Goal: Task Accomplishment & Management: Use online tool/utility

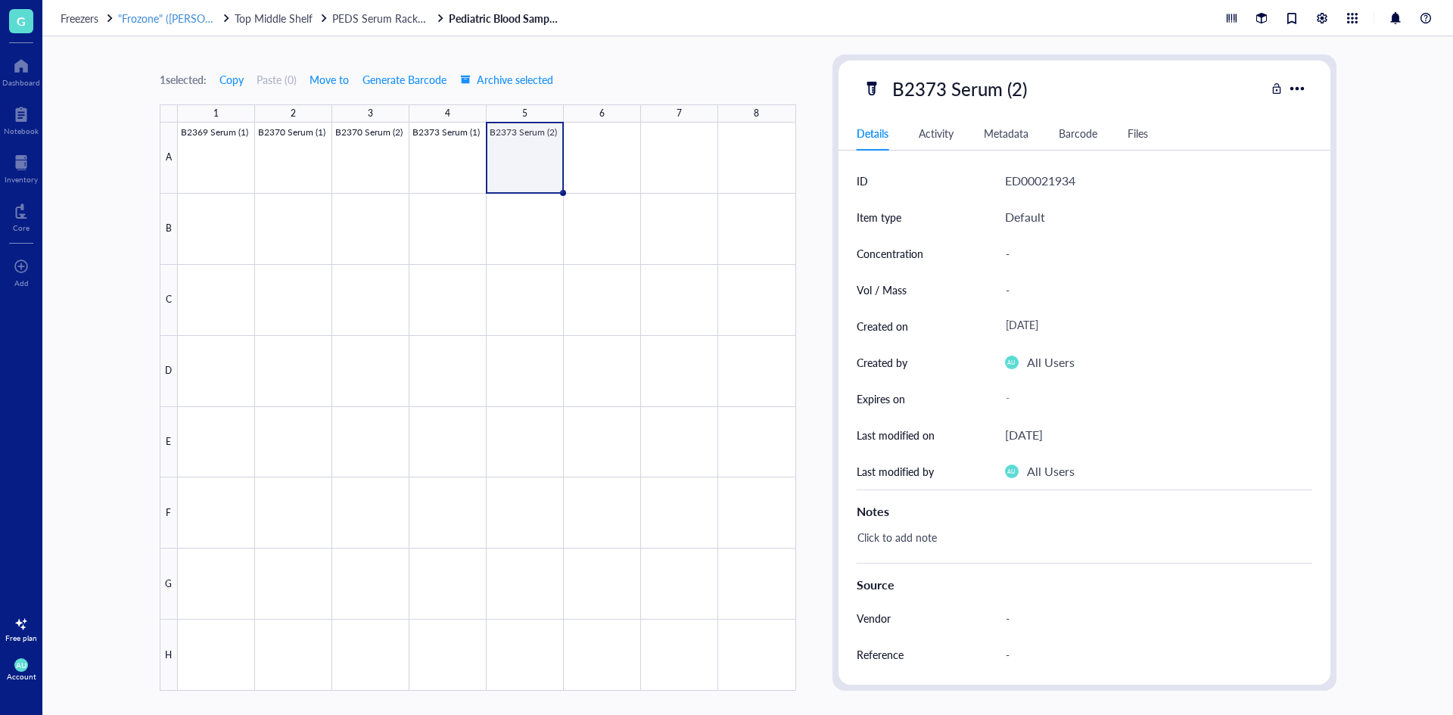
click at [139, 24] on span ""Frozone" ([PERSON_NAME]/[PERSON_NAME])" at bounding box center [230, 18] width 225 height 15
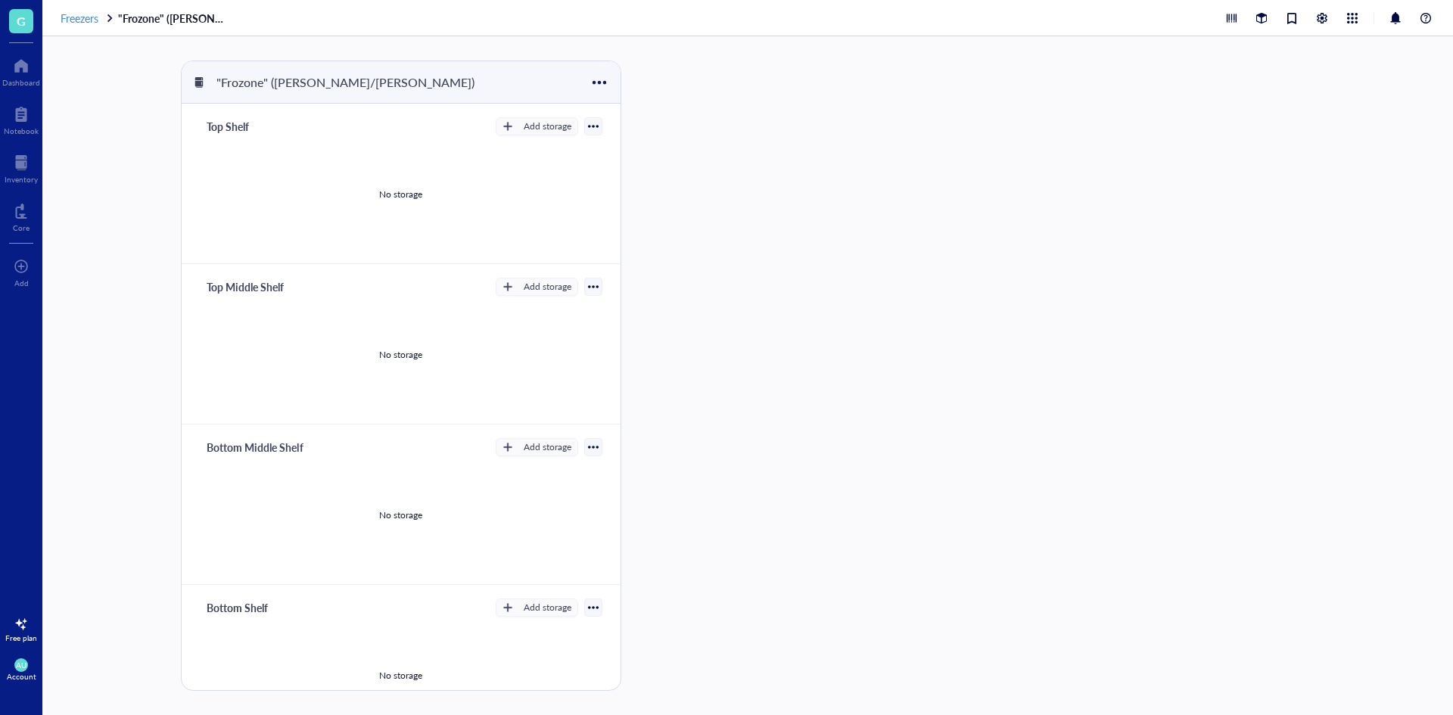
click at [89, 20] on span "Freezers" at bounding box center [80, 18] width 38 height 15
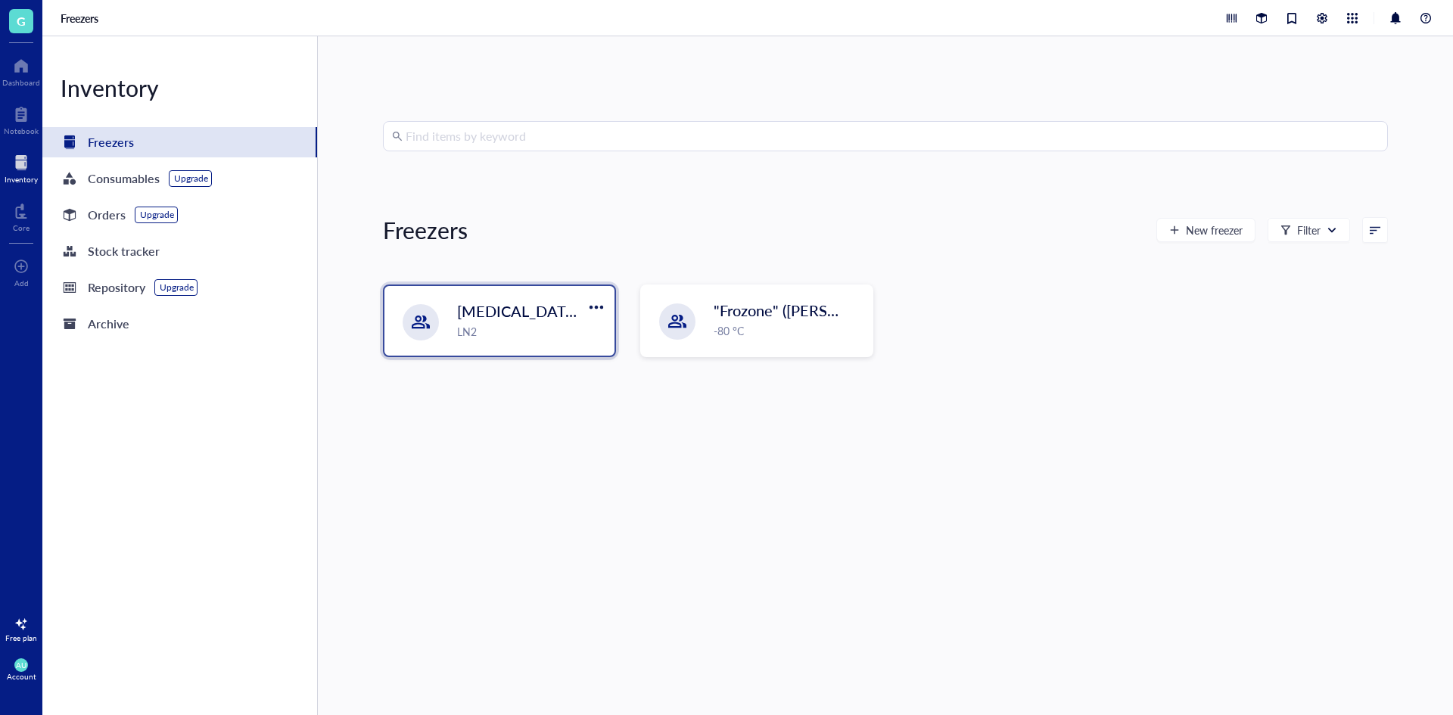
click at [534, 330] on div "LN2" at bounding box center [531, 331] width 148 height 17
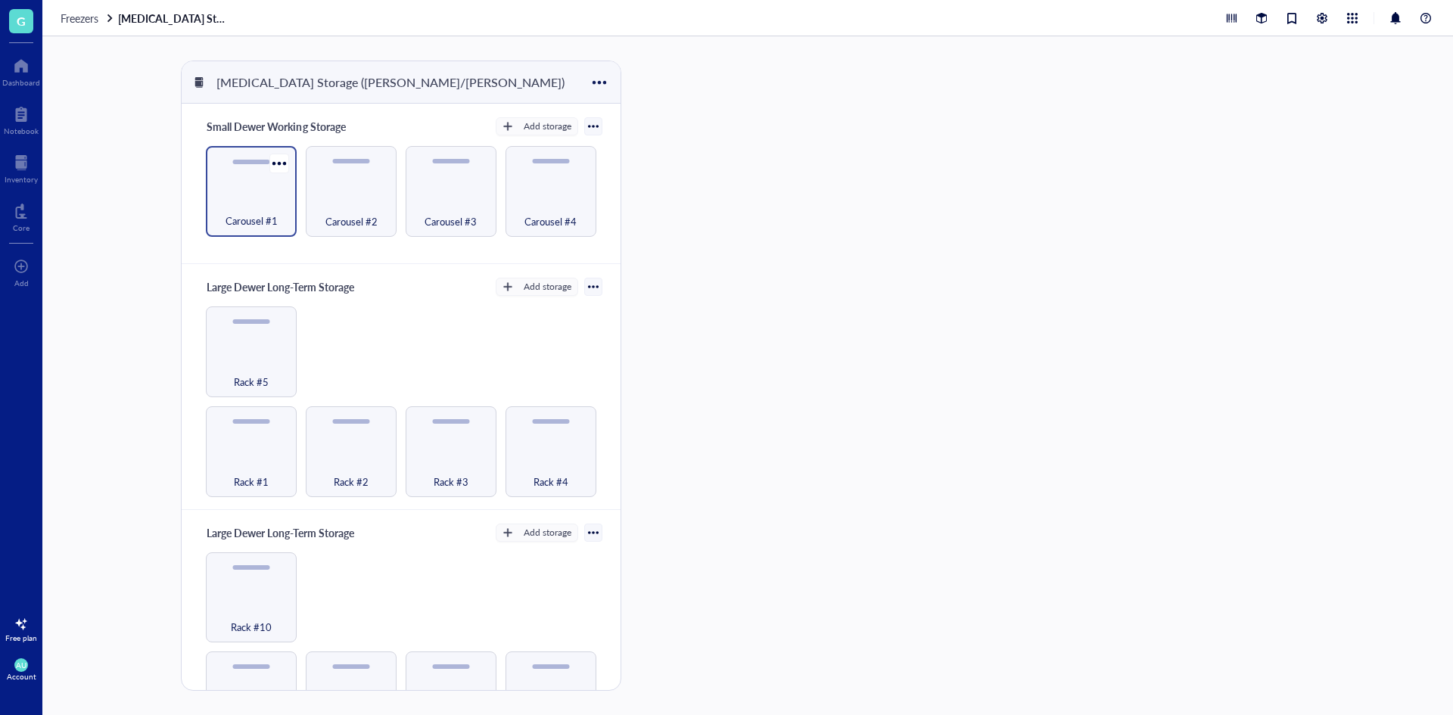
click at [223, 210] on div "Carousel #1" at bounding box center [251, 212] width 76 height 33
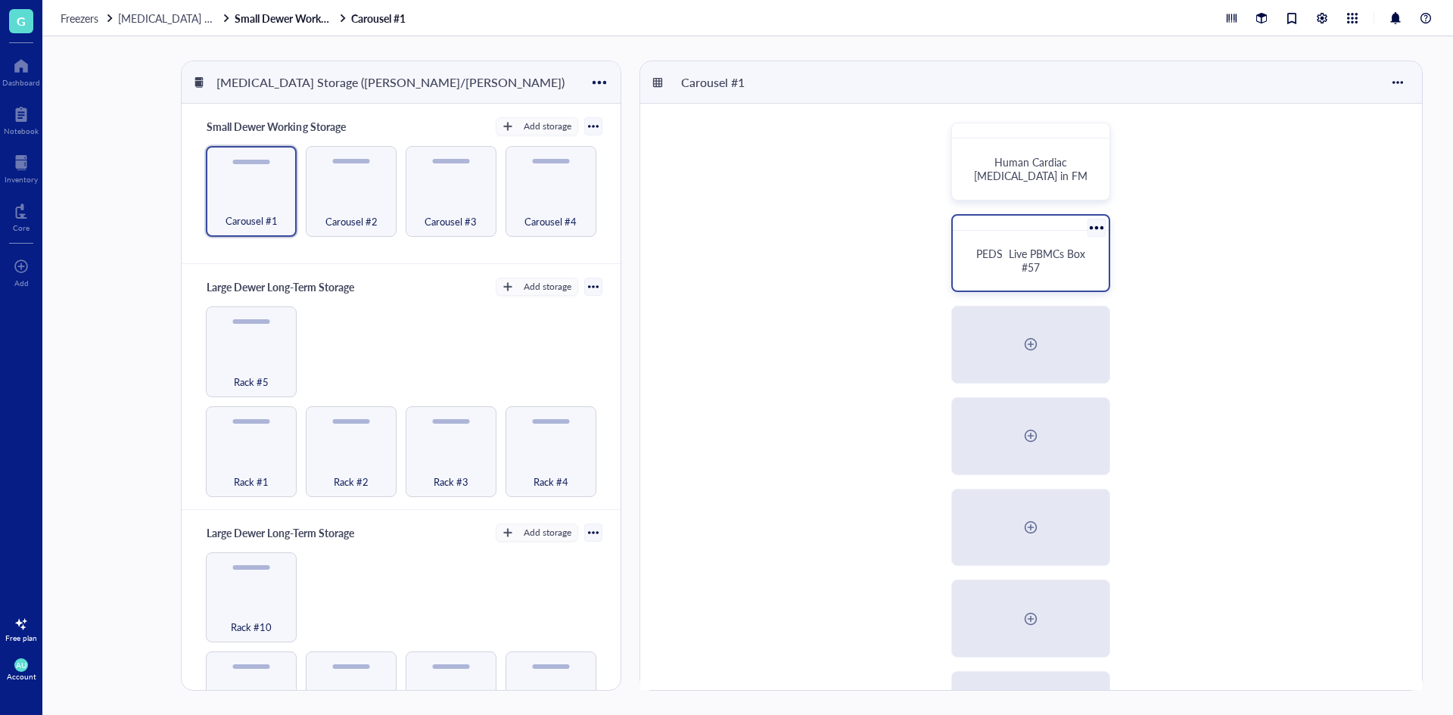
click at [1021, 250] on span "PEDS Live PBMCs Box #57" at bounding box center [1032, 260] width 112 height 29
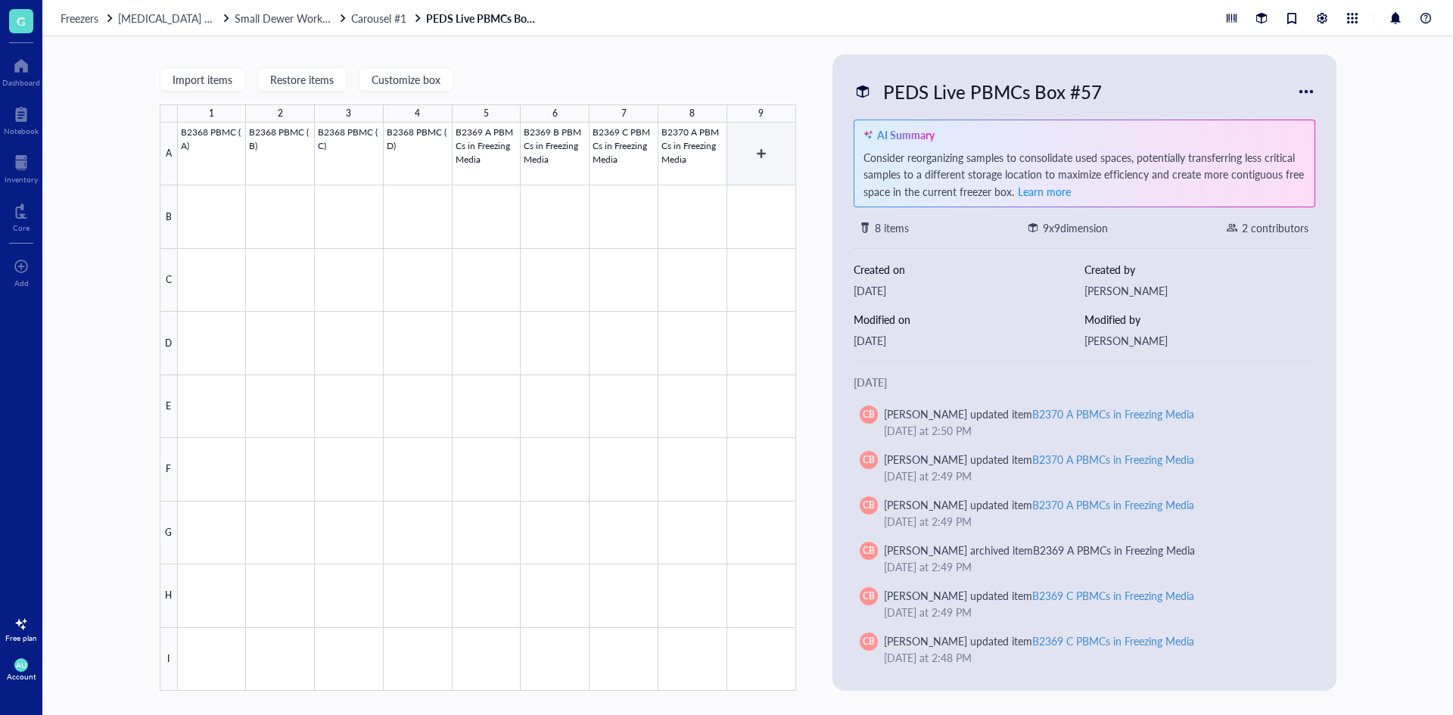
click at [733, 151] on div at bounding box center [487, 407] width 618 height 568
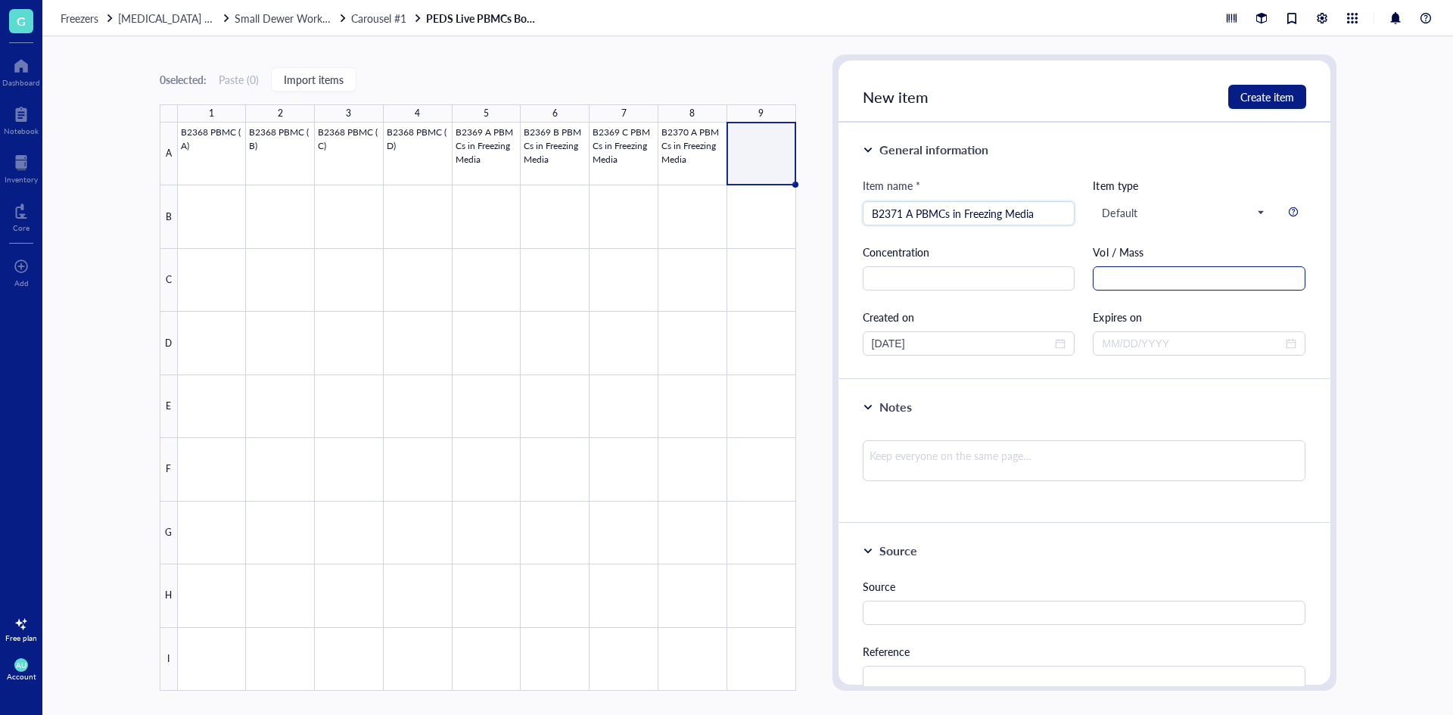
type input "B2371 A PBMCs in Freezing Media"
click at [1144, 287] on input "text" at bounding box center [1199, 278] width 213 height 24
type input "cells/mL"
click at [990, 281] on input "text" at bounding box center [969, 278] width 213 height 24
type input "3.24E6"
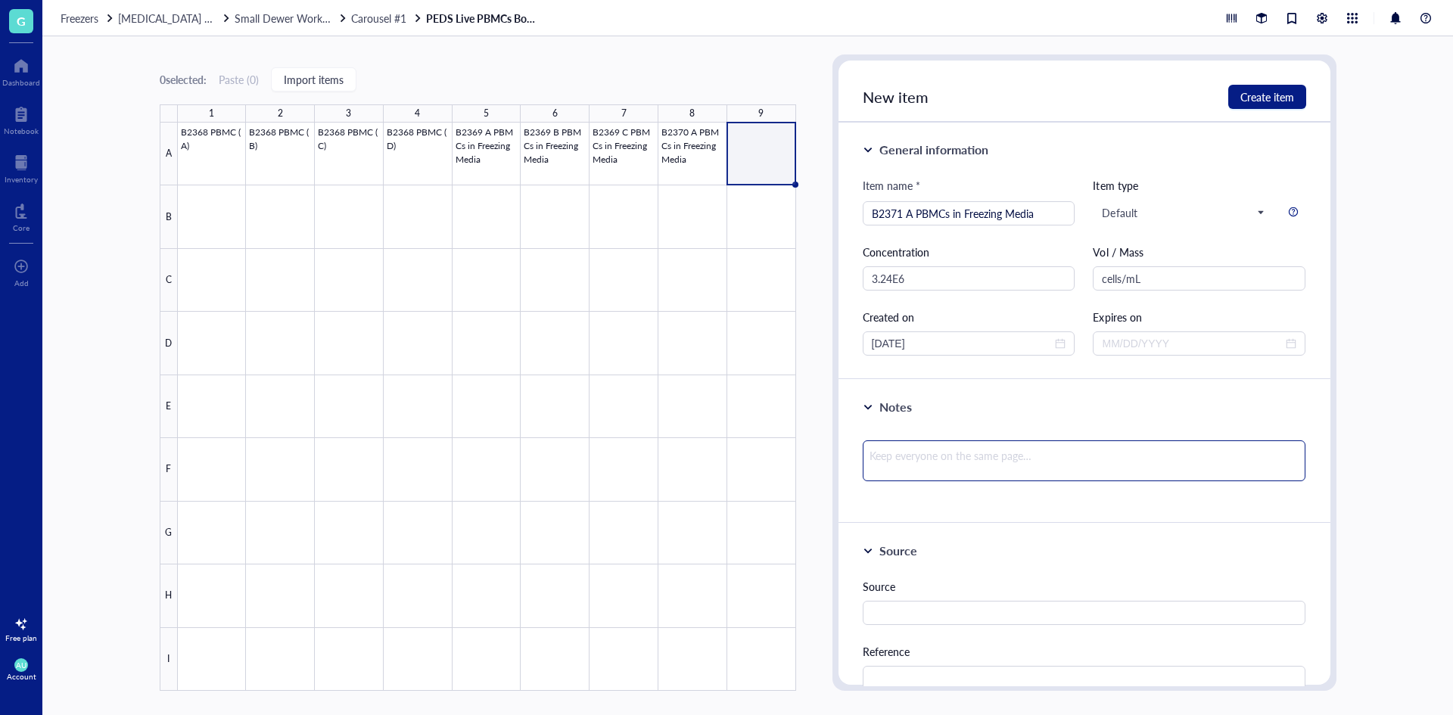
click at [998, 459] on textarea at bounding box center [1085, 460] width 444 height 41
type textarea "9"
type textarea "97"
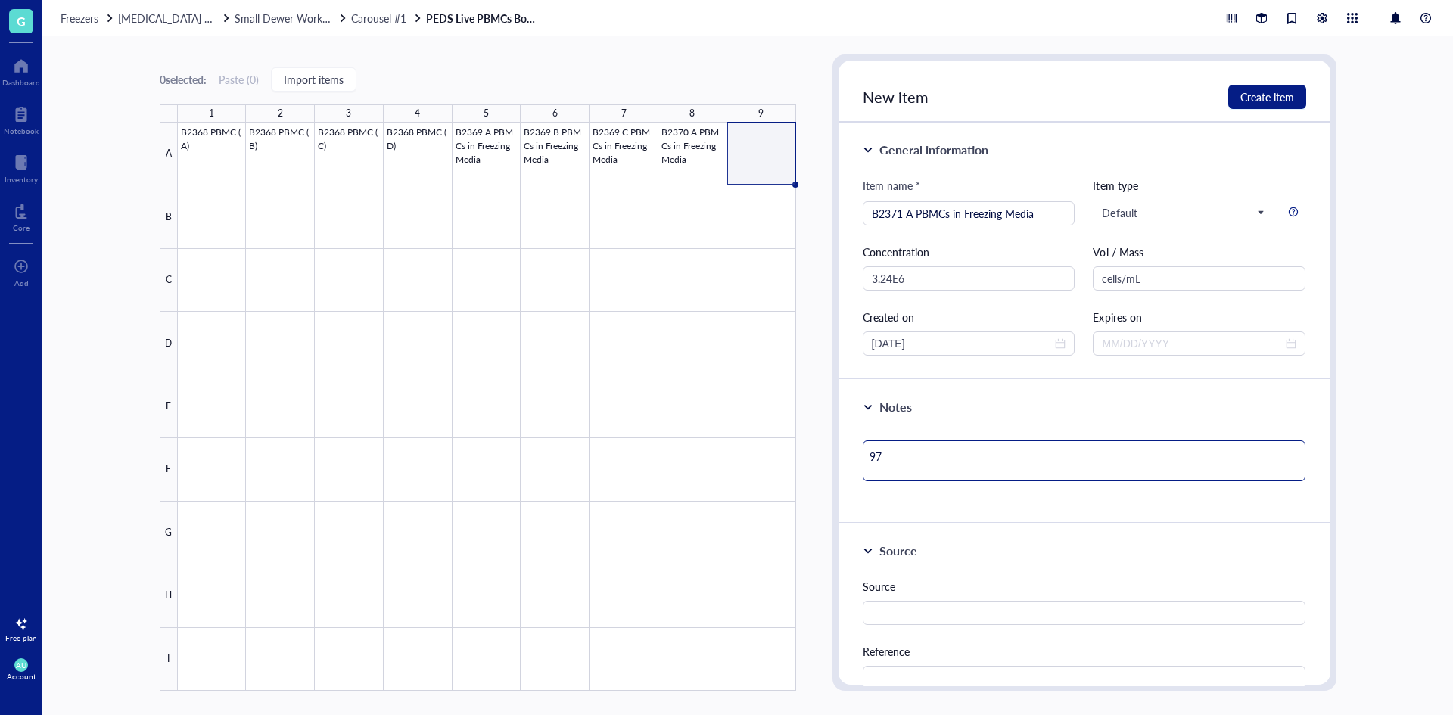
type textarea "97."
type textarea "97.1"
type textarea "97.1%"
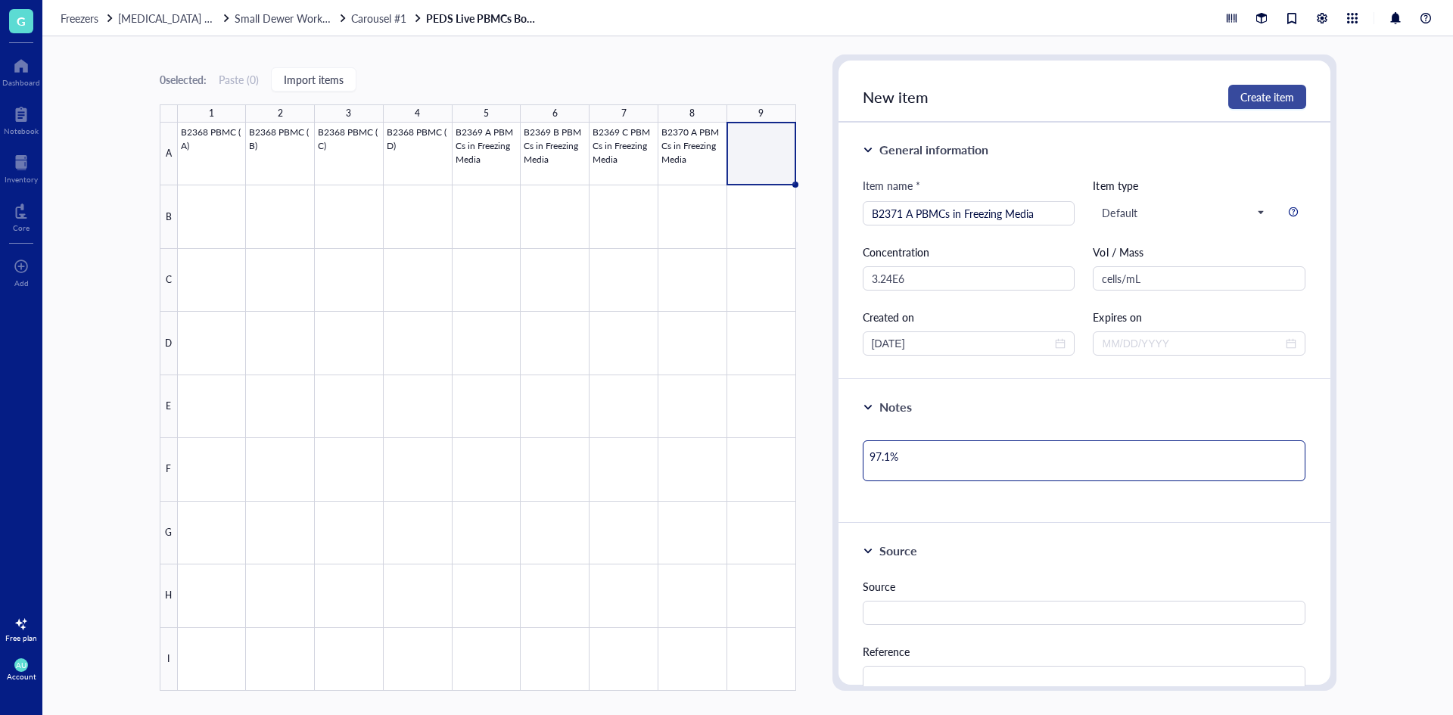
type textarea "97.1%"
click at [1260, 101] on span "Create item" at bounding box center [1267, 97] width 54 height 12
type textarea "Keep everyone on the same page…"
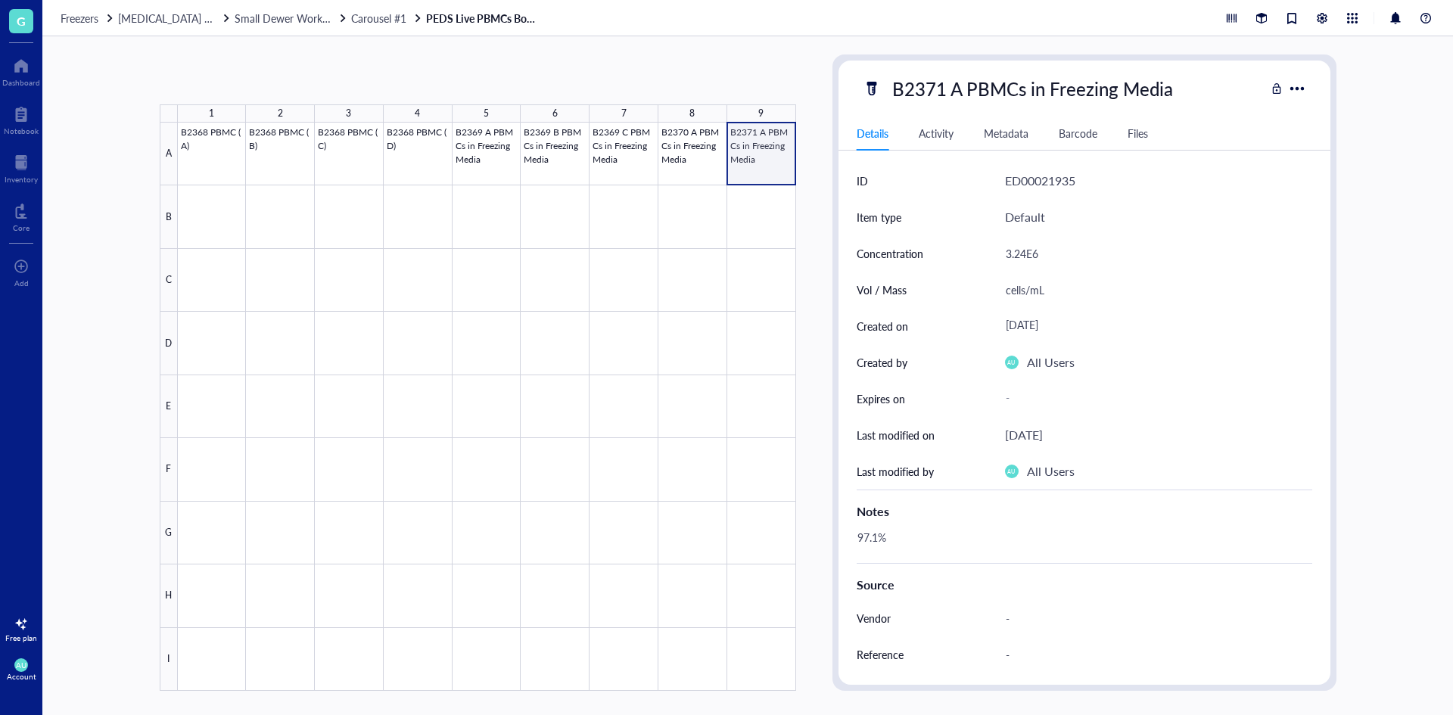
click at [769, 160] on div at bounding box center [487, 407] width 618 height 568
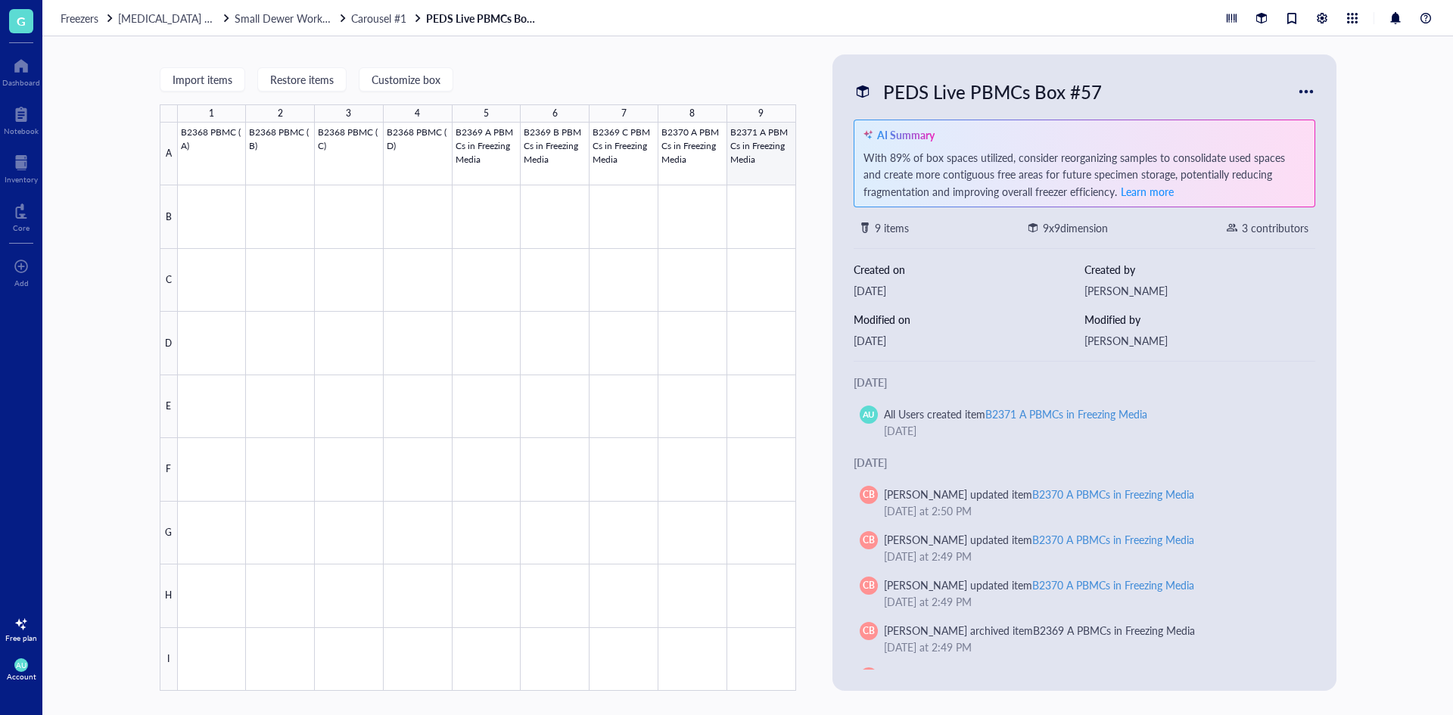
click at [762, 155] on div at bounding box center [487, 407] width 618 height 568
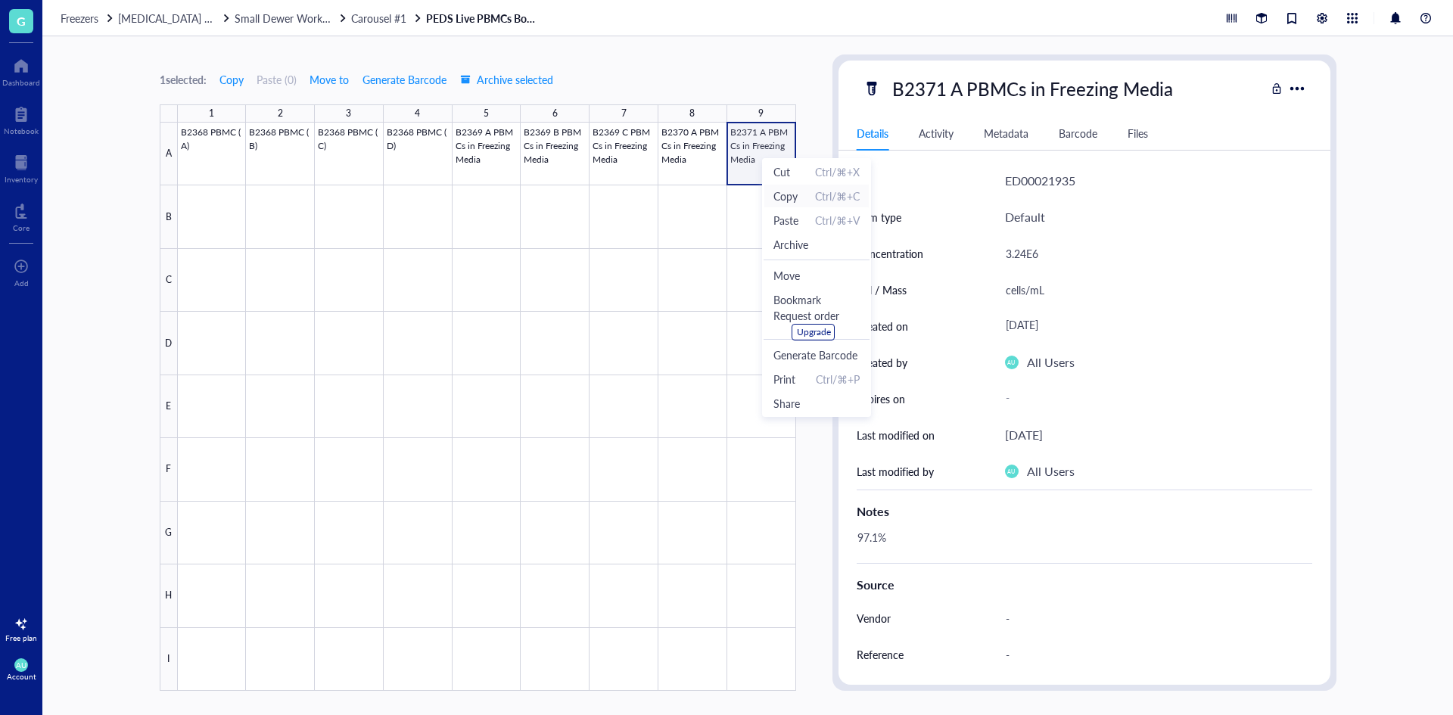
click at [789, 198] on span "Copy" at bounding box center [785, 196] width 24 height 17
click at [217, 218] on div at bounding box center [487, 407] width 618 height 568
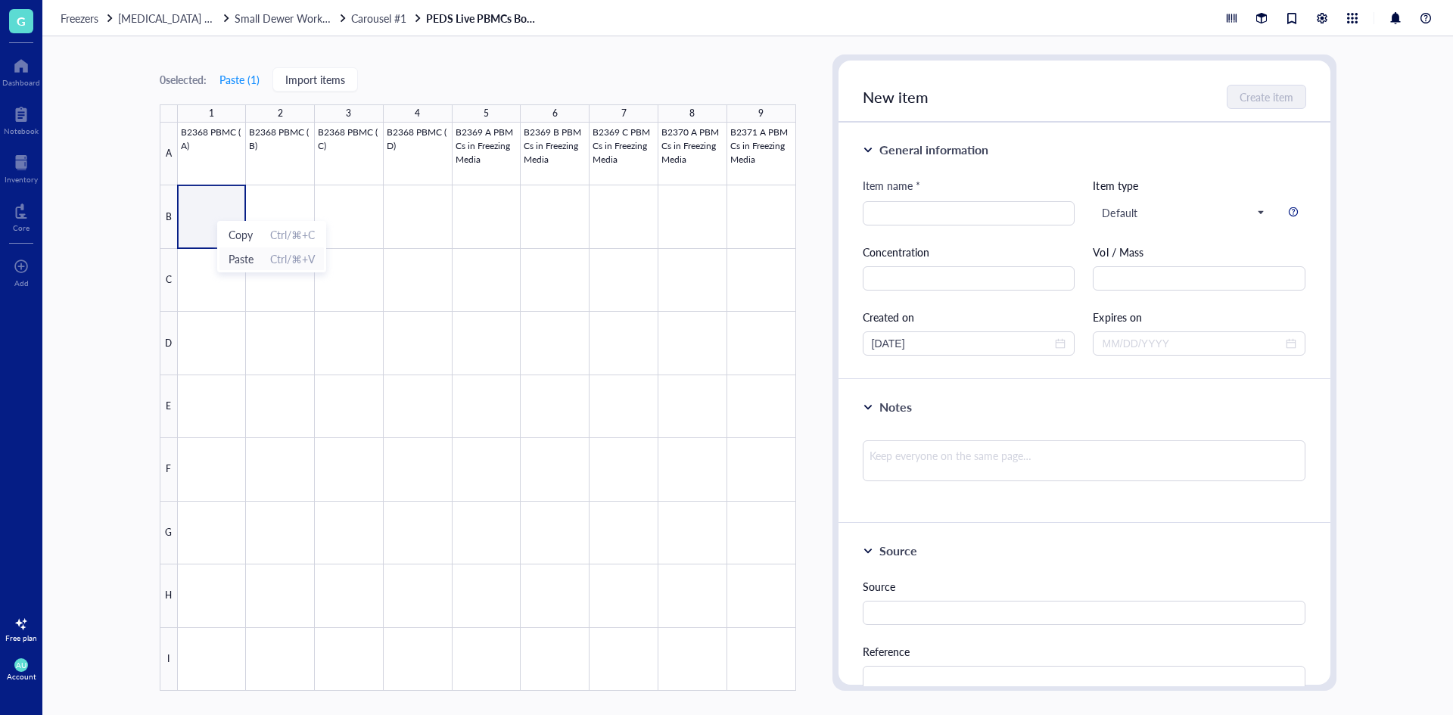
click at [241, 254] on span "Paste" at bounding box center [241, 259] width 25 height 17
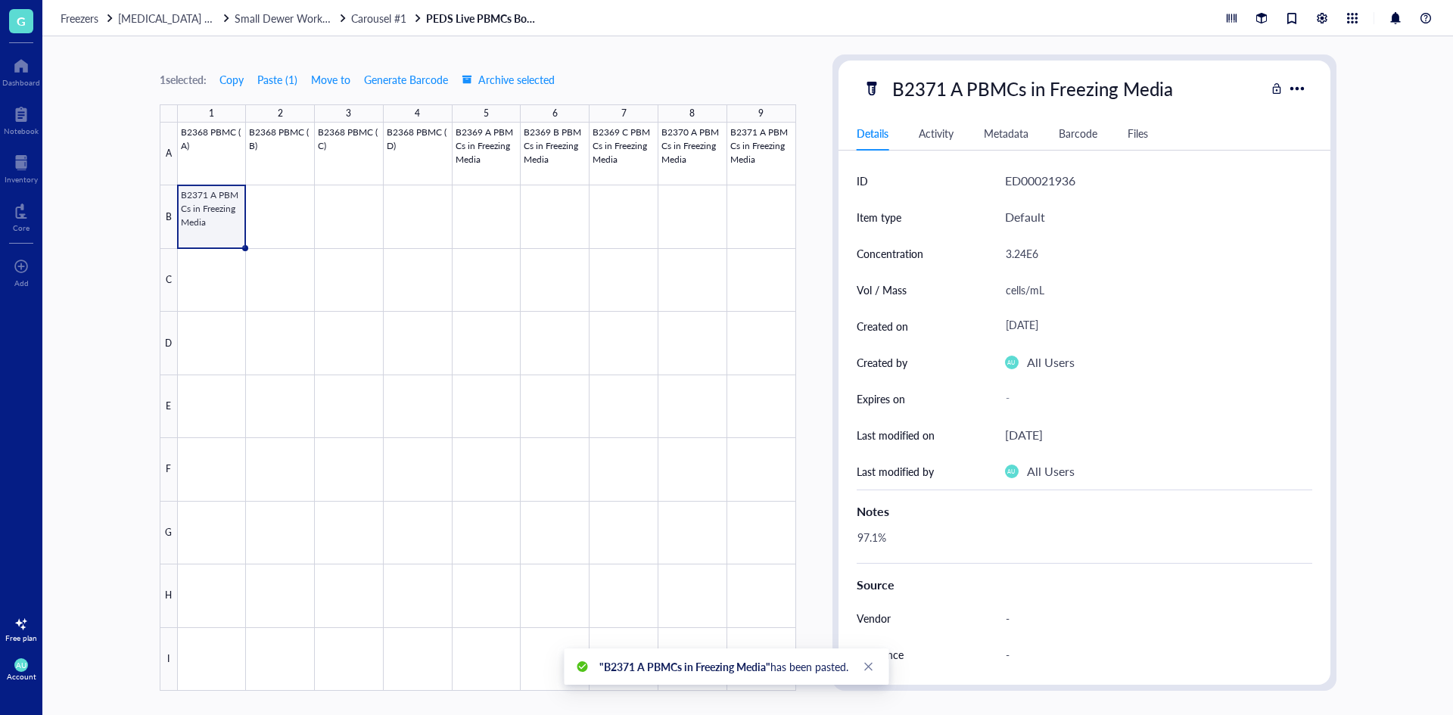
click at [945, 85] on div "B2371 A PBMCs in Freezing Media" at bounding box center [1033, 89] width 294 height 32
click at [956, 92] on input "B2371 A PBMCs in Freezing Media" at bounding box center [1061, 88] width 350 height 30
type input "B2371 B PBMCs in Freezing Media"
click at [1243, 114] on div "B2371 B PBMCs in Freezing Media Details Activity Metadata Barcode Files ID ED00…" at bounding box center [1085, 373] width 492 height 624
click at [1031, 251] on div "3.24E6" at bounding box center [1152, 254] width 307 height 32
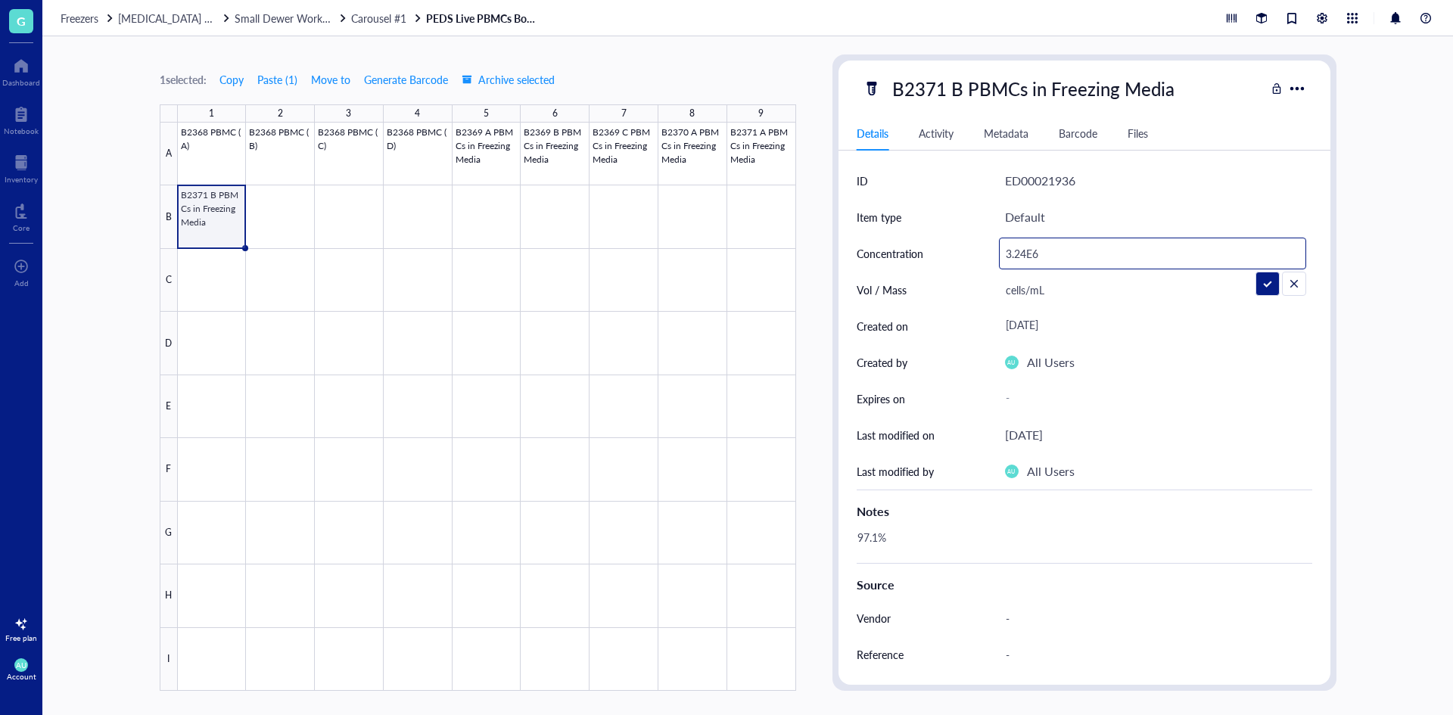
drag, startPoint x: 1027, startPoint y: 256, endPoint x: 1003, endPoint y: 257, distance: 24.2
click at [1003, 257] on input "3.24E6" at bounding box center [1153, 253] width 306 height 30
type input "3.01E6"
click at [873, 540] on div "97.1%" at bounding box center [1079, 545] width 456 height 36
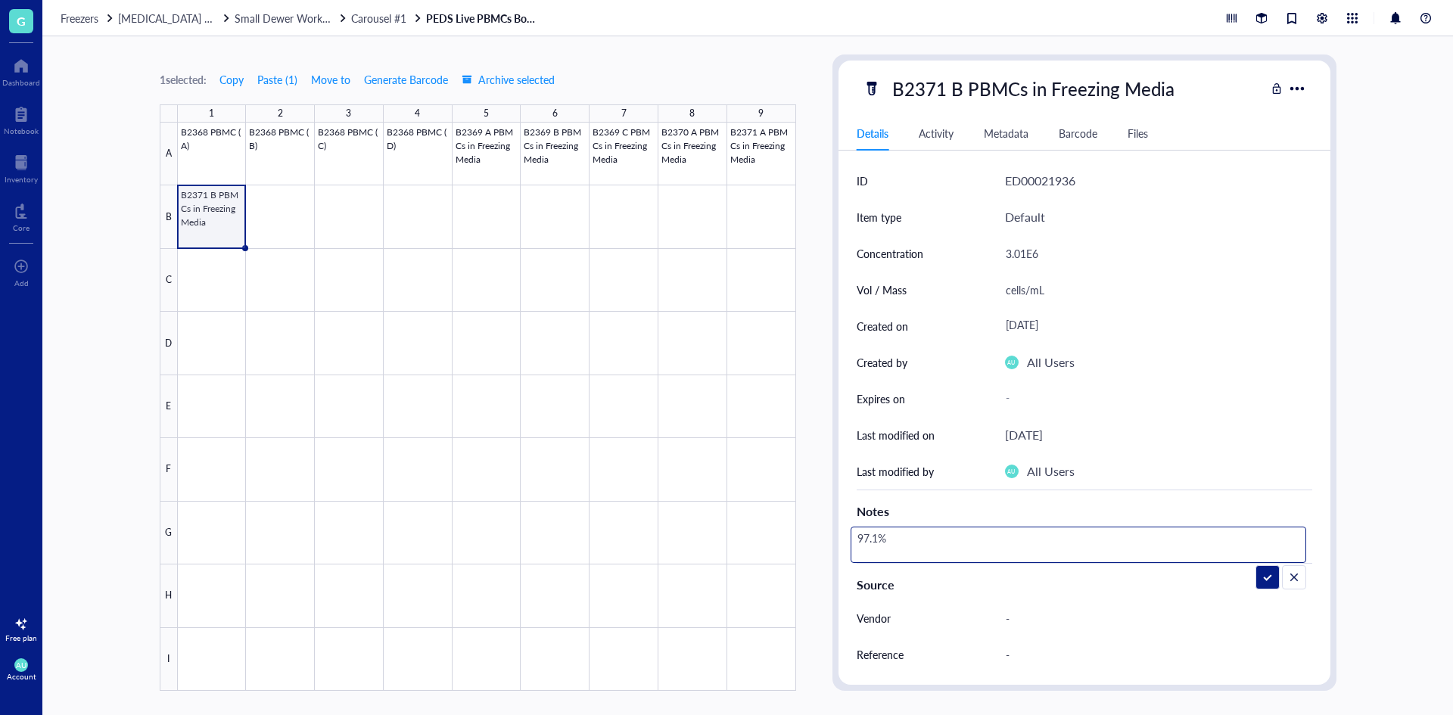
drag, startPoint x: 876, startPoint y: 542, endPoint x: 851, endPoint y: 538, distance: 26.0
click at [851, 538] on textarea "97.1%" at bounding box center [908, 544] width 115 height 33
type textarea "93.3%"
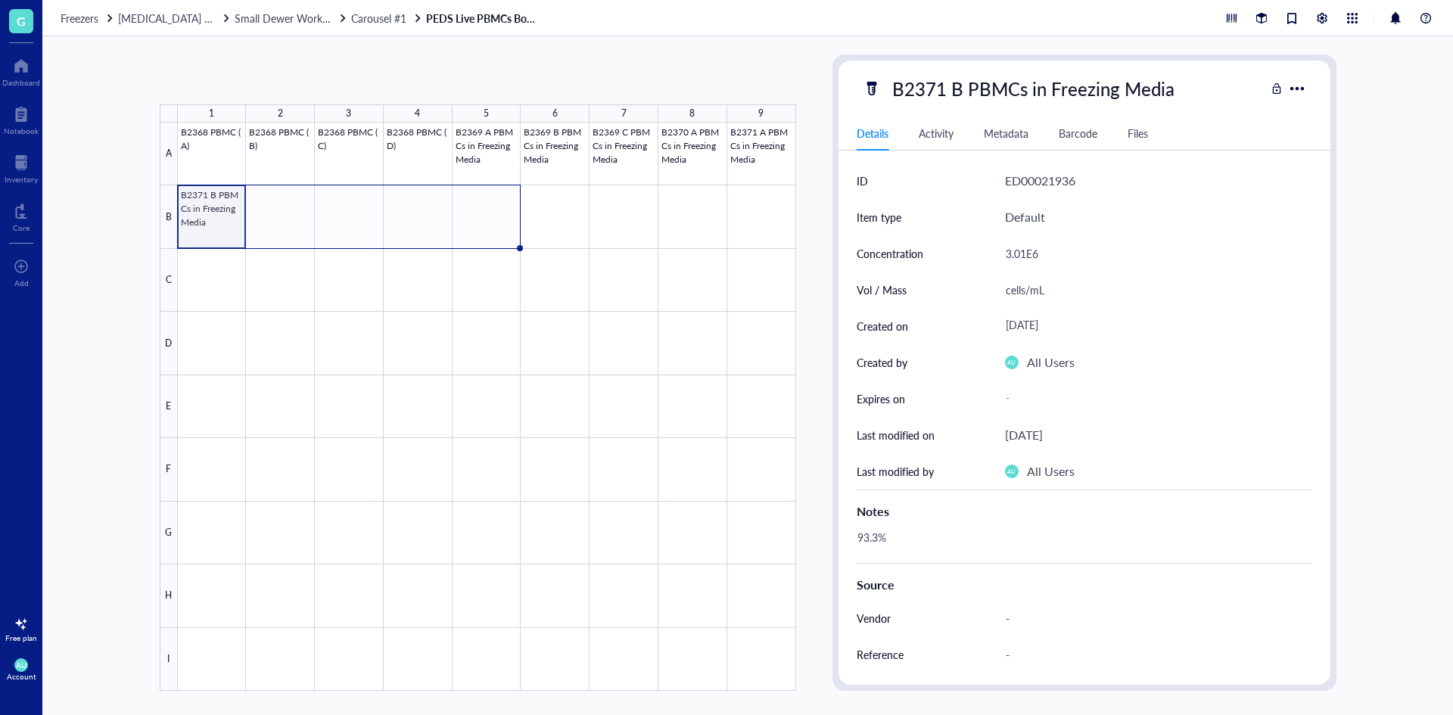
drag, startPoint x: 244, startPoint y: 249, endPoint x: 477, endPoint y: 228, distance: 233.3
click at [0, 0] on div "B2368 PBMC (A) B2368 PBMC (B) B2368 PBMC (C) B2368 PBMC (D) B2369 A PBMCs in Fr…" at bounding box center [0, 0] width 0 height 0
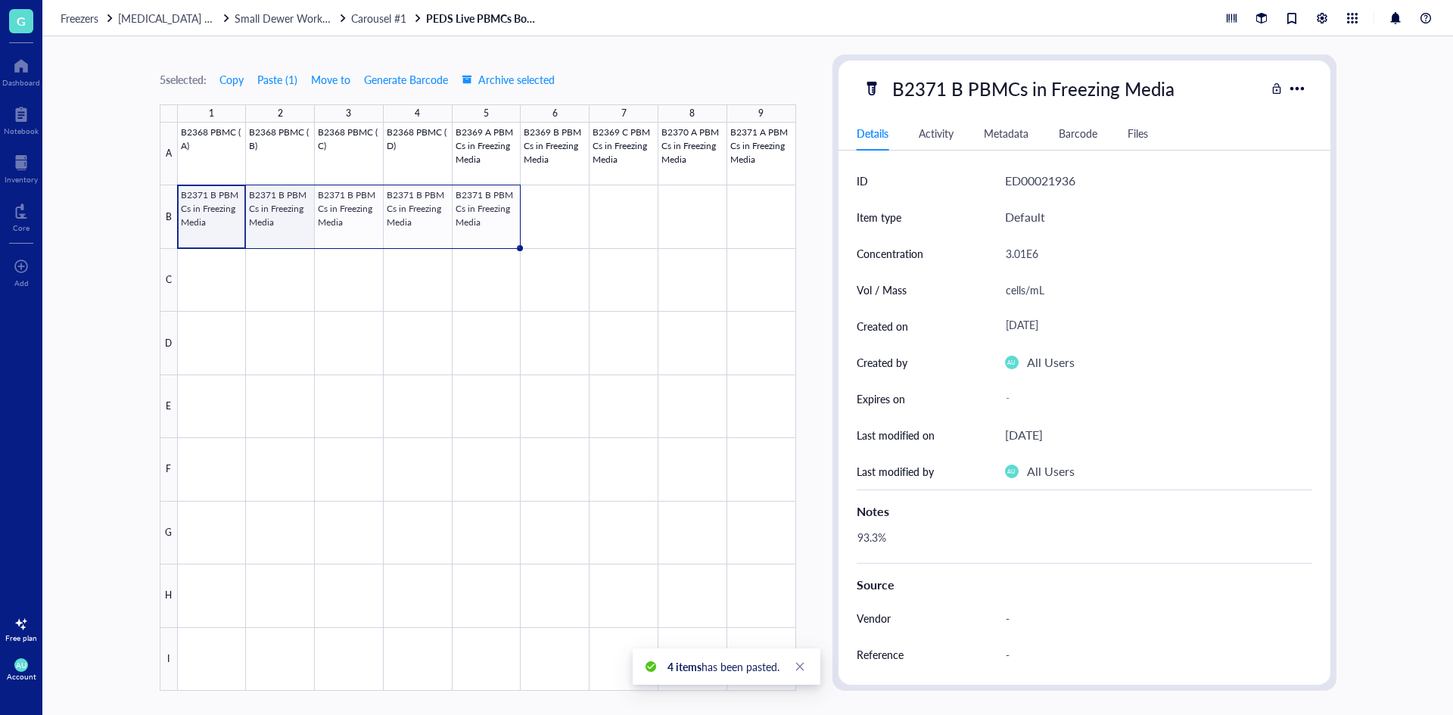
click at [299, 222] on div at bounding box center [487, 407] width 618 height 568
click at [932, 90] on div "B2371 B PBMCs in Freezing Media" at bounding box center [1034, 89] width 296 height 32
click at [942, 92] on input "B2371 B PBMCs in Freezing Media" at bounding box center [1061, 88] width 350 height 30
click at [963, 92] on input "B2372 B PBMCs in Freezing Media" at bounding box center [1061, 88] width 350 height 30
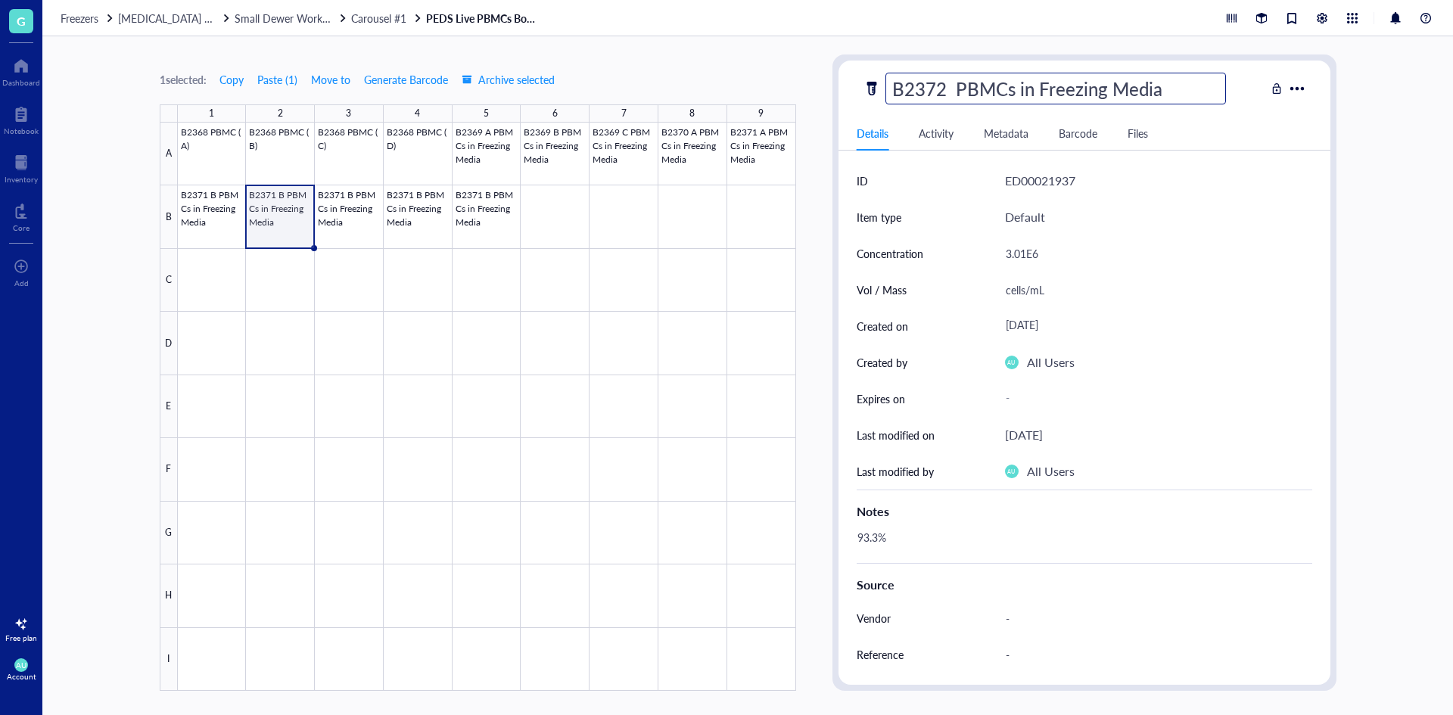
type input "B2372 A PBMCs in Freezing Media"
click at [1019, 258] on div "3.01E6" at bounding box center [1152, 254] width 307 height 32
click at [1024, 252] on div "3.01E6" at bounding box center [1152, 254] width 307 height 32
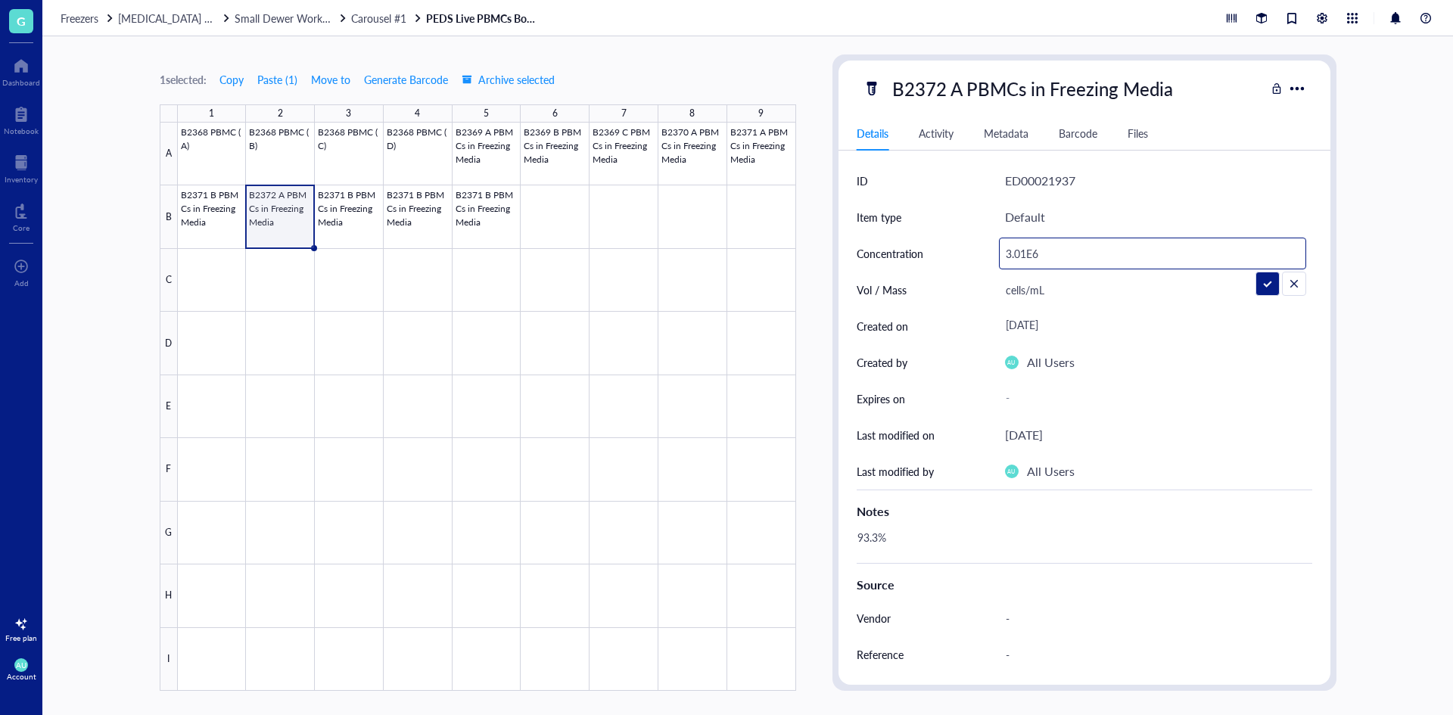
drag, startPoint x: 1025, startPoint y: 251, endPoint x: 1004, endPoint y: 253, distance: 21.2
click at [1004, 253] on input "3.01E6" at bounding box center [1153, 253] width 306 height 30
type input "3.10E6"
click at [904, 531] on div "93.3%" at bounding box center [1079, 545] width 456 height 36
drag, startPoint x: 877, startPoint y: 540, endPoint x: 847, endPoint y: 542, distance: 30.3
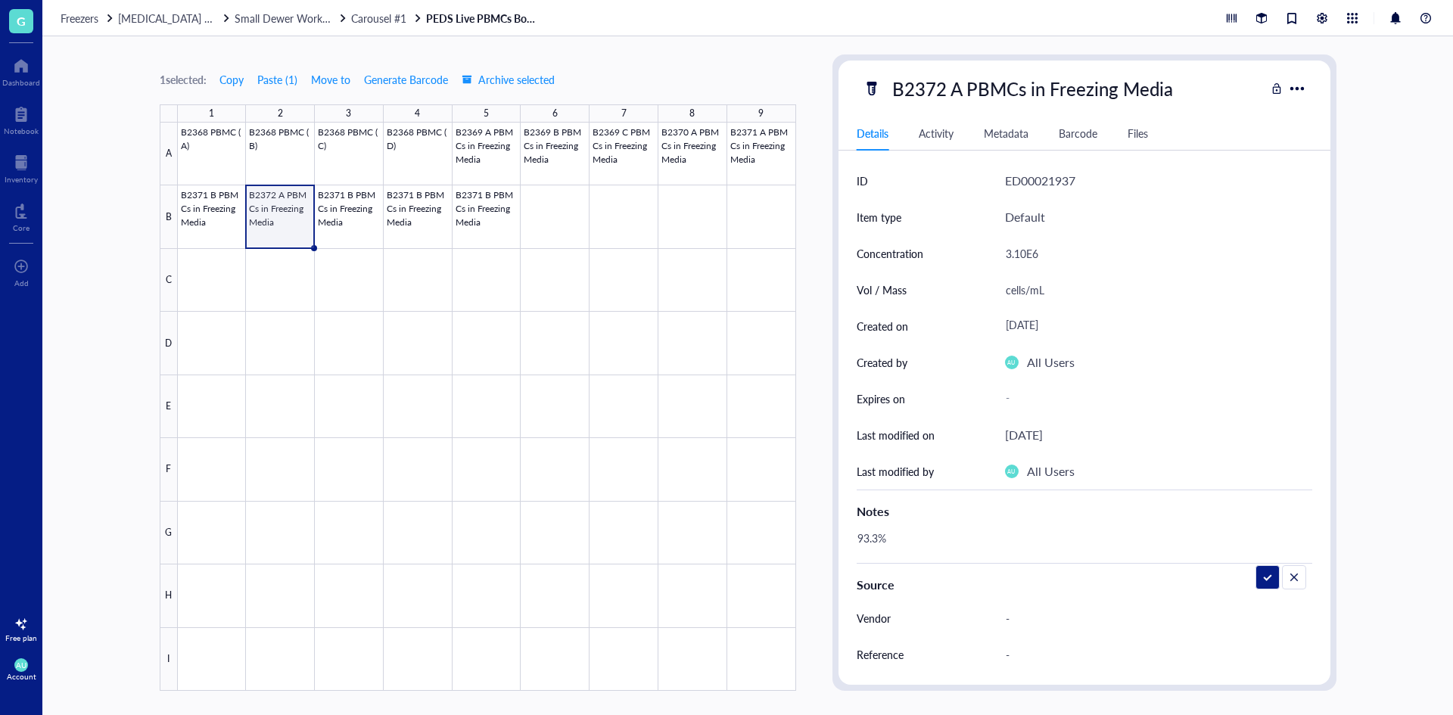
click at [847, 542] on div "ID ED00021937 Item type Default Concentration 3.10E6 Vol / Mass cells/mL Create…" at bounding box center [1085, 490] width 492 height 655
type textarea "96.5%"
click at [1259, 500] on div "Notes" at bounding box center [1085, 508] width 456 height 37
drag, startPoint x: 319, startPoint y: 248, endPoint x: 478, endPoint y: 244, distance: 159.7
click at [0, 0] on div "B2368 PBMC (A) B2368 PBMC (B) B2368 PBMC (C) B2368 PBMC (D) B2369 A PBMCs in Fr…" at bounding box center [0, 0] width 0 height 0
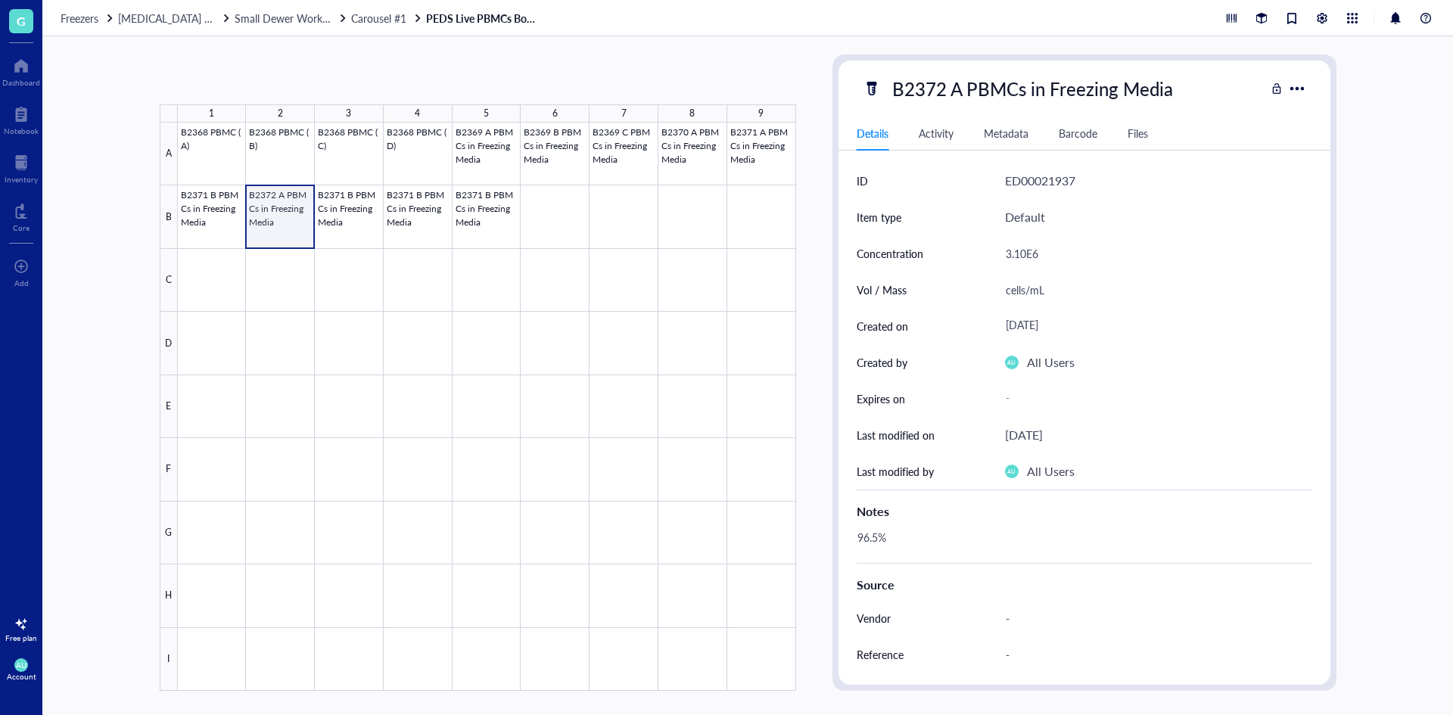
click at [297, 232] on div at bounding box center [487, 407] width 618 height 568
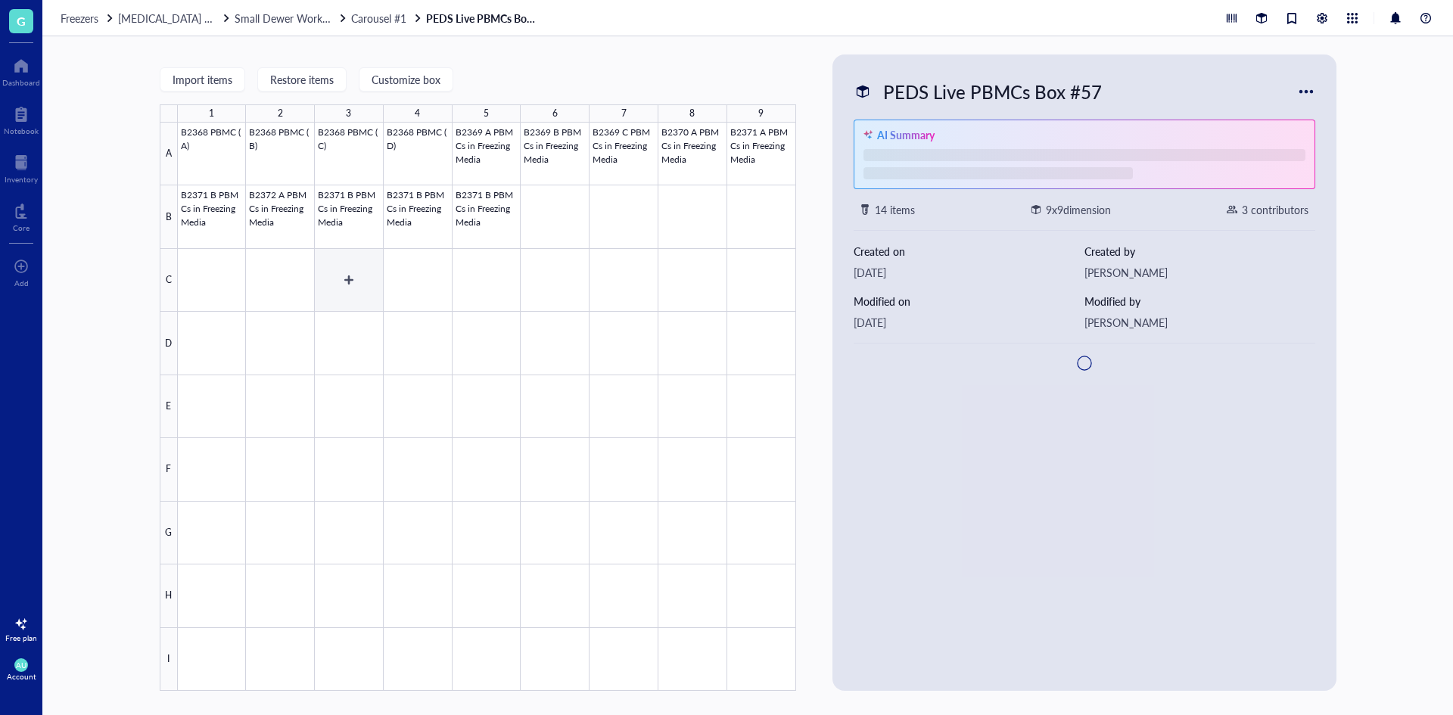
click at [302, 236] on div at bounding box center [487, 407] width 618 height 568
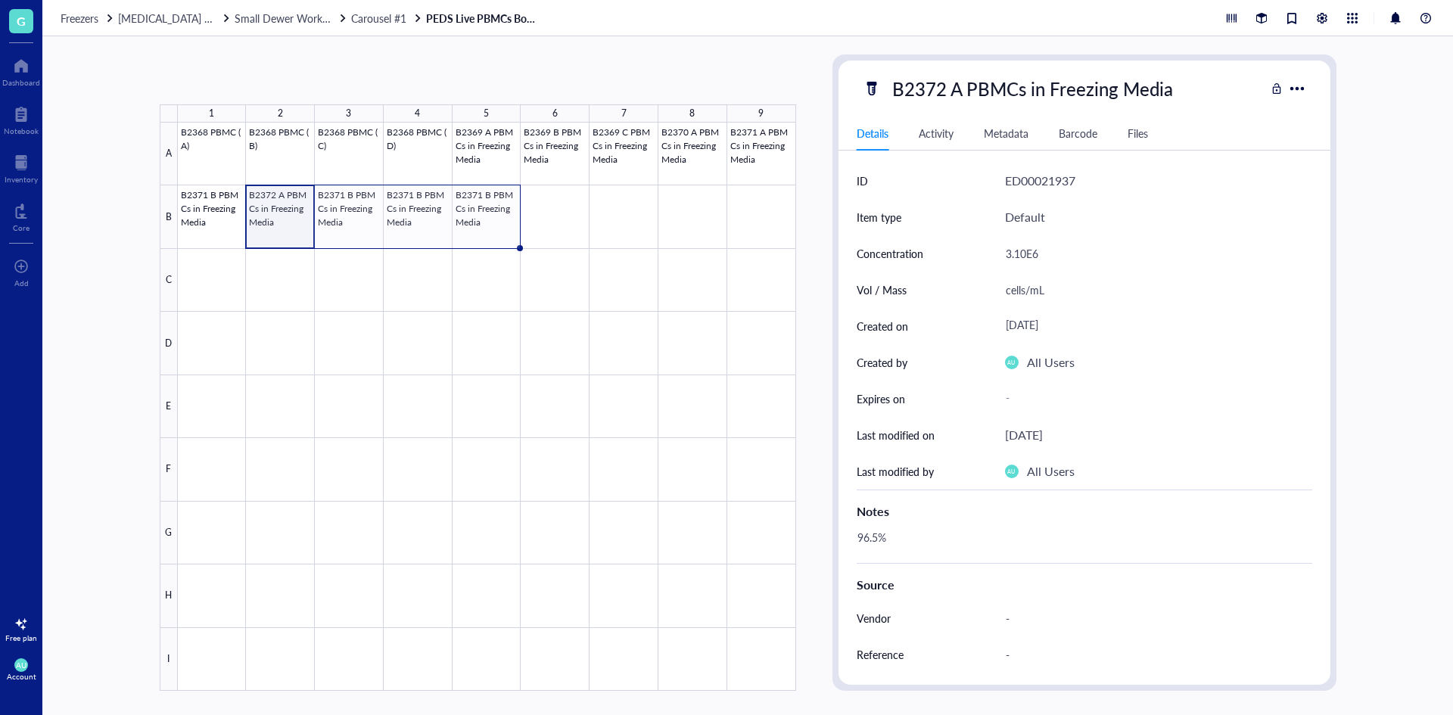
drag, startPoint x: 314, startPoint y: 249, endPoint x: 502, endPoint y: 224, distance: 189.4
click at [0, 0] on div "B2368 PBMC (A) B2368 PBMC (B) B2368 PBMC (C) B2368 PBMC (D) B2369 A PBMCs in Fr…" at bounding box center [0, 0] width 0 height 0
click at [303, 221] on div at bounding box center [487, 407] width 618 height 568
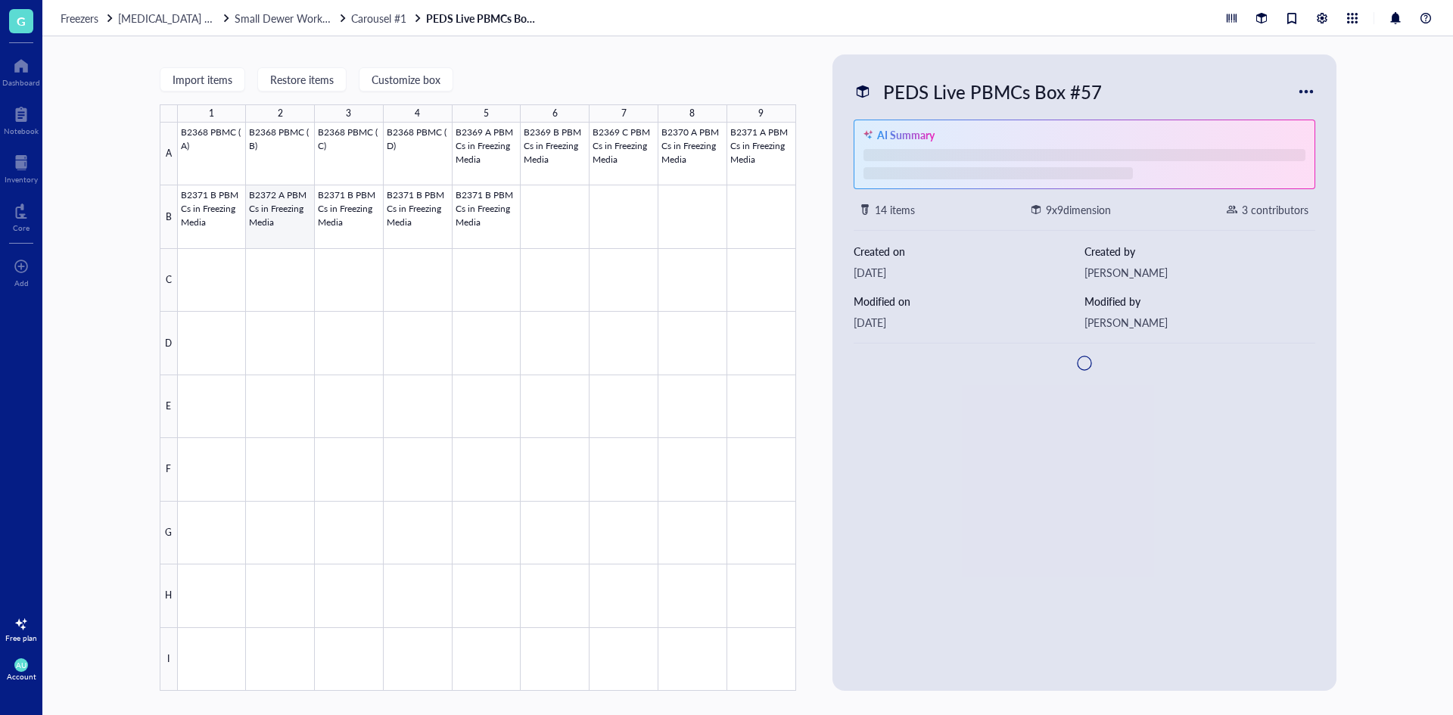
click at [303, 221] on div at bounding box center [487, 407] width 618 height 568
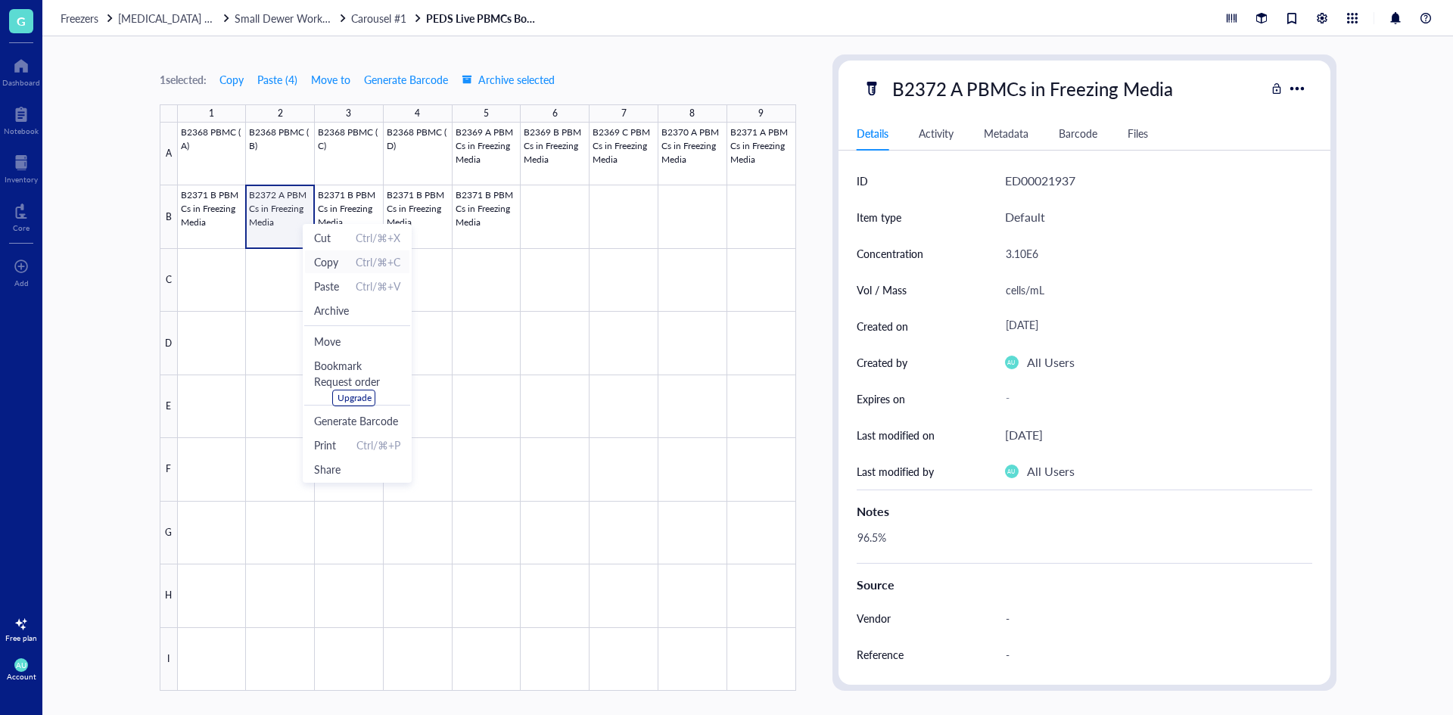
click at [332, 265] on span "Copy" at bounding box center [326, 262] width 24 height 17
click at [358, 212] on div at bounding box center [487, 407] width 618 height 568
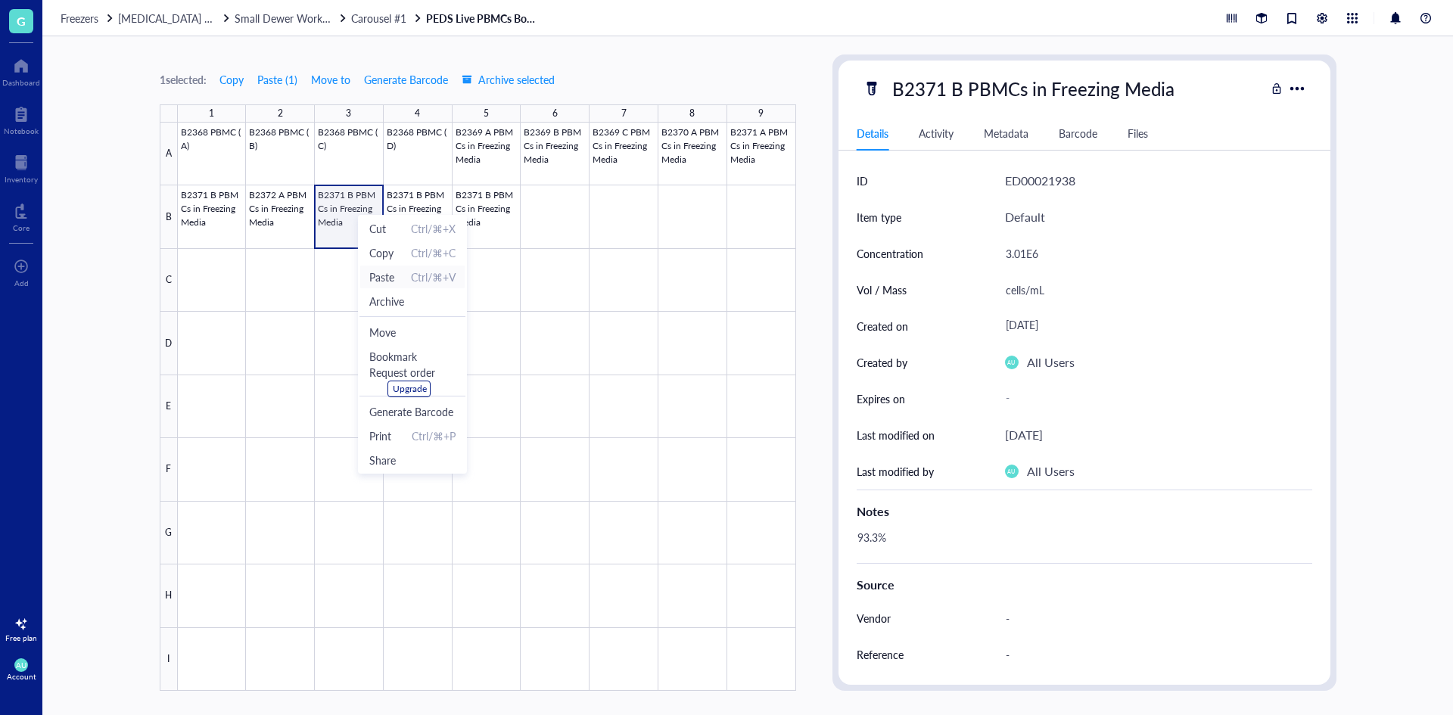
click at [382, 276] on span "Paste" at bounding box center [381, 277] width 25 height 17
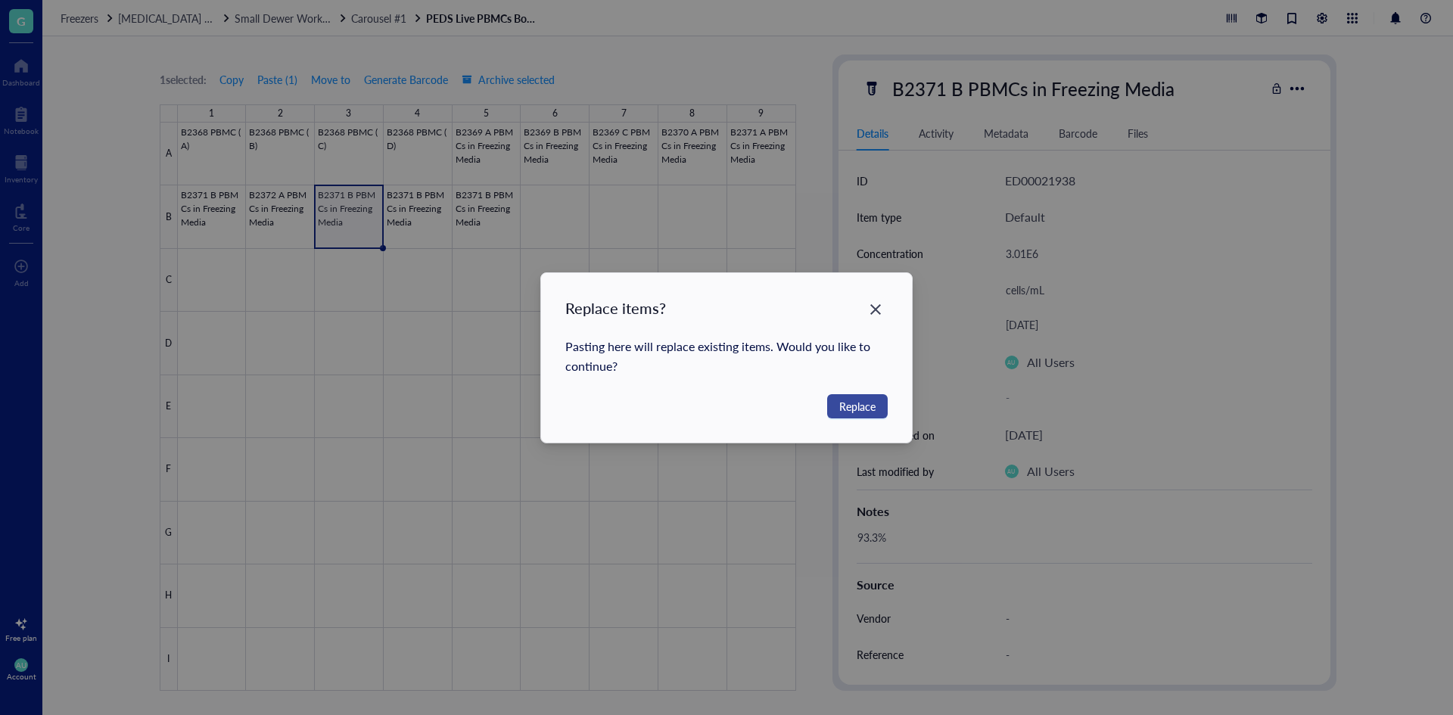
click at [845, 402] on span "Replace" at bounding box center [857, 406] width 36 height 17
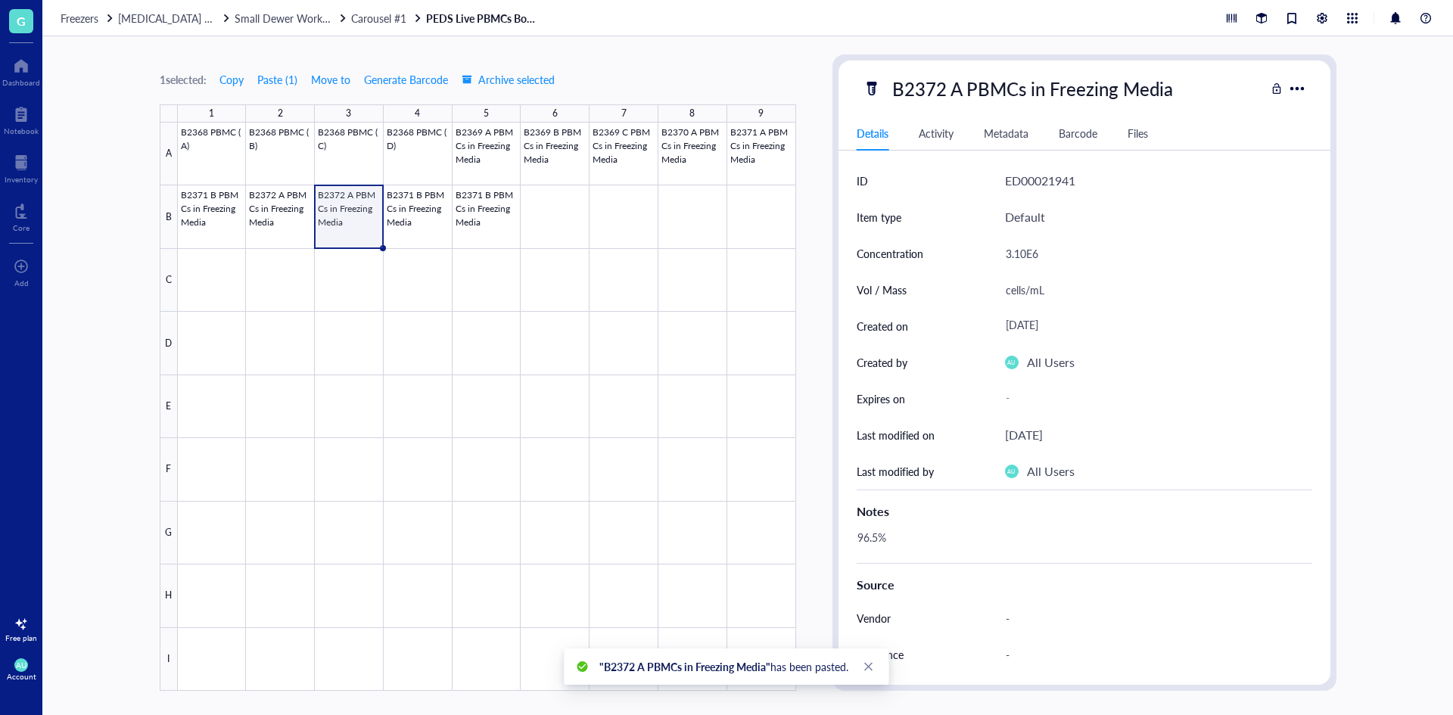
click at [982, 89] on div "B2372 A PBMCs in Freezing Media" at bounding box center [1033, 89] width 294 height 32
click at [960, 85] on input "B2372 A PBMCs in Freezing Media" at bounding box center [1061, 88] width 350 height 30
type input "B2372 B PBMCs in Freezing Media"
click at [1221, 126] on div "Details Activity Metadata Barcode Files" at bounding box center [1085, 134] width 492 height 34
click at [889, 545] on div "96.5%" at bounding box center [1079, 545] width 456 height 36
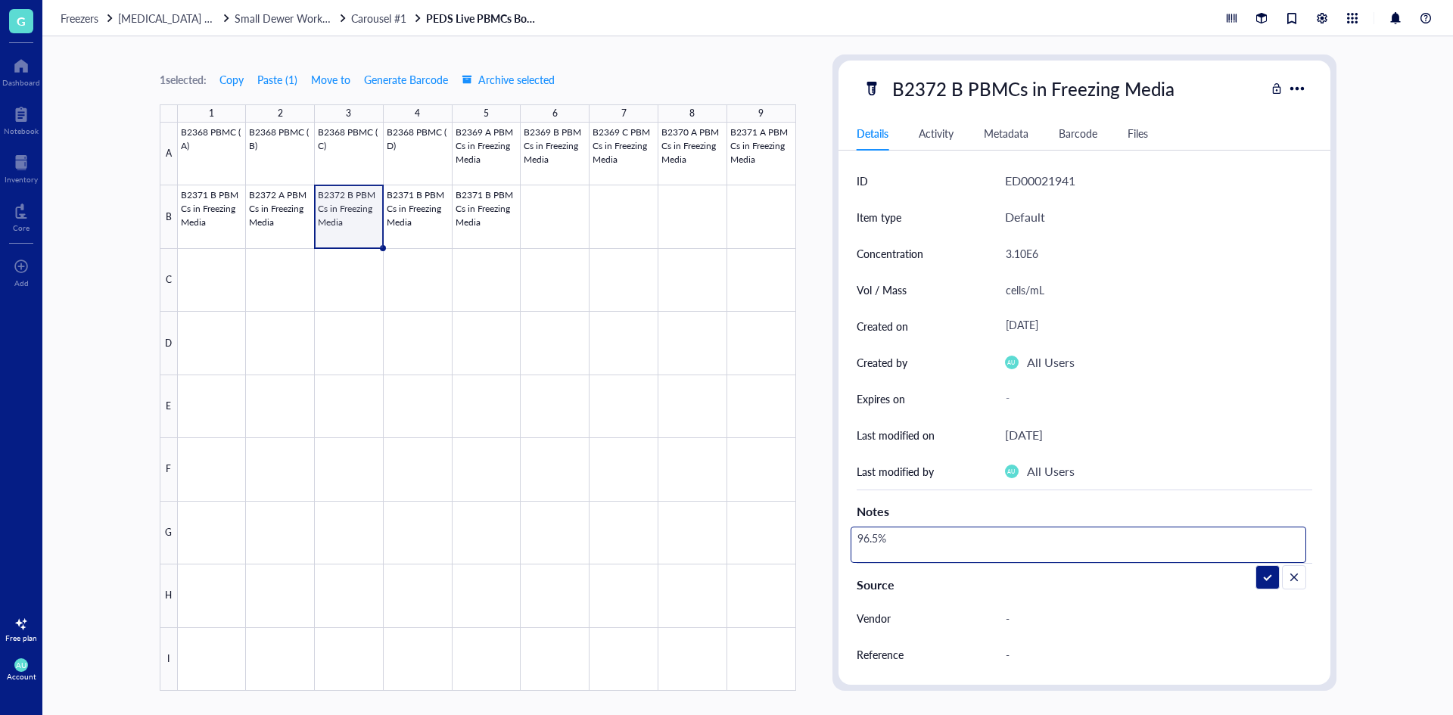
click at [877, 539] on textarea "96.5%" at bounding box center [908, 544] width 115 height 33
click at [283, 222] on div at bounding box center [487, 407] width 618 height 568
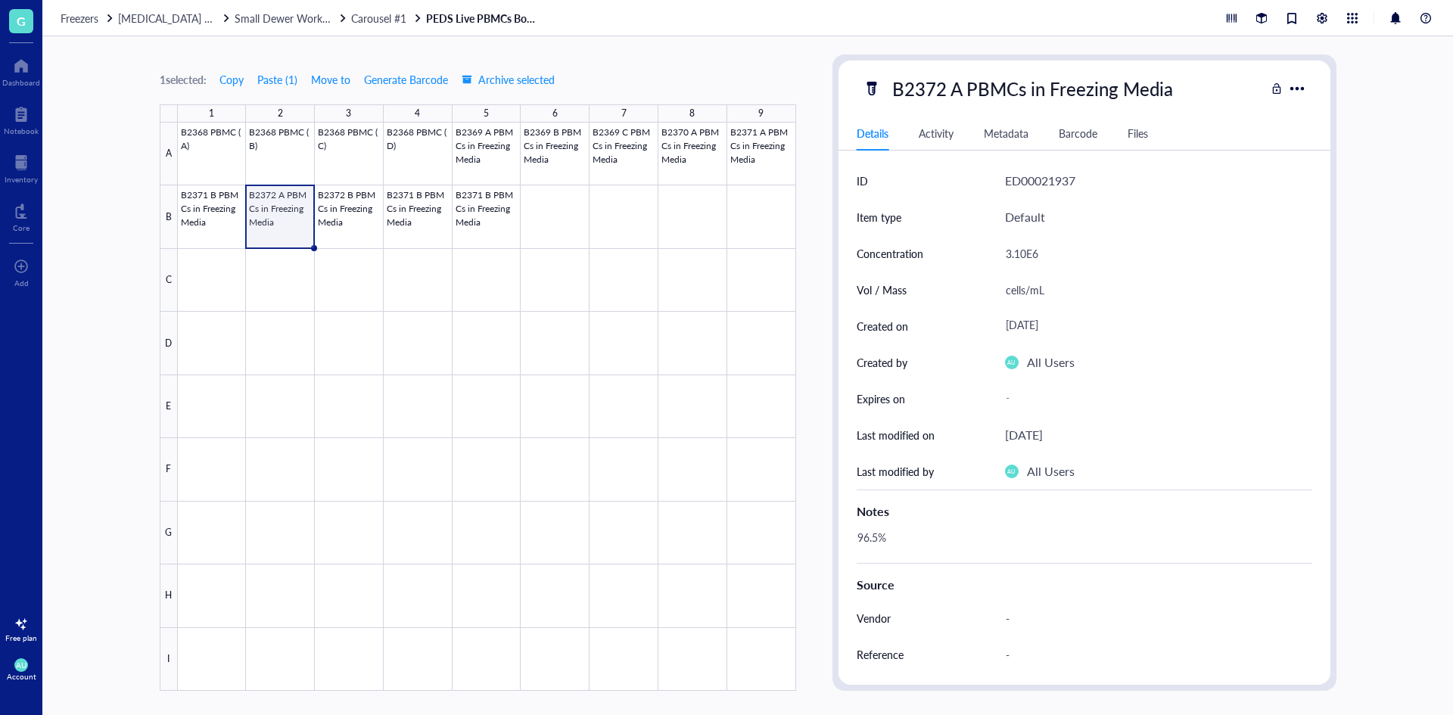
click at [888, 537] on div "96.5%" at bounding box center [1079, 545] width 456 height 36
click at [878, 534] on textarea "96.5%" at bounding box center [908, 544] width 115 height 33
type textarea "96.8%"
click at [417, 207] on div at bounding box center [487, 407] width 618 height 568
click at [371, 226] on div at bounding box center [487, 407] width 618 height 568
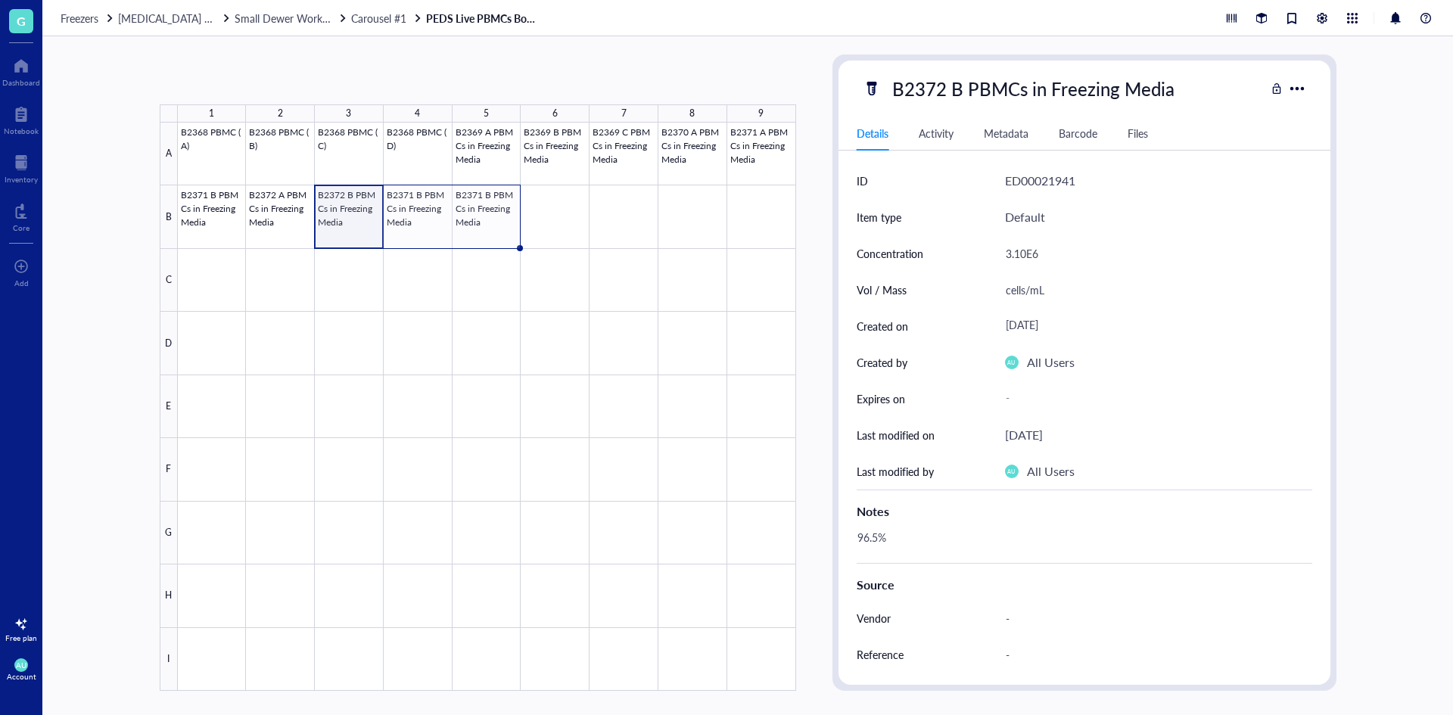
drag, startPoint x: 381, startPoint y: 247, endPoint x: 498, endPoint y: 241, distance: 116.7
click at [0, 0] on div "B2368 PBMC (A) B2368 PBMC (B) B2368 PBMC (C) B2368 PBMC (D) B2369 A PBMCs in Fr…" at bounding box center [0, 0] width 0 height 0
click at [353, 221] on div at bounding box center [487, 407] width 618 height 568
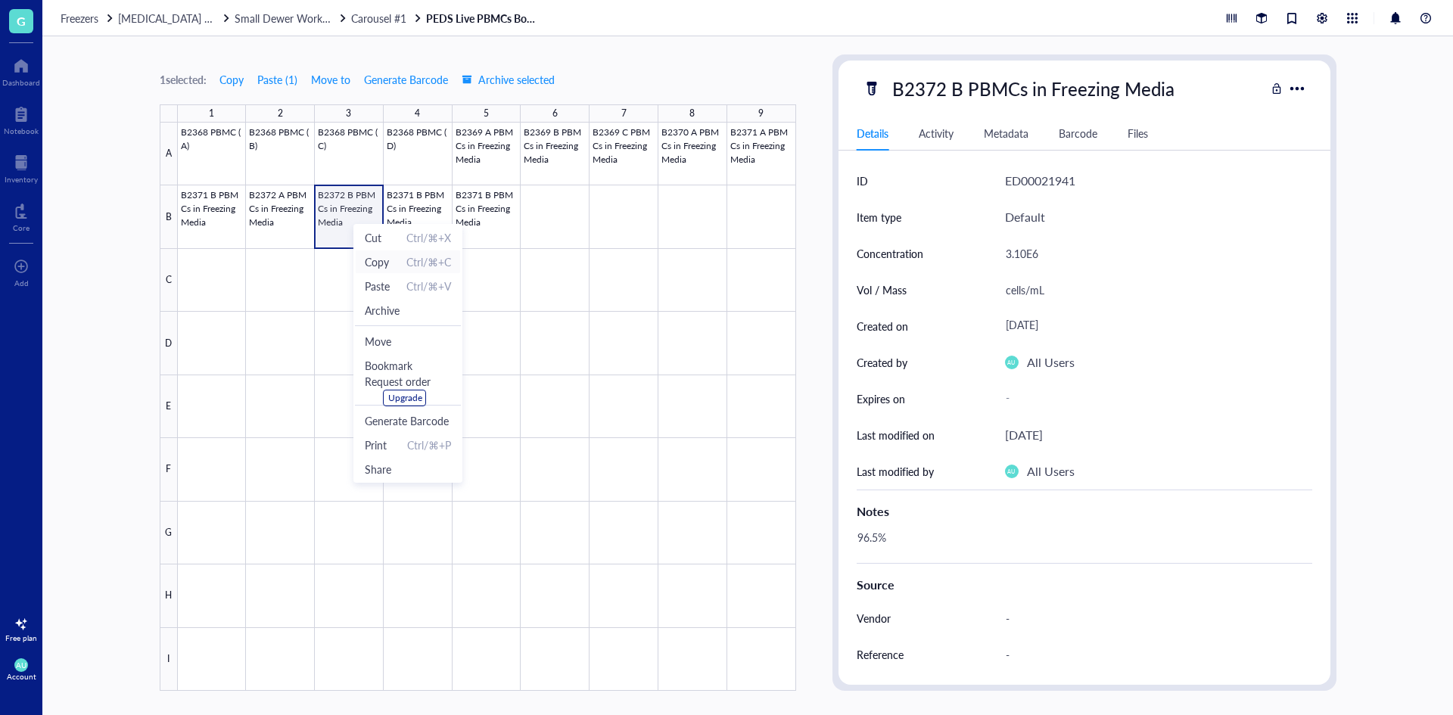
click at [381, 260] on span "Copy" at bounding box center [377, 262] width 24 height 17
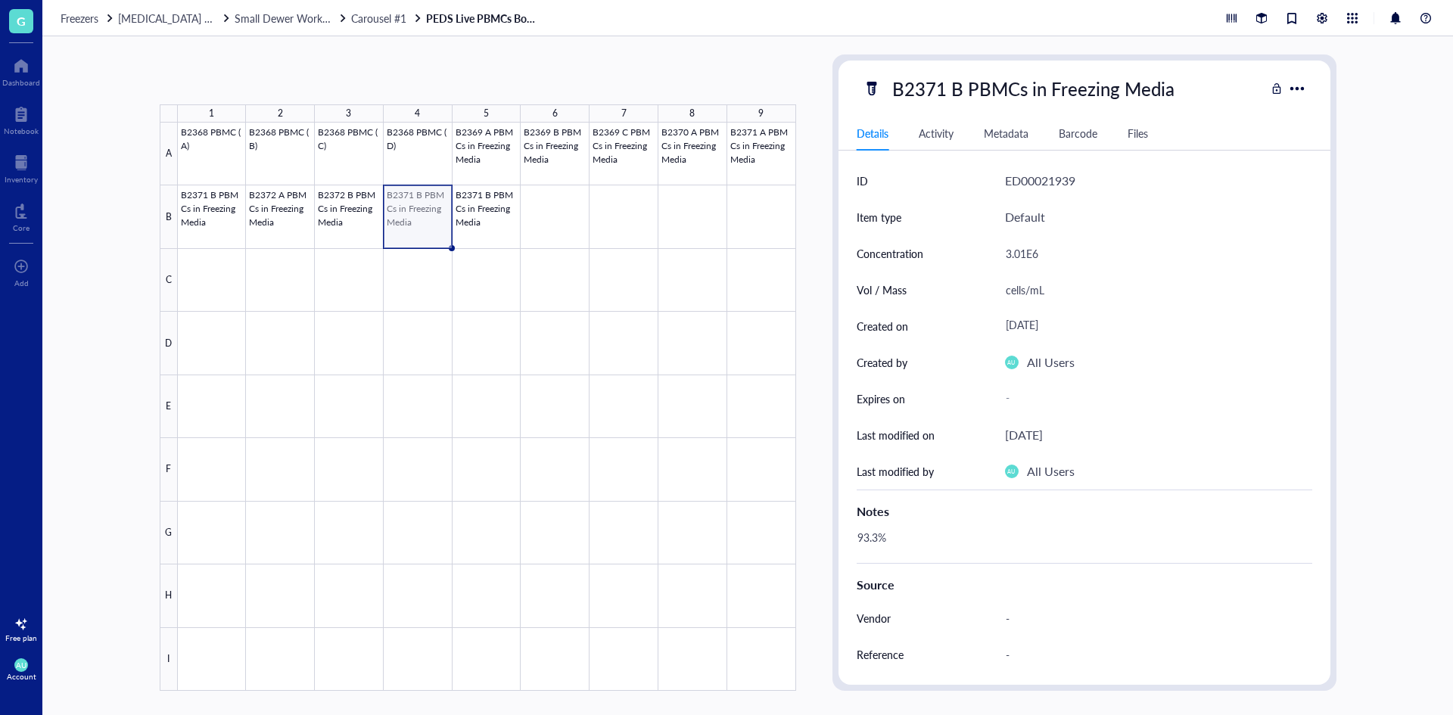
click at [428, 199] on div at bounding box center [487, 407] width 618 height 568
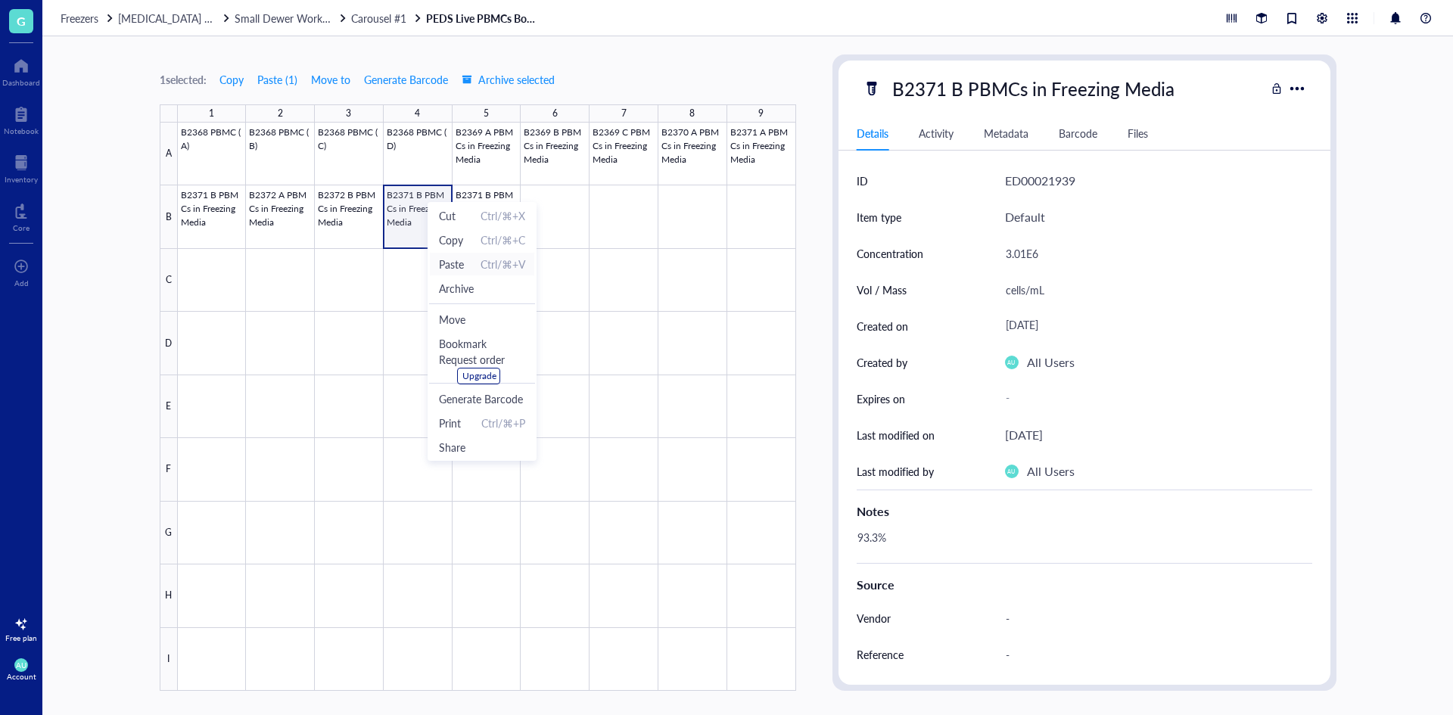
click at [449, 264] on span "Paste" at bounding box center [451, 264] width 25 height 17
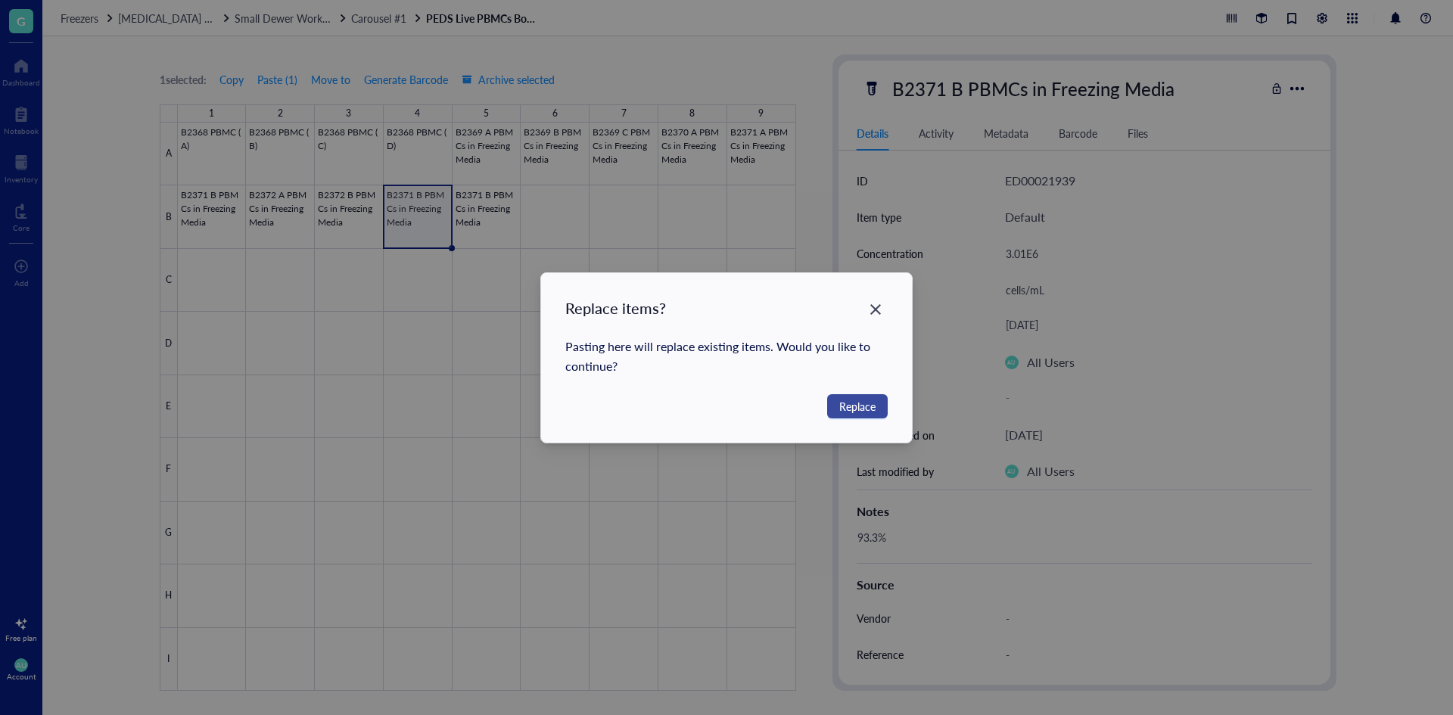
click at [854, 400] on span "Replace" at bounding box center [857, 406] width 36 height 17
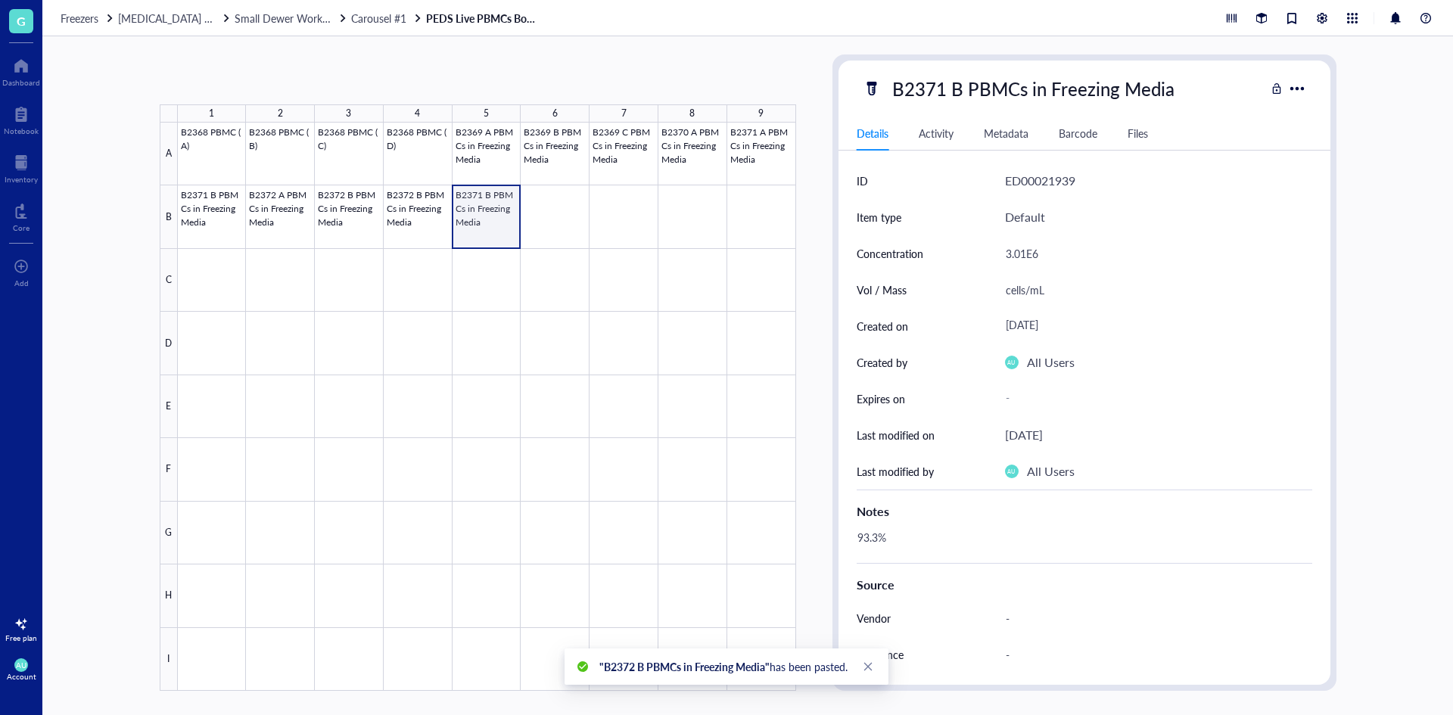
click at [486, 210] on div at bounding box center [487, 407] width 618 height 568
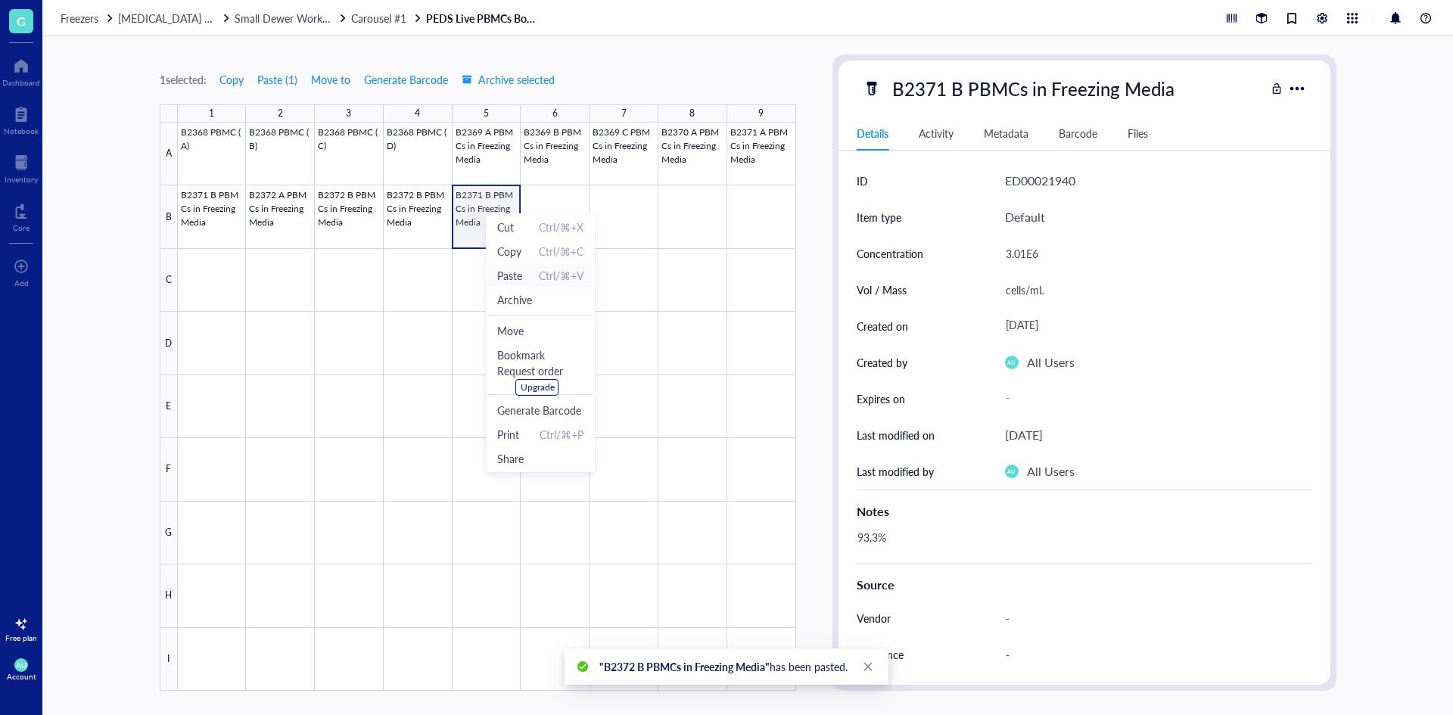
click at [520, 270] on span "Paste" at bounding box center [509, 275] width 25 height 17
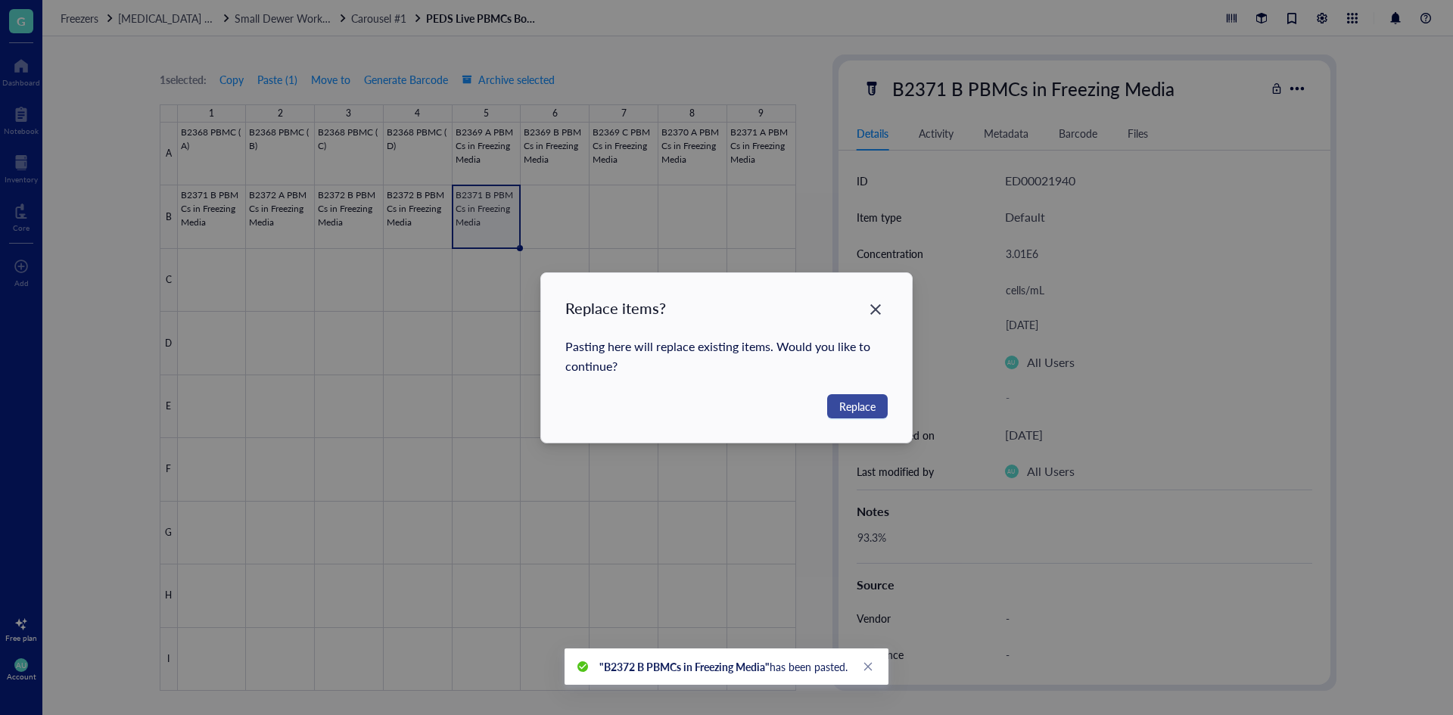
click at [851, 403] on span "Replace" at bounding box center [857, 406] width 36 height 17
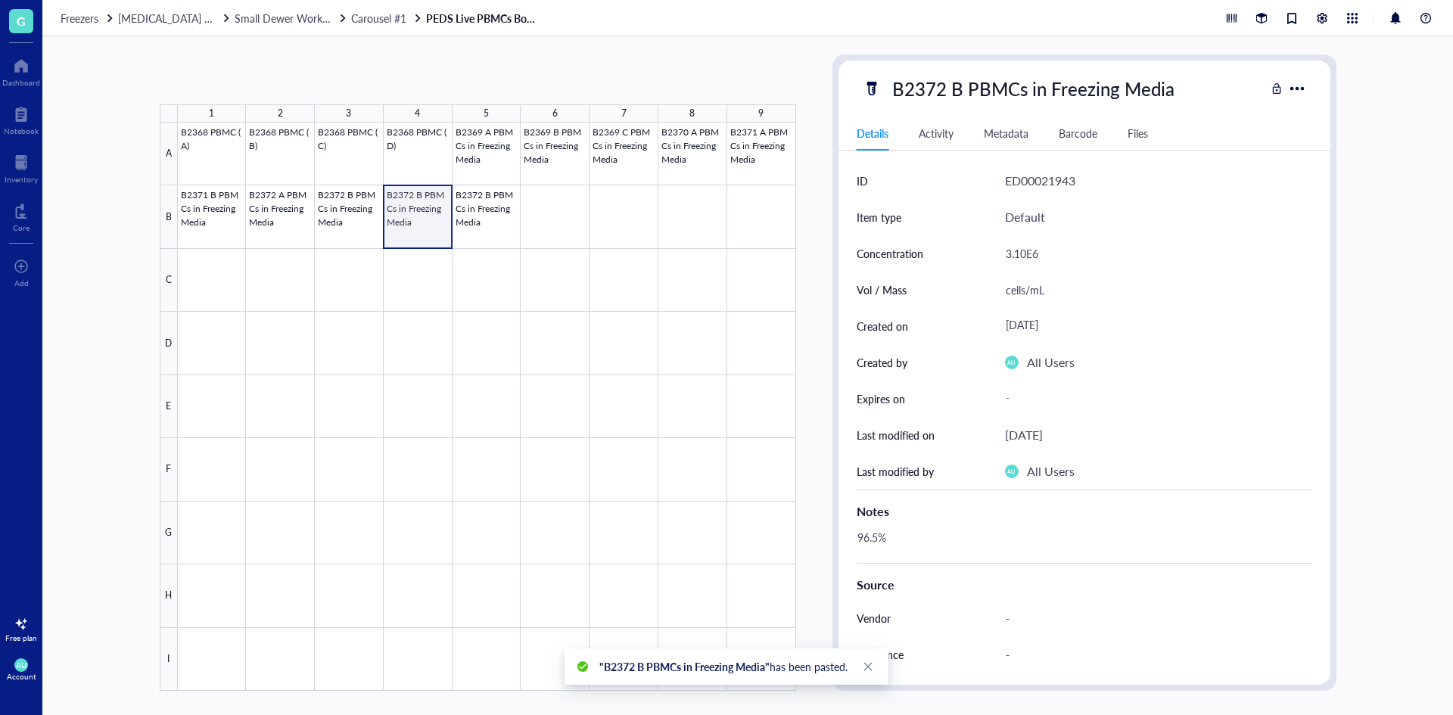
click at [410, 213] on div at bounding box center [487, 407] width 618 height 568
click at [960, 89] on div "B2372 B PBMCs in Freezing Media" at bounding box center [1034, 89] width 296 height 32
click at [959, 89] on input "B2372 B PBMCs in Freezing Media" at bounding box center [1061, 88] width 350 height 30
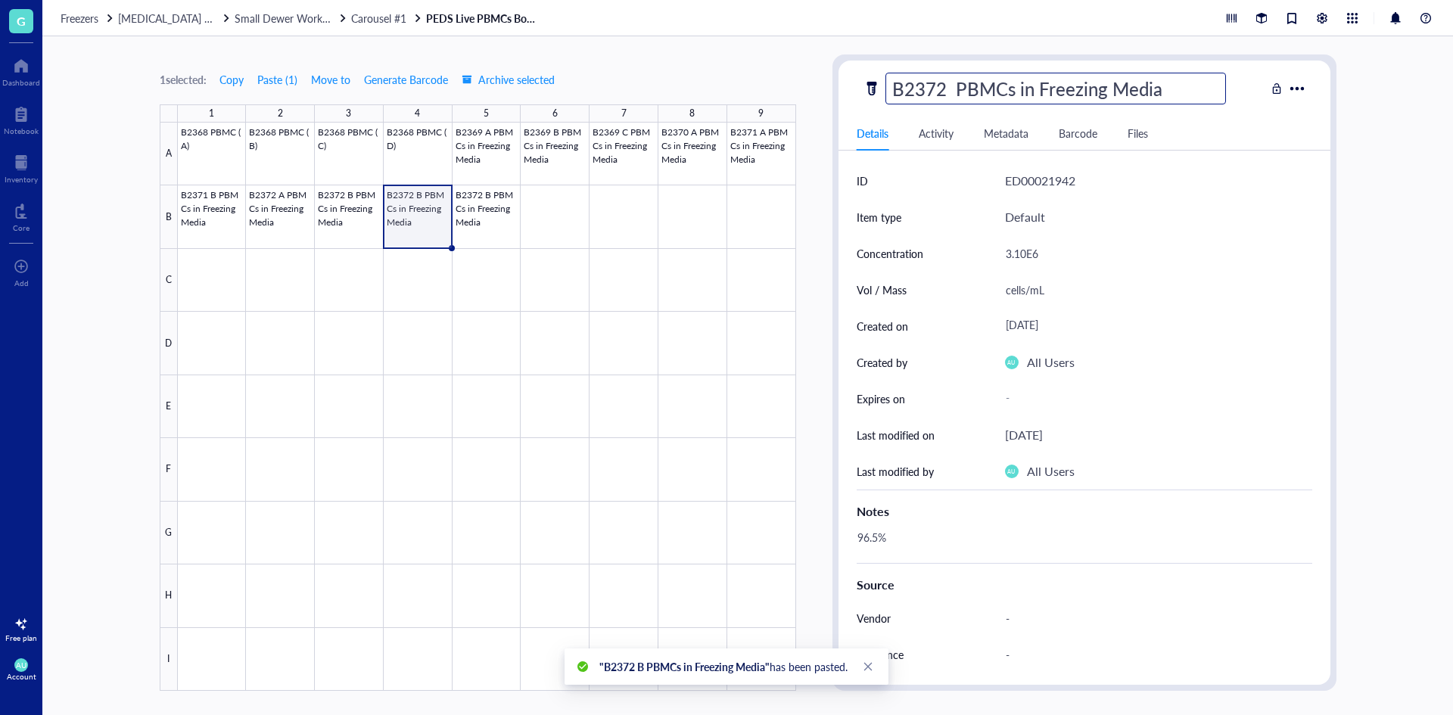
type input "B2372 C PBMCs in Freezing Media"
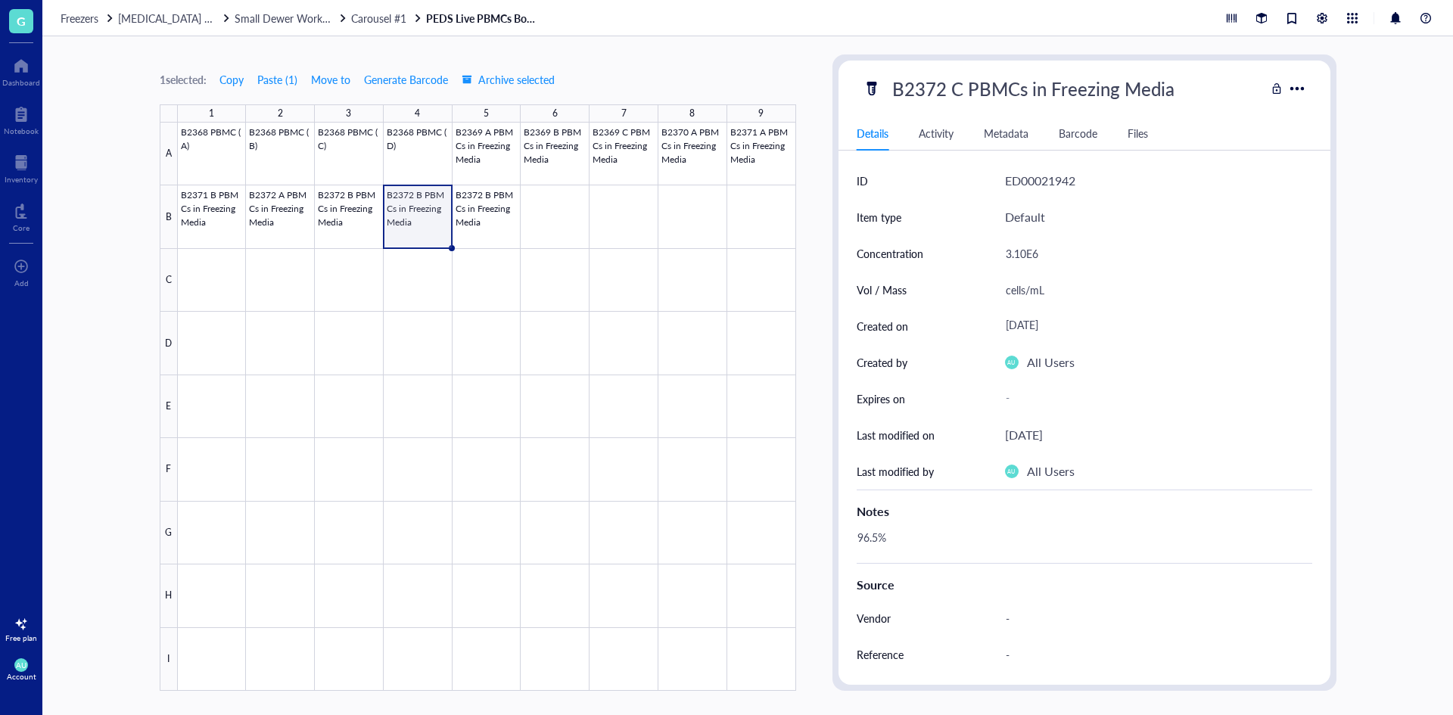
click at [1261, 154] on div "Details Activity Metadata Barcode Files ID ED00021942 Item type Default Concent…" at bounding box center [1085, 395] width 492 height 556
click at [1026, 249] on div "3.10E6" at bounding box center [1152, 254] width 307 height 32
drag, startPoint x: 1026, startPoint y: 249, endPoint x: 998, endPoint y: 240, distance: 30.2
click at [998, 240] on div "Concentration 3.10E6" at bounding box center [1085, 253] width 456 height 36
type input "3.06E6"
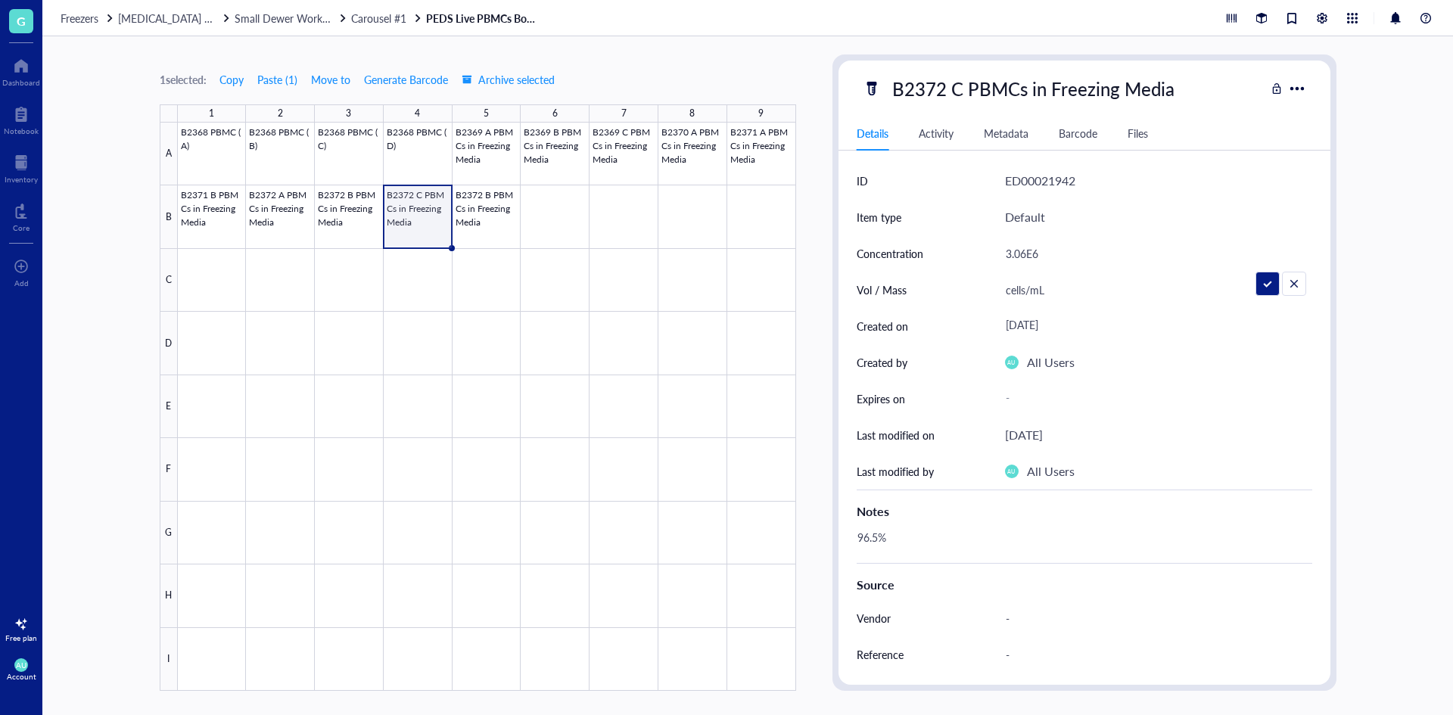
click at [1150, 223] on div "Default" at bounding box center [1158, 217] width 307 height 36
click at [897, 534] on div "96.5%" at bounding box center [1079, 545] width 456 height 36
drag, startPoint x: 878, startPoint y: 540, endPoint x: 849, endPoint y: 535, distance: 29.2
click at [849, 535] on div "ID ED00021942 Item type Default Concentration 3.06E6 Vol / Mass cells/mL Create…" at bounding box center [1085, 490] width 492 height 655
type textarea "97.6%"
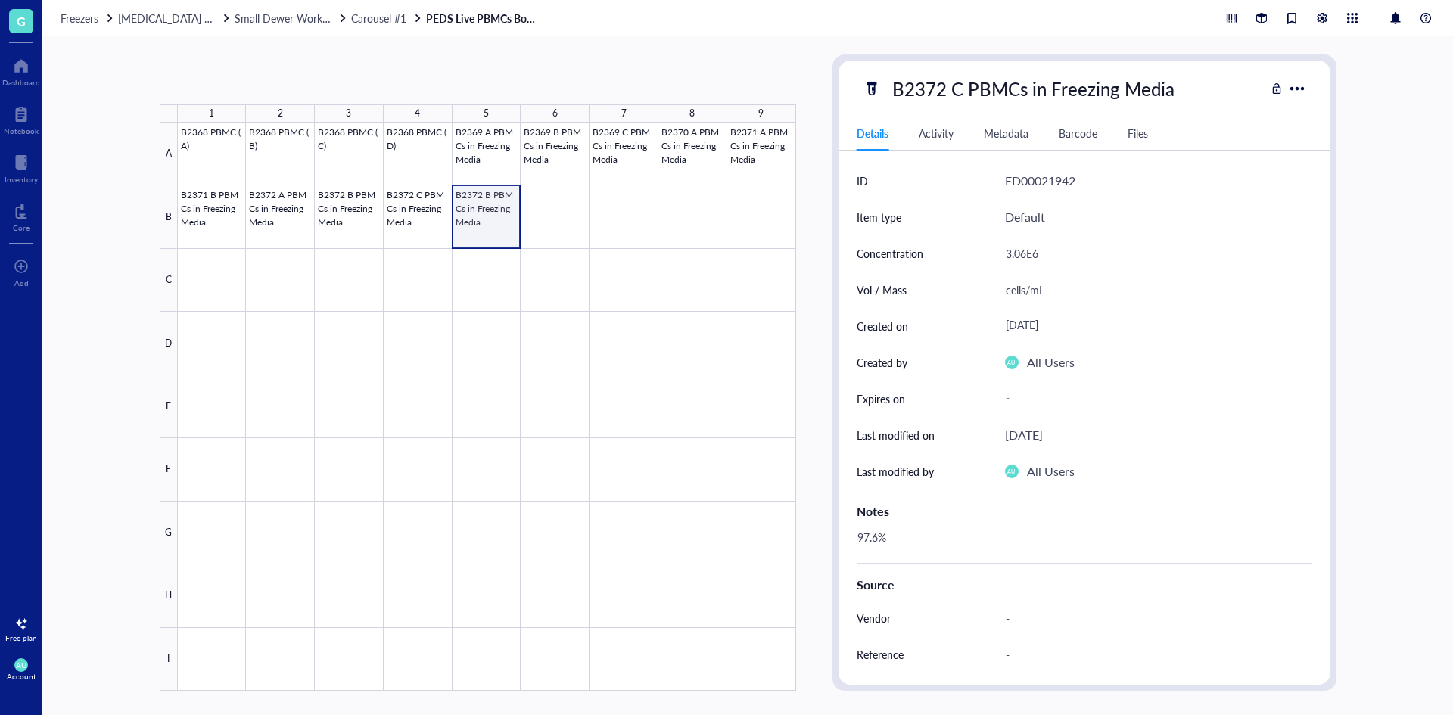
click at [484, 207] on div at bounding box center [487, 407] width 618 height 568
click at [1023, 96] on div "B2372 B PBMCs in Freezing Media" at bounding box center [1034, 89] width 296 height 32
click at [959, 94] on input "B2372 B PBMCs in Freezing Media" at bounding box center [1061, 88] width 350 height 30
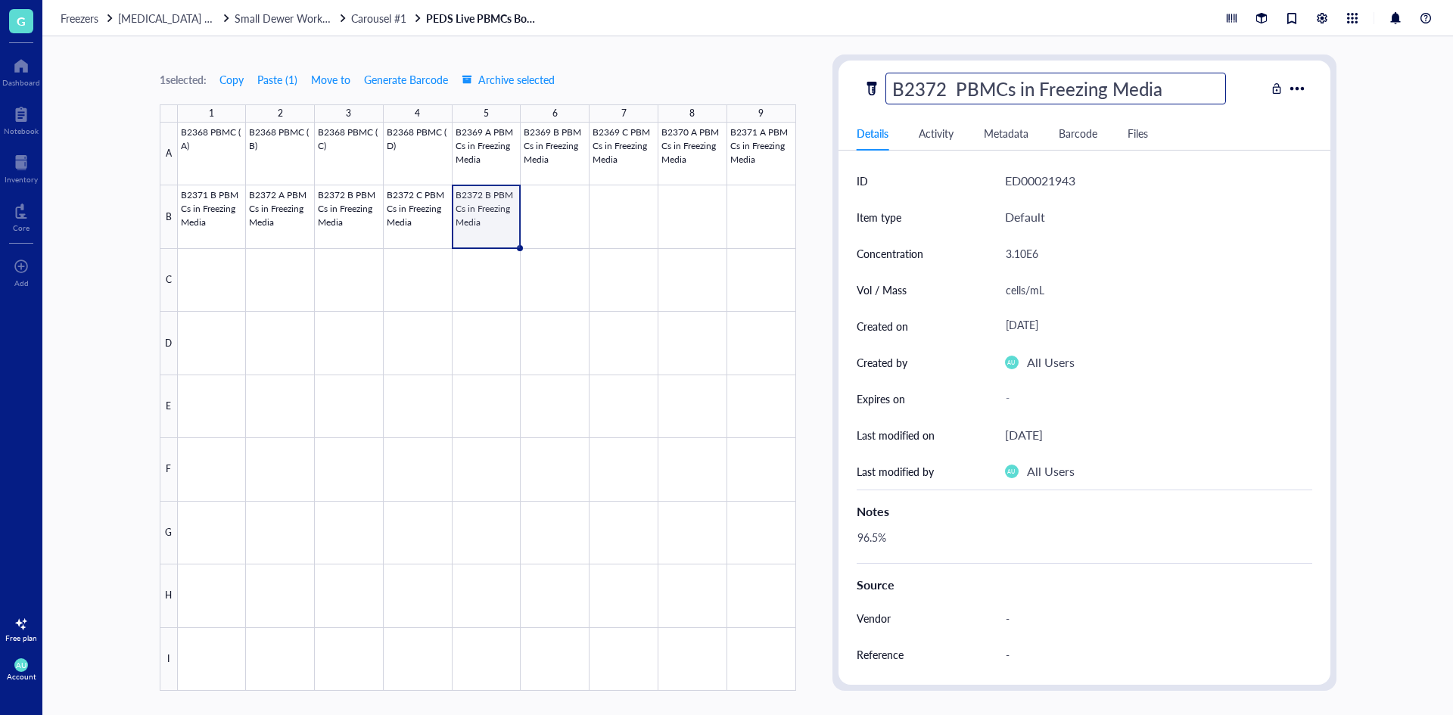
type input "B2372 D PBMCs in Freezing Media"
click at [1063, 235] on div "Default" at bounding box center [1158, 217] width 307 height 36
click at [1025, 255] on div "3.10E6" at bounding box center [1152, 254] width 307 height 32
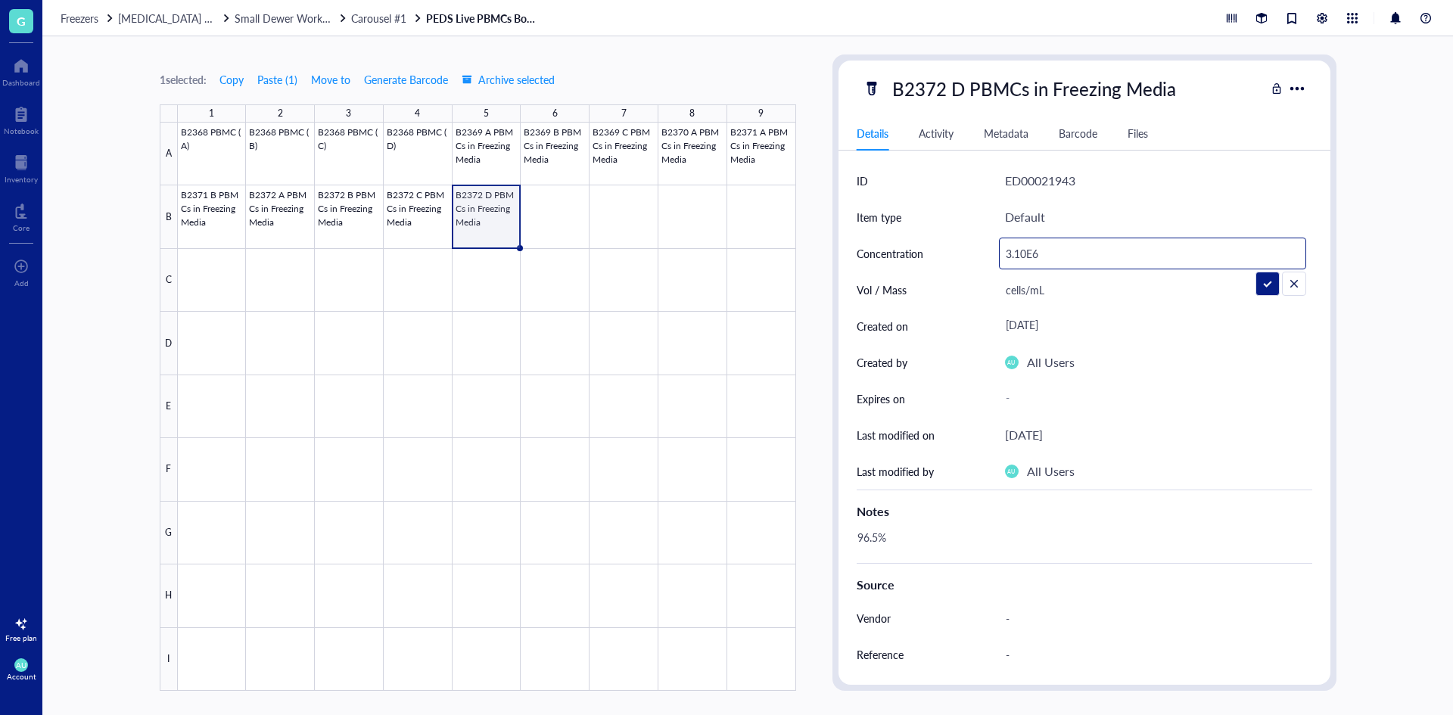
drag, startPoint x: 1025, startPoint y: 255, endPoint x: 1017, endPoint y: 257, distance: 7.7
click at [1017, 257] on input "3.10E6" at bounding box center [1153, 253] width 306 height 30
click at [1024, 255] on input "3.10E6" at bounding box center [1153, 253] width 306 height 30
click at [1016, 255] on input "3.10E6" at bounding box center [1153, 253] width 306 height 30
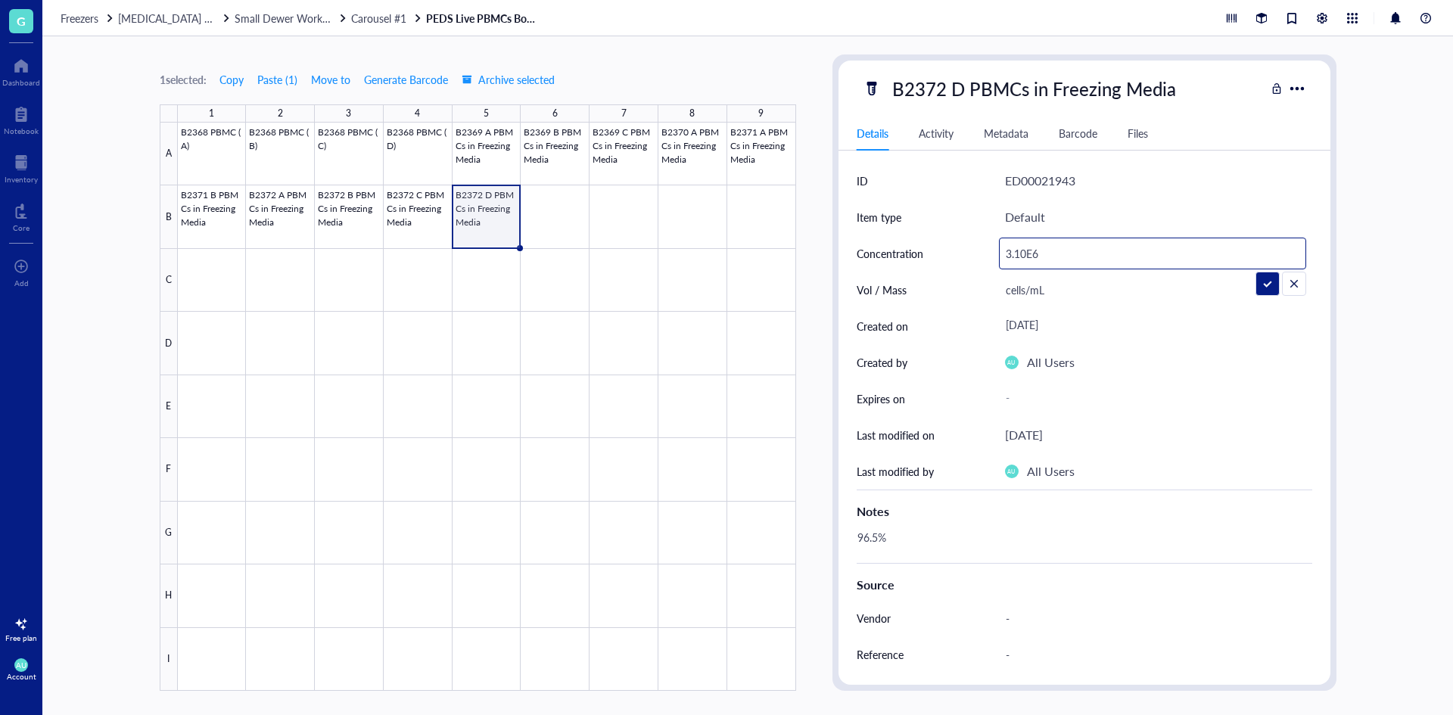
click at [1022, 253] on input "3.10E6" at bounding box center [1153, 253] width 306 height 30
drag, startPoint x: 1023, startPoint y: 253, endPoint x: 1007, endPoint y: 251, distance: 16.0
click at [1007, 251] on input "3.10E6" at bounding box center [1153, 253] width 306 height 30
drag, startPoint x: 1028, startPoint y: 252, endPoint x: 1005, endPoint y: 252, distance: 22.7
click at [1005, 252] on input "3.10E6" at bounding box center [1153, 253] width 306 height 30
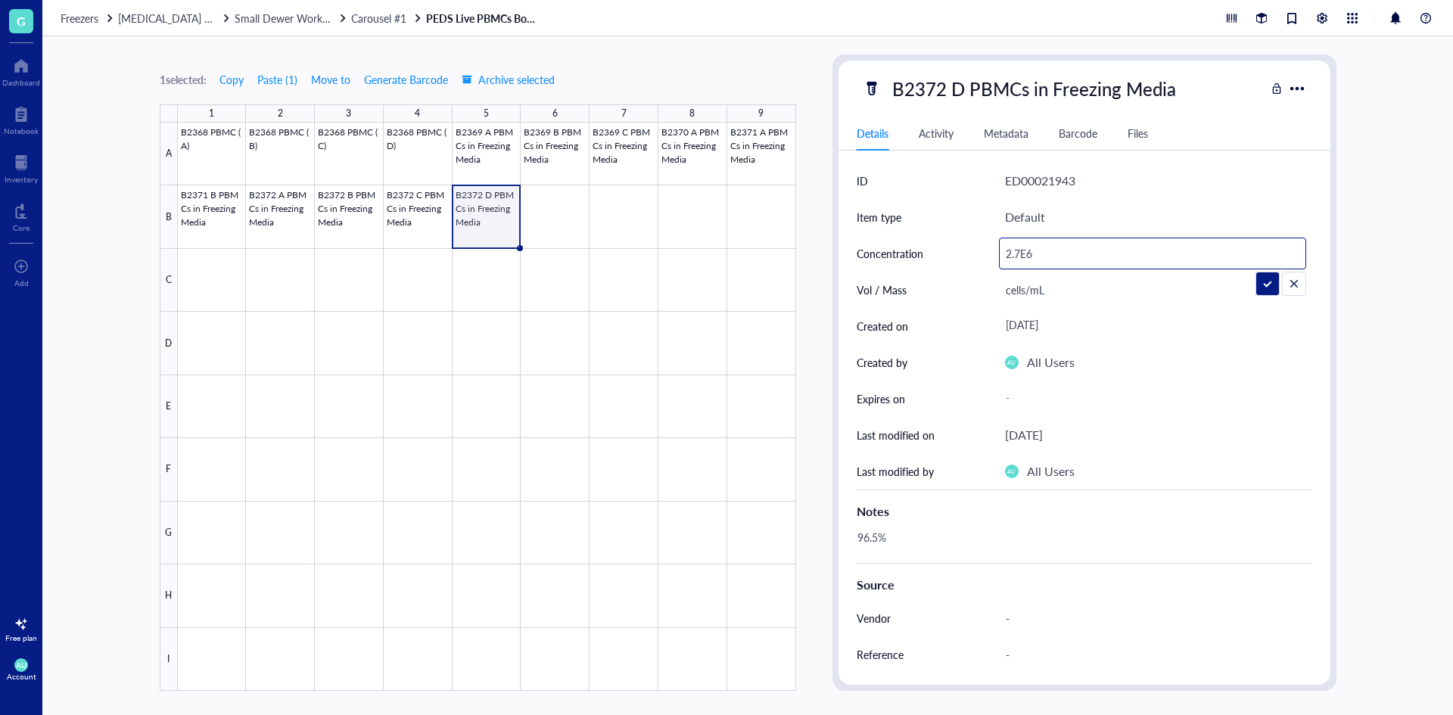
type input "2.74E6"
click at [945, 540] on div "96.5%" at bounding box center [1079, 545] width 456 height 36
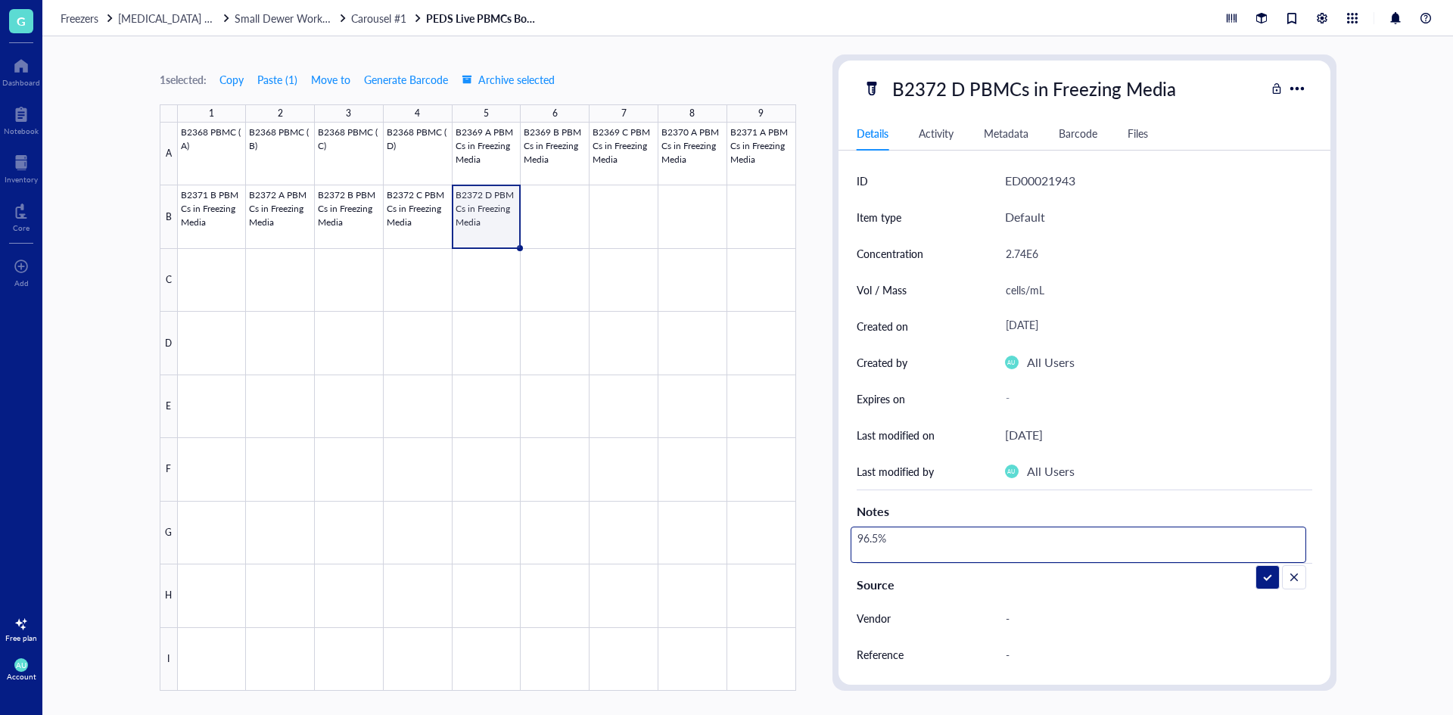
drag, startPoint x: 877, startPoint y: 539, endPoint x: 854, endPoint y: 540, distance: 22.8
click at [854, 540] on textarea "96.5%" at bounding box center [908, 544] width 115 height 33
type textarea "96.1%"
click at [571, 219] on div at bounding box center [487, 407] width 618 height 568
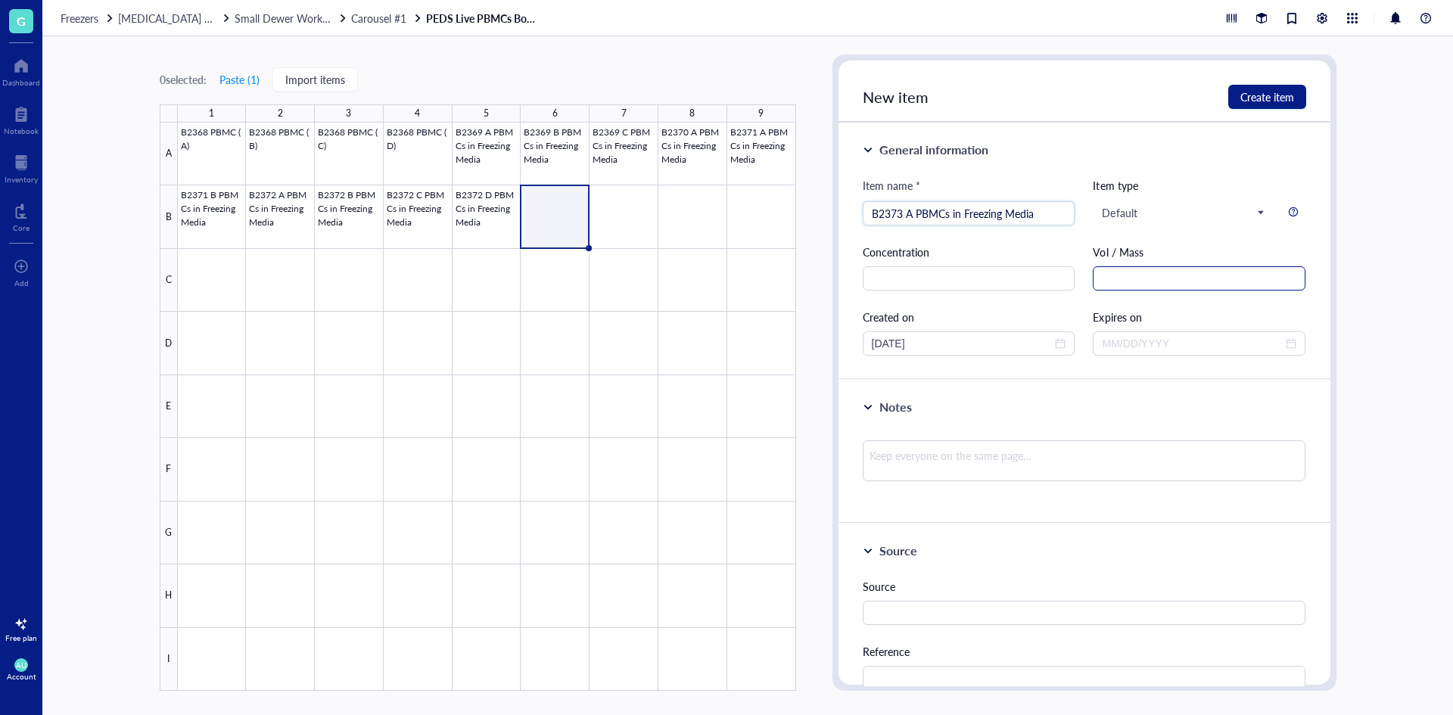
type input "B2373 A PBMCs in Freezing Media"
click at [1247, 288] on input "text" at bounding box center [1199, 278] width 213 height 24
type input "cells/mL"
click at [980, 278] on input "text" at bounding box center [969, 278] width 213 height 24
type input "2.68E6"
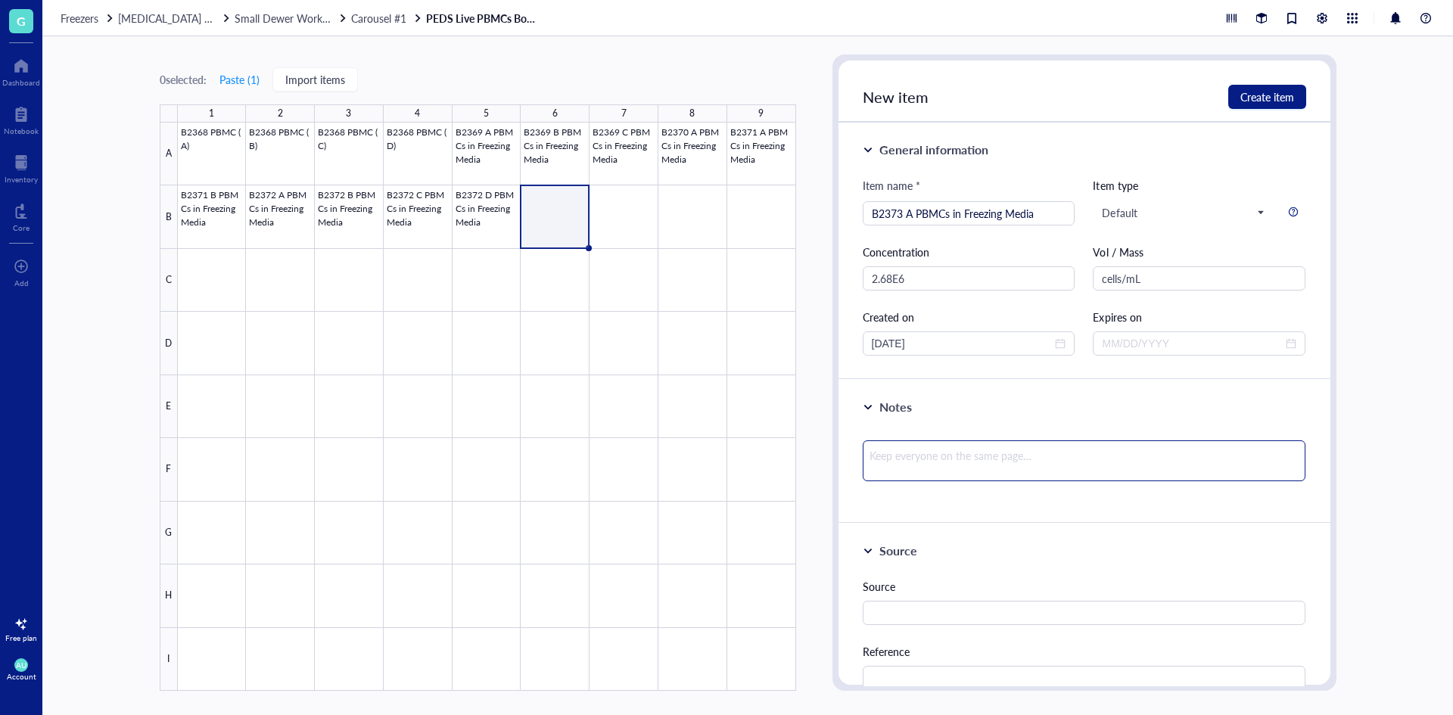
click at [981, 471] on textarea at bounding box center [1085, 460] width 444 height 41
type textarea "9"
type textarea "96"
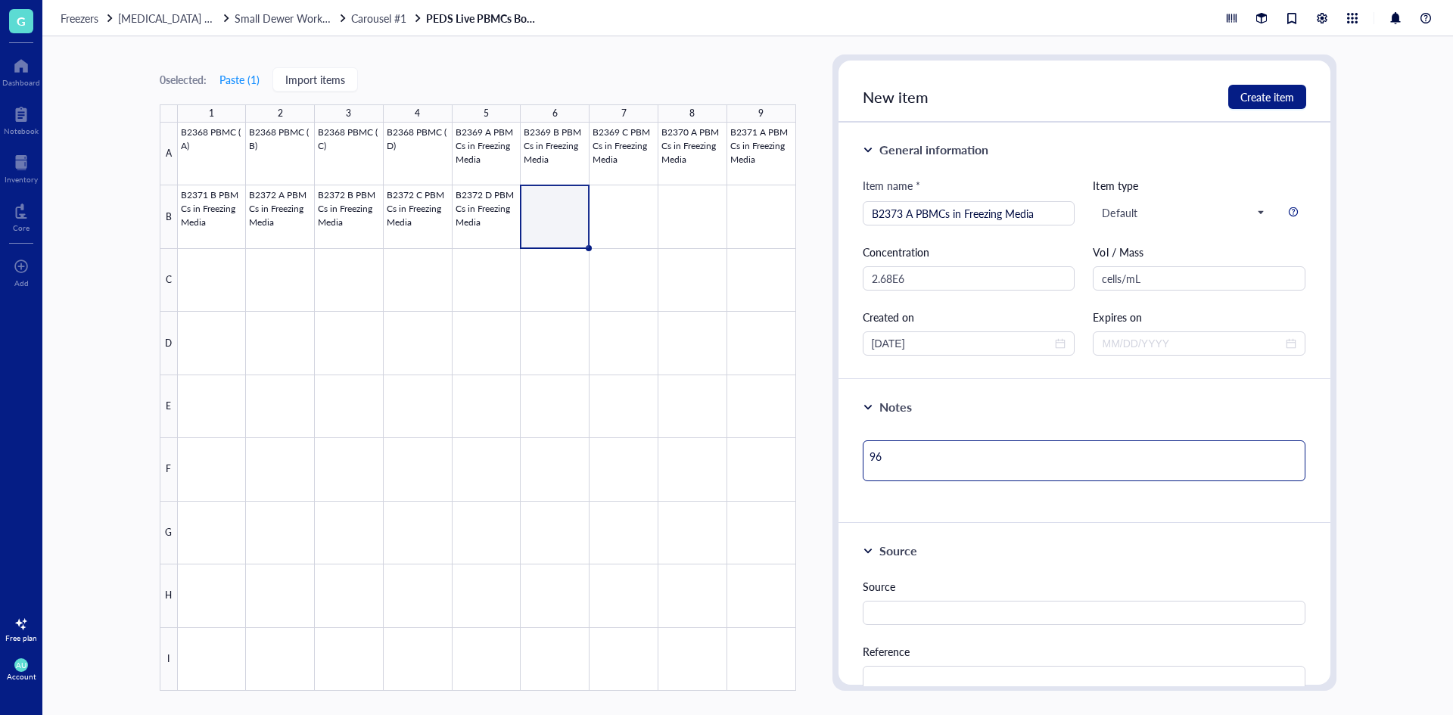
type textarea "96."
type textarea "96.7"
type textarea "96.7%"
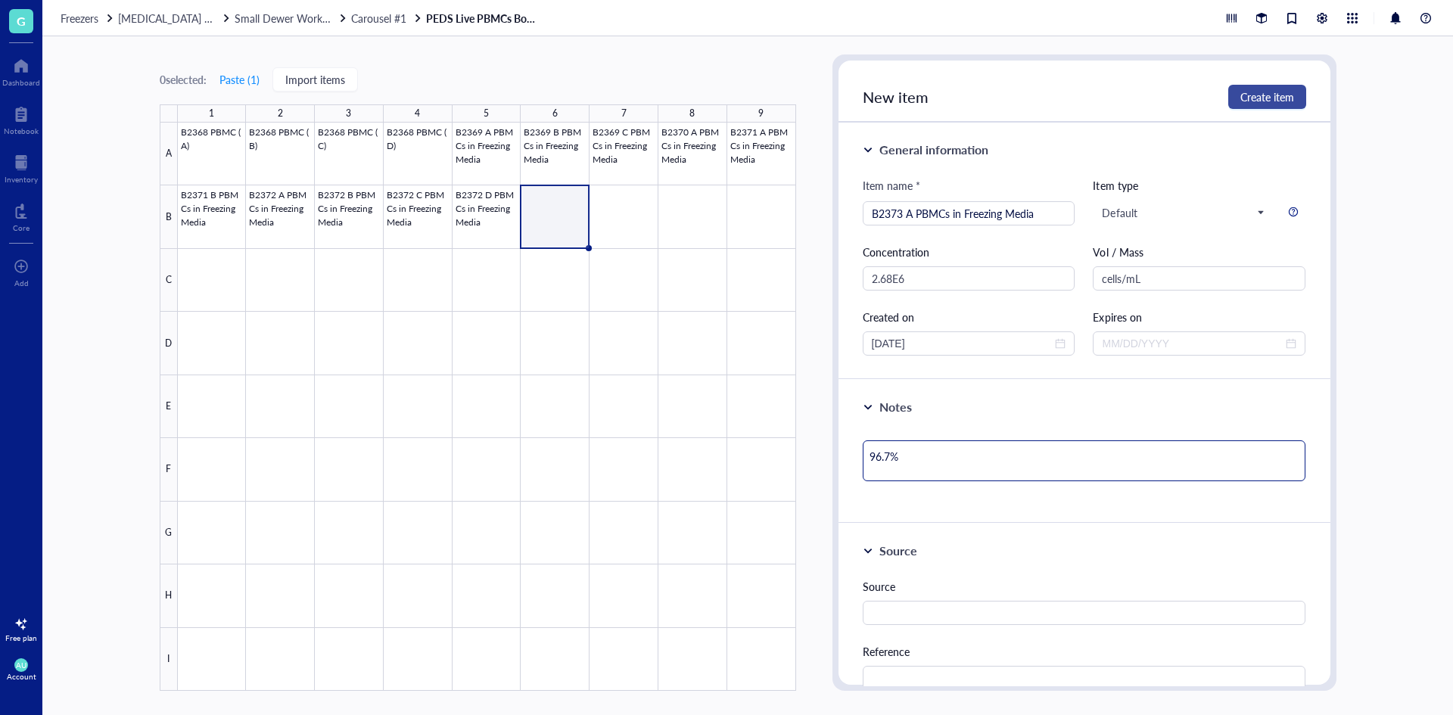
type textarea "96.7%"
click at [1259, 96] on span "Create item" at bounding box center [1267, 97] width 54 height 12
type textarea "Keep everyone on the same page…"
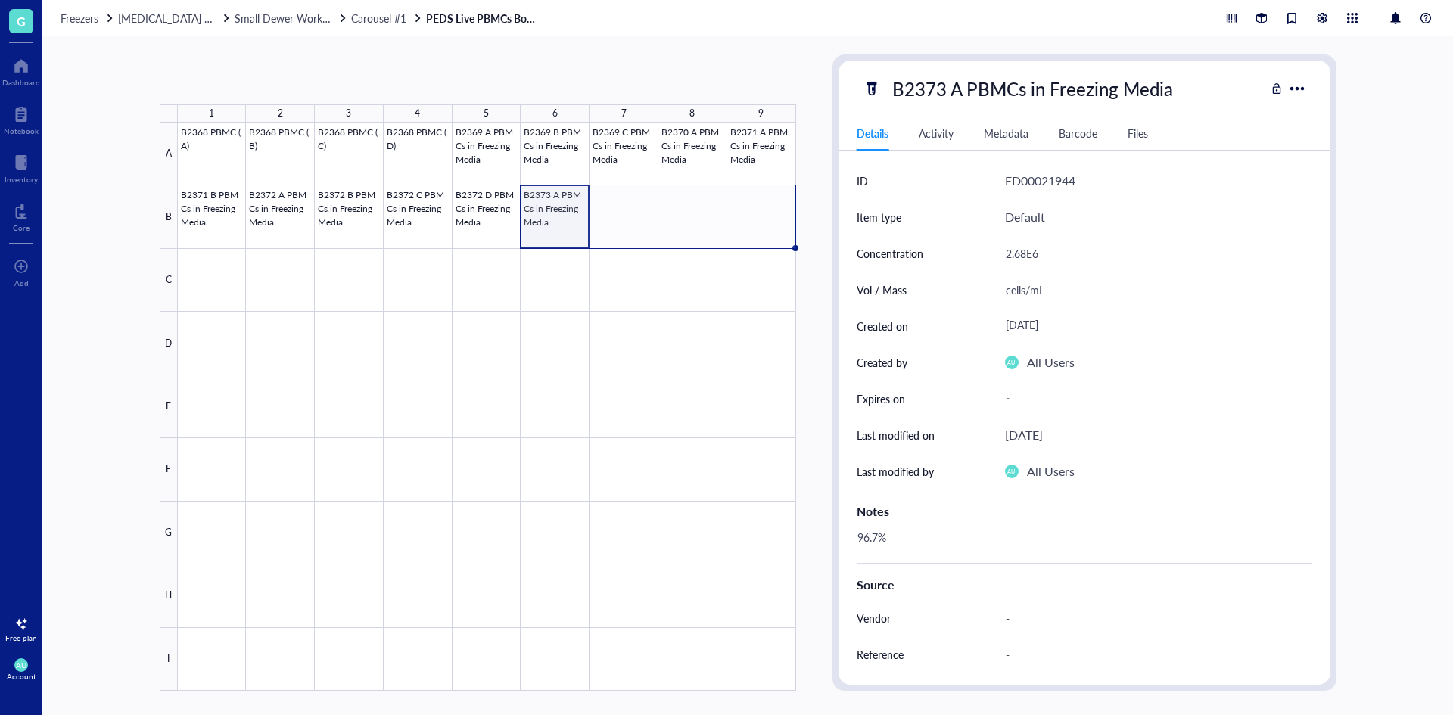
drag, startPoint x: 589, startPoint y: 247, endPoint x: 797, endPoint y: 226, distance: 209.2
click at [797, 226] on div "1 2 3 4 5 6 7 8 9 A B C D E F G H I B2368 PBMC (A) B2368 PBMC (B) B2368 PBMC (C…" at bounding box center [747, 375] width 1411 height 679
click at [571, 233] on div at bounding box center [487, 407] width 618 height 568
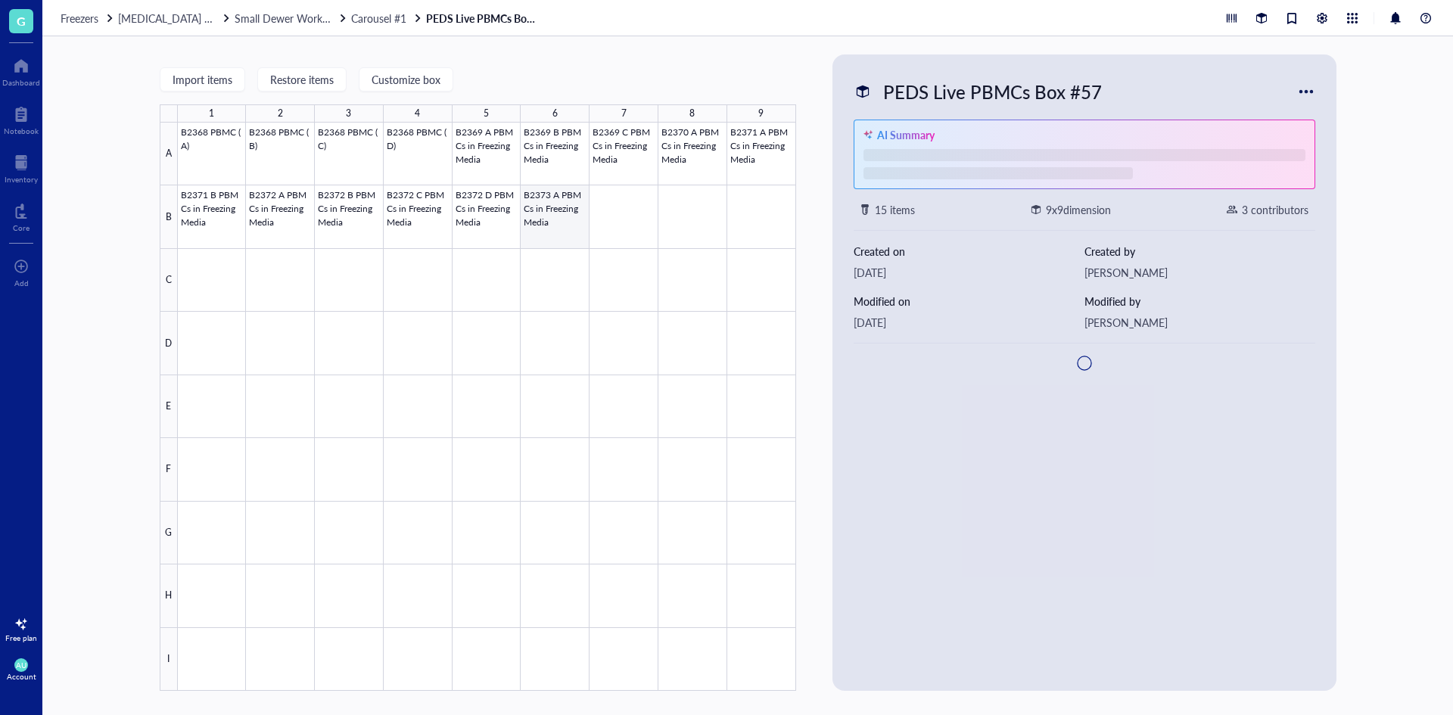
click at [578, 228] on div at bounding box center [487, 407] width 618 height 568
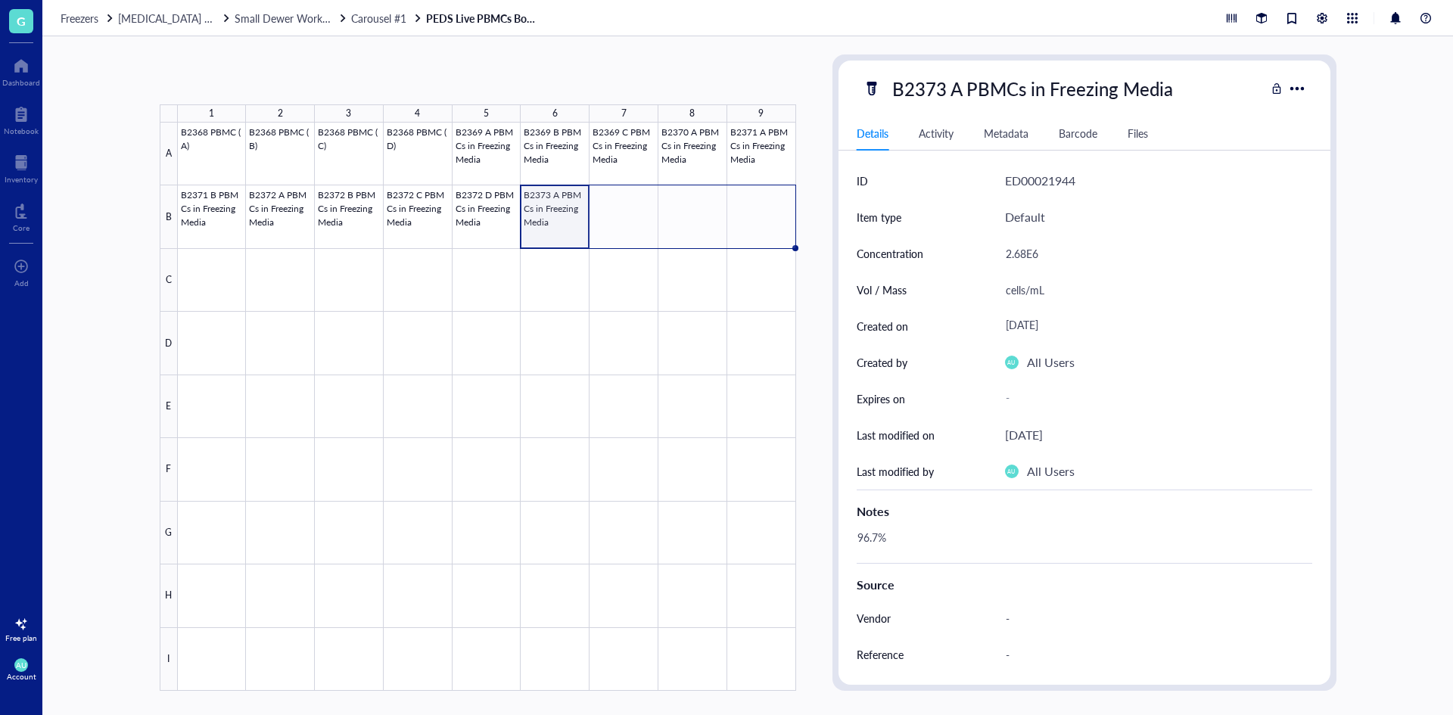
drag, startPoint x: 589, startPoint y: 250, endPoint x: 755, endPoint y: 237, distance: 167.0
click at [0, 0] on div "B2368 PBMC (A) B2368 PBMC (B) B2368 PBMC (C) B2368 PBMC (D) B2369 A PBMCs in Fr…" at bounding box center [0, 0] width 0 height 0
click at [575, 236] on div at bounding box center [487, 407] width 618 height 568
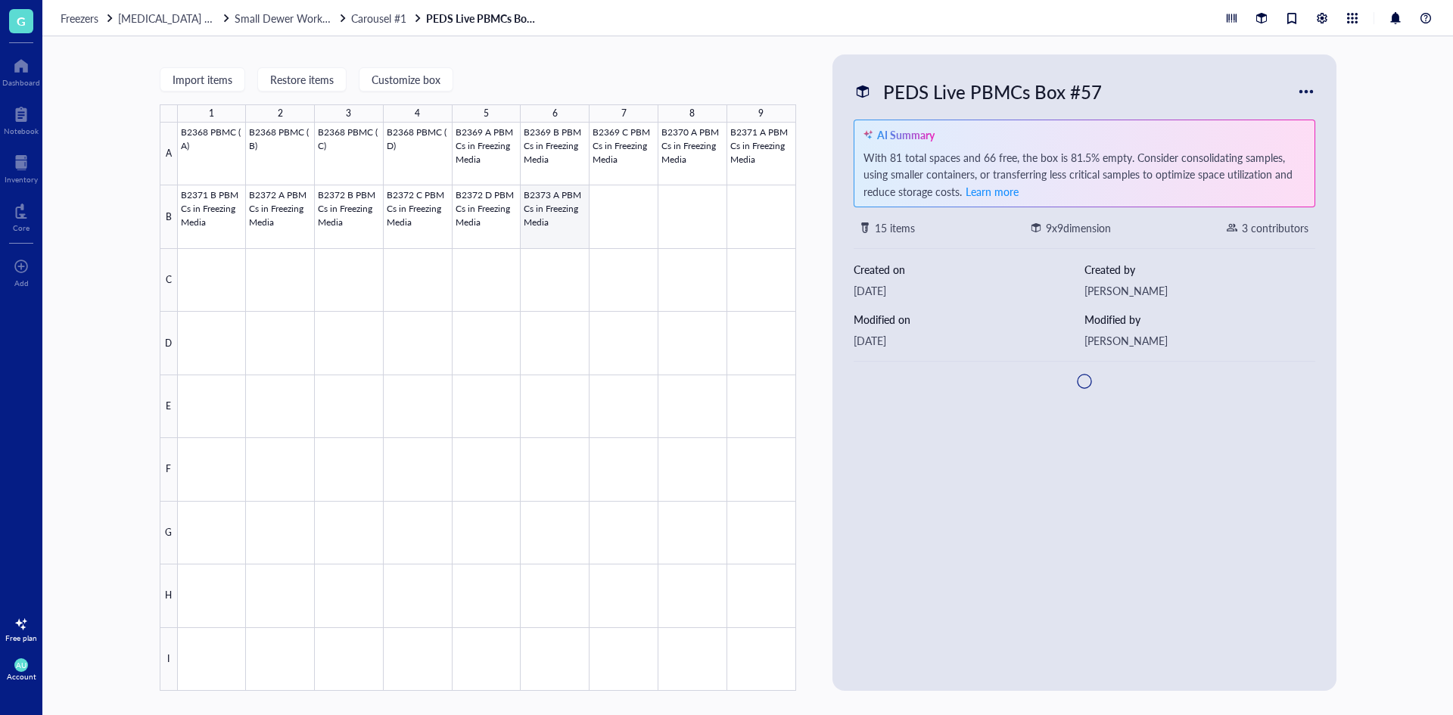
click at [575, 236] on div at bounding box center [487, 407] width 618 height 568
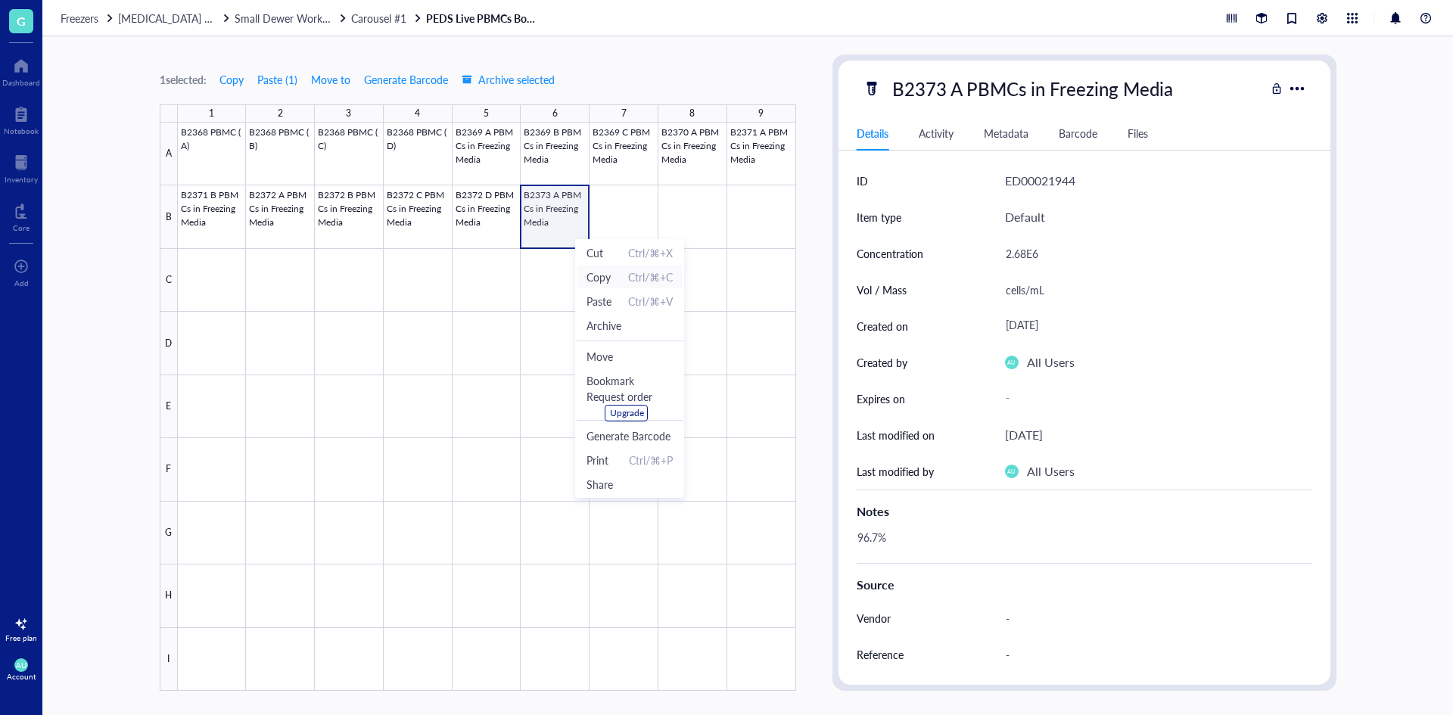
click at [610, 279] on span "Copy" at bounding box center [599, 277] width 24 height 17
click at [618, 221] on div at bounding box center [487, 407] width 618 height 568
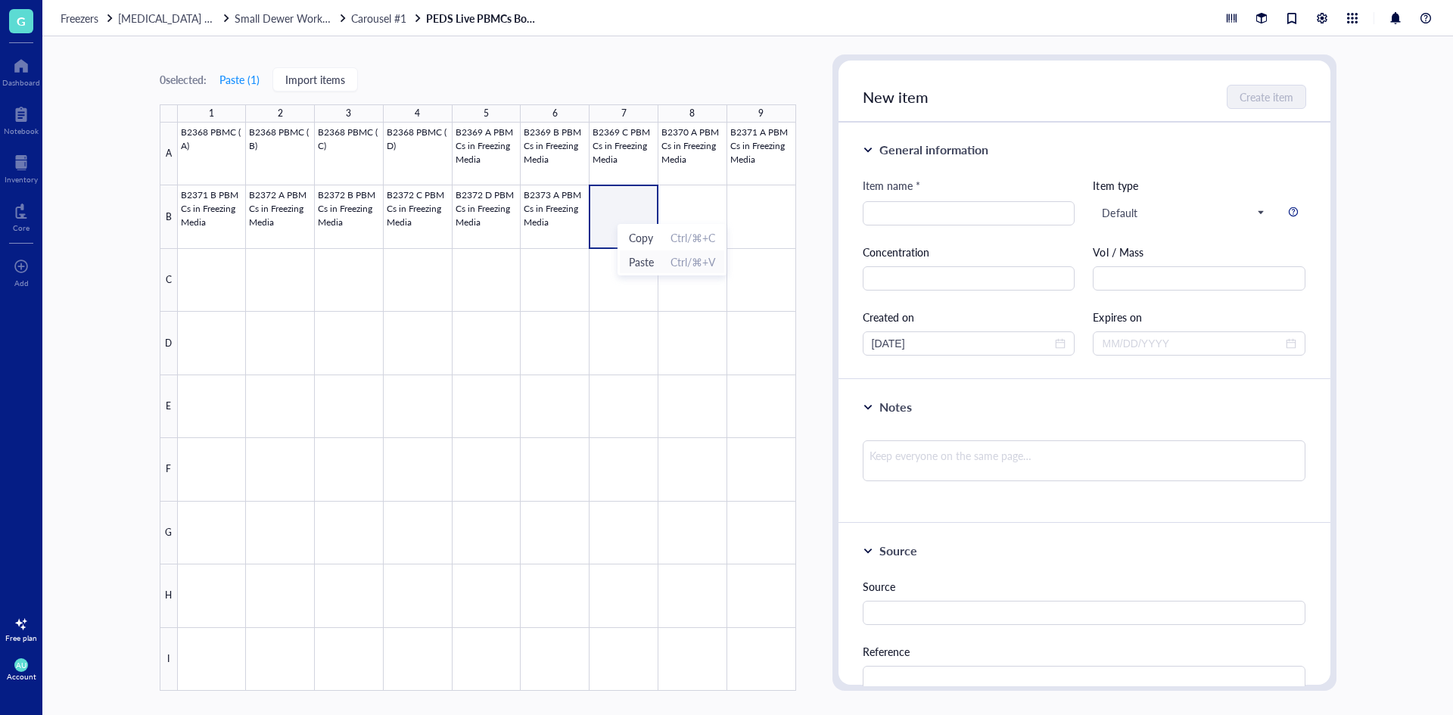
click at [649, 257] on span "Paste" at bounding box center [641, 262] width 25 height 17
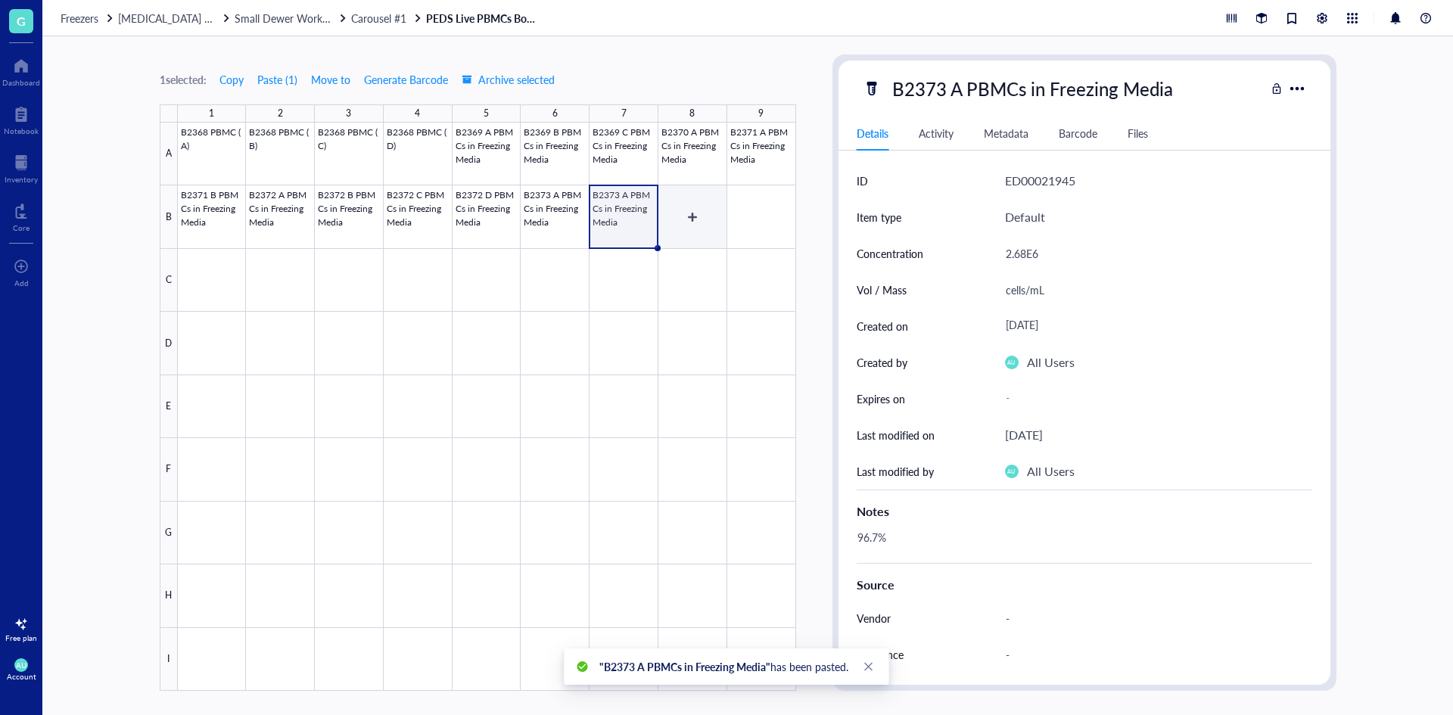
click at [709, 222] on div at bounding box center [487, 407] width 618 height 568
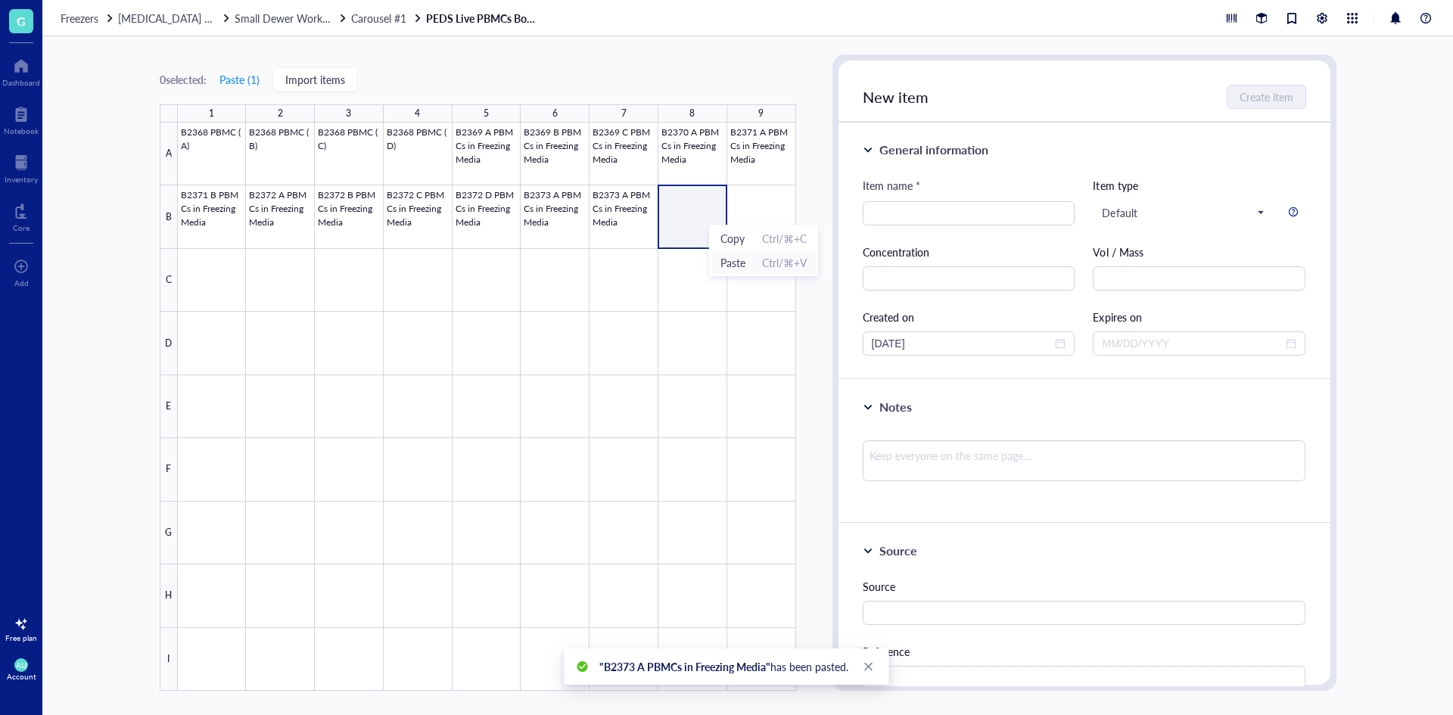
click at [730, 259] on span "Paste" at bounding box center [733, 262] width 25 height 17
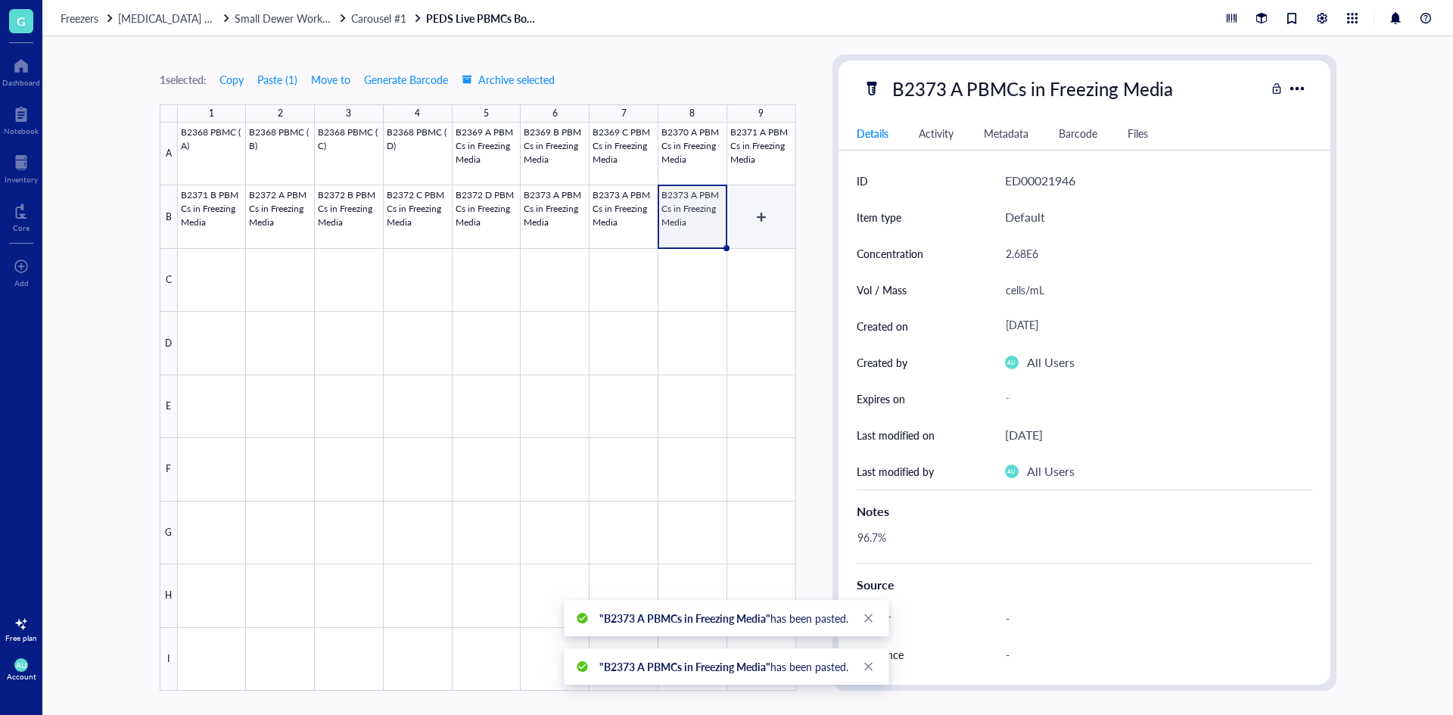
click at [764, 216] on div at bounding box center [487, 407] width 618 height 568
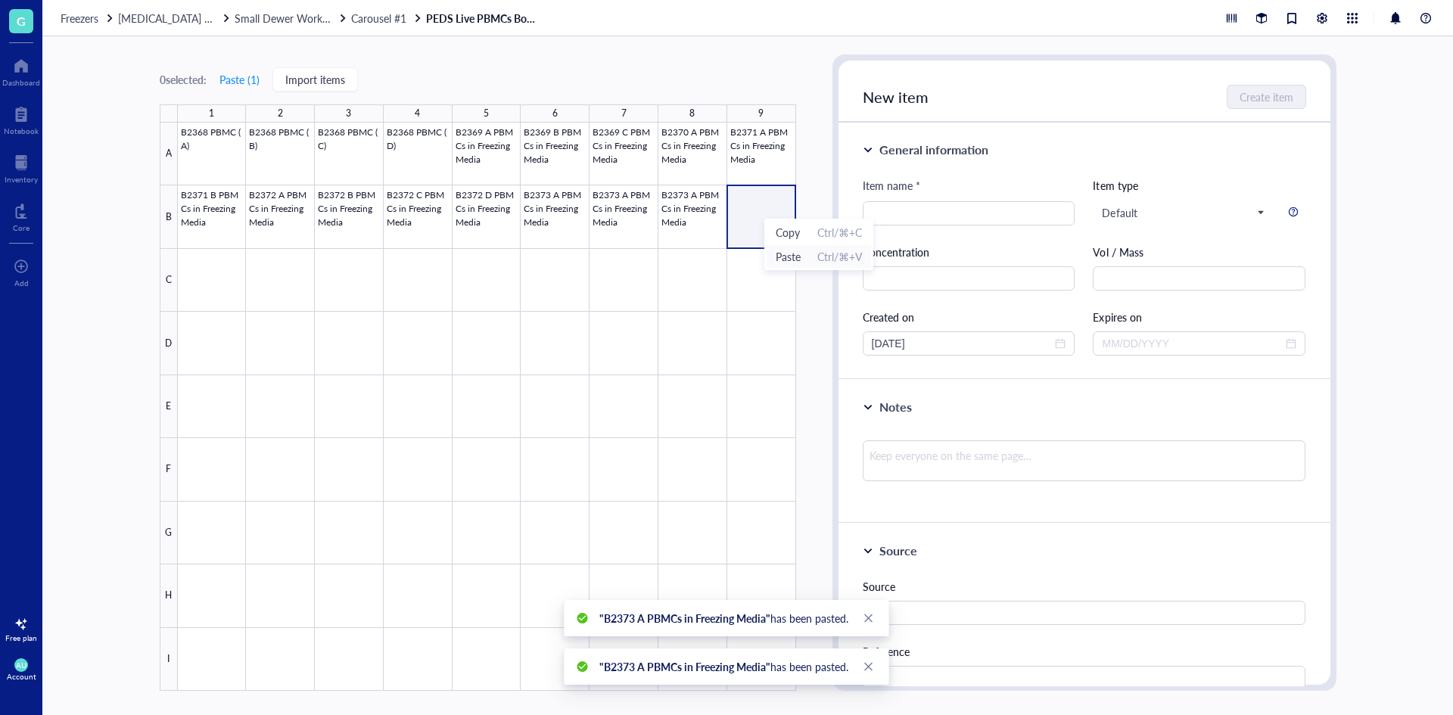
click at [785, 257] on span "Paste" at bounding box center [788, 256] width 25 height 17
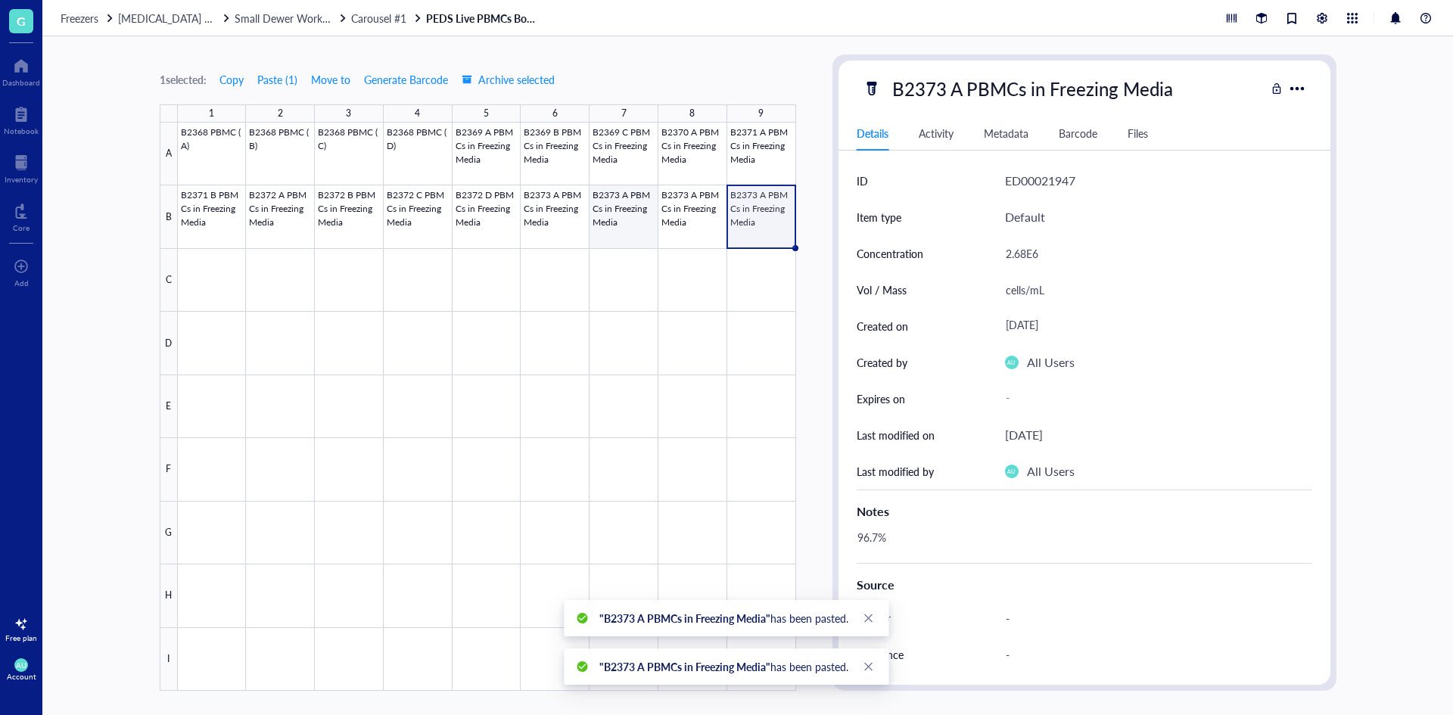
click at [645, 220] on div at bounding box center [487, 407] width 618 height 568
click at [959, 80] on div "B2373 A PBMCs in Freezing Media" at bounding box center [1033, 89] width 294 height 32
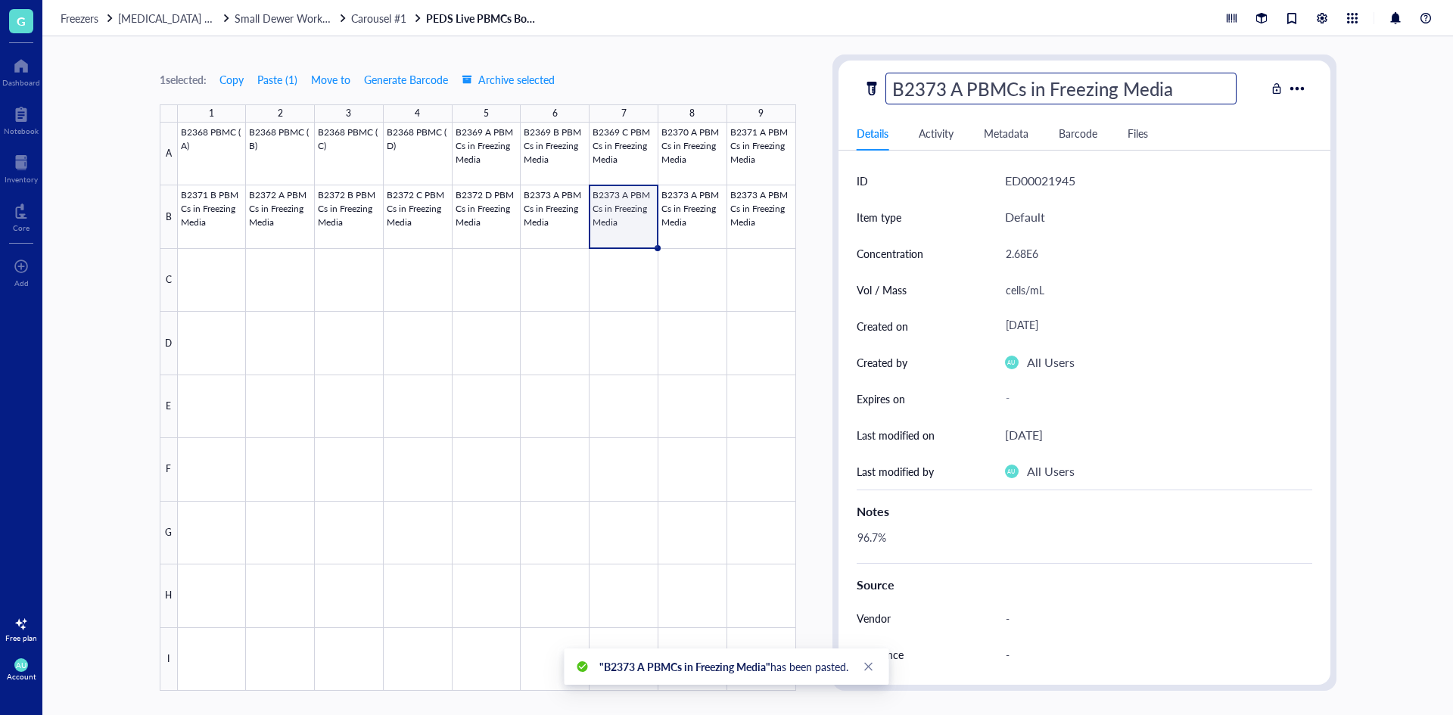
click at [956, 92] on input "B2373 A PBMCs in Freezing Media" at bounding box center [1061, 88] width 350 height 30
type input "B2373 B PBMCs in Freezing Media"
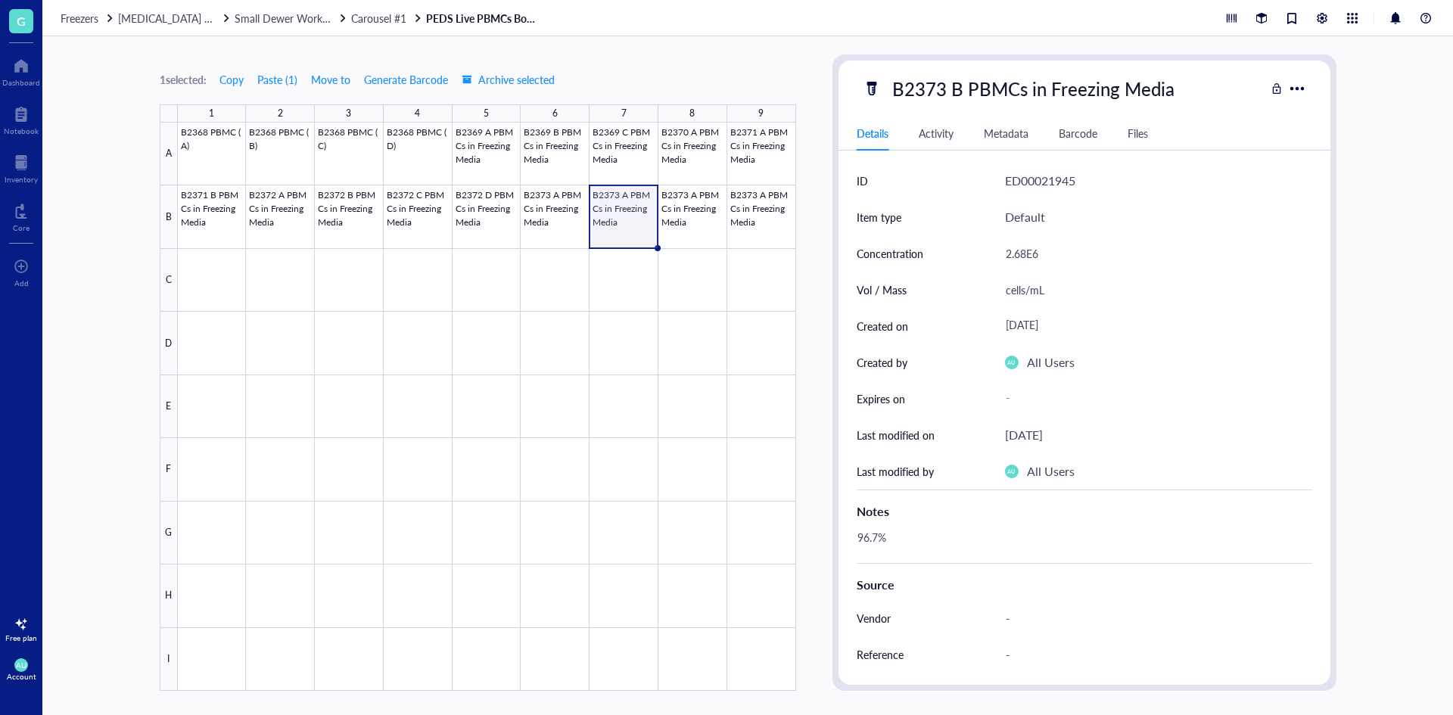
click at [1272, 142] on div "Details Activity Metadata Barcode Files" at bounding box center [1085, 134] width 492 height 34
click at [1014, 253] on div "2.68E6" at bounding box center [1152, 254] width 307 height 32
click at [1023, 255] on input "2.68E6" at bounding box center [1153, 253] width 306 height 30
click at [1024, 255] on input "2.68E6" at bounding box center [1153, 253] width 306 height 30
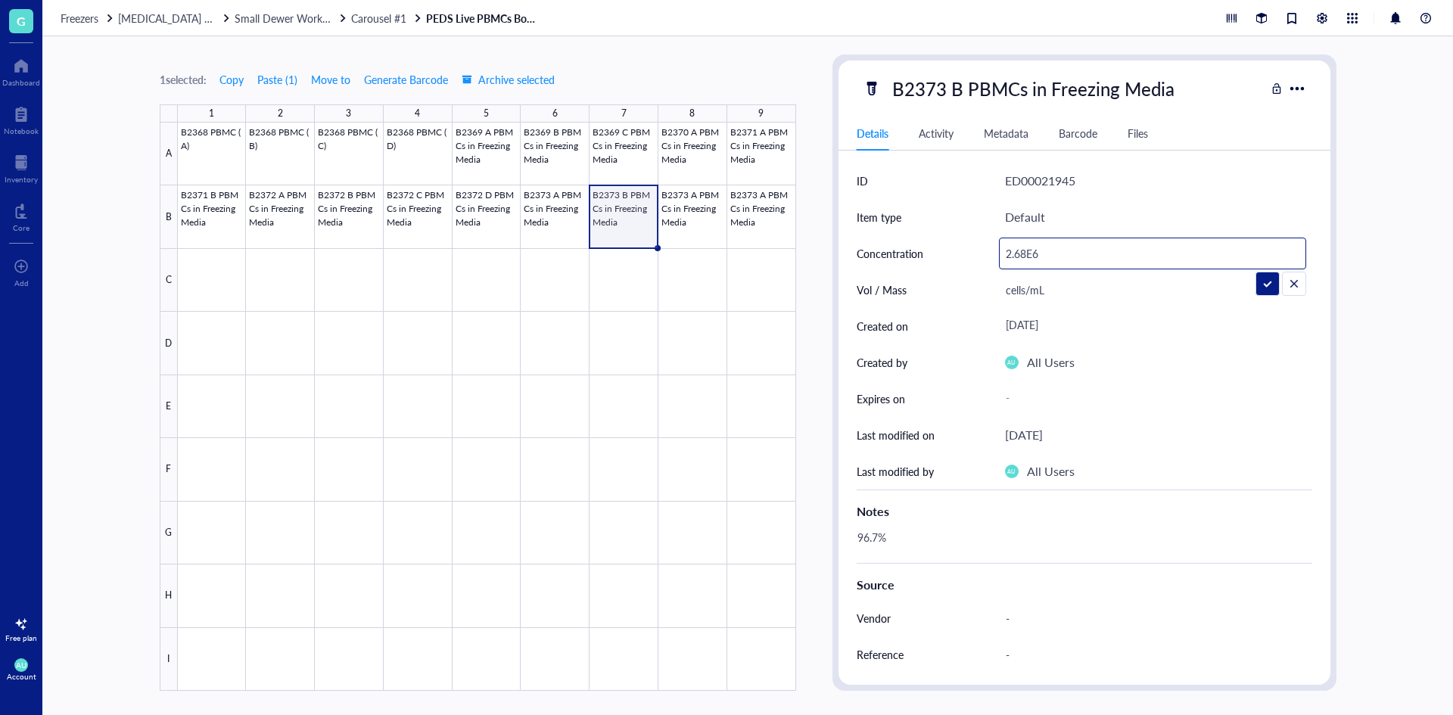
click at [1026, 256] on input "2.68E6" at bounding box center [1153, 253] width 306 height 30
drag, startPoint x: 1026, startPoint y: 256, endPoint x: 1007, endPoint y: 257, distance: 18.9
click at [1007, 257] on input "2.68E6" at bounding box center [1153, 253] width 306 height 30
type input "3.35E6"
click at [975, 547] on div "96.7%" at bounding box center [1079, 545] width 456 height 36
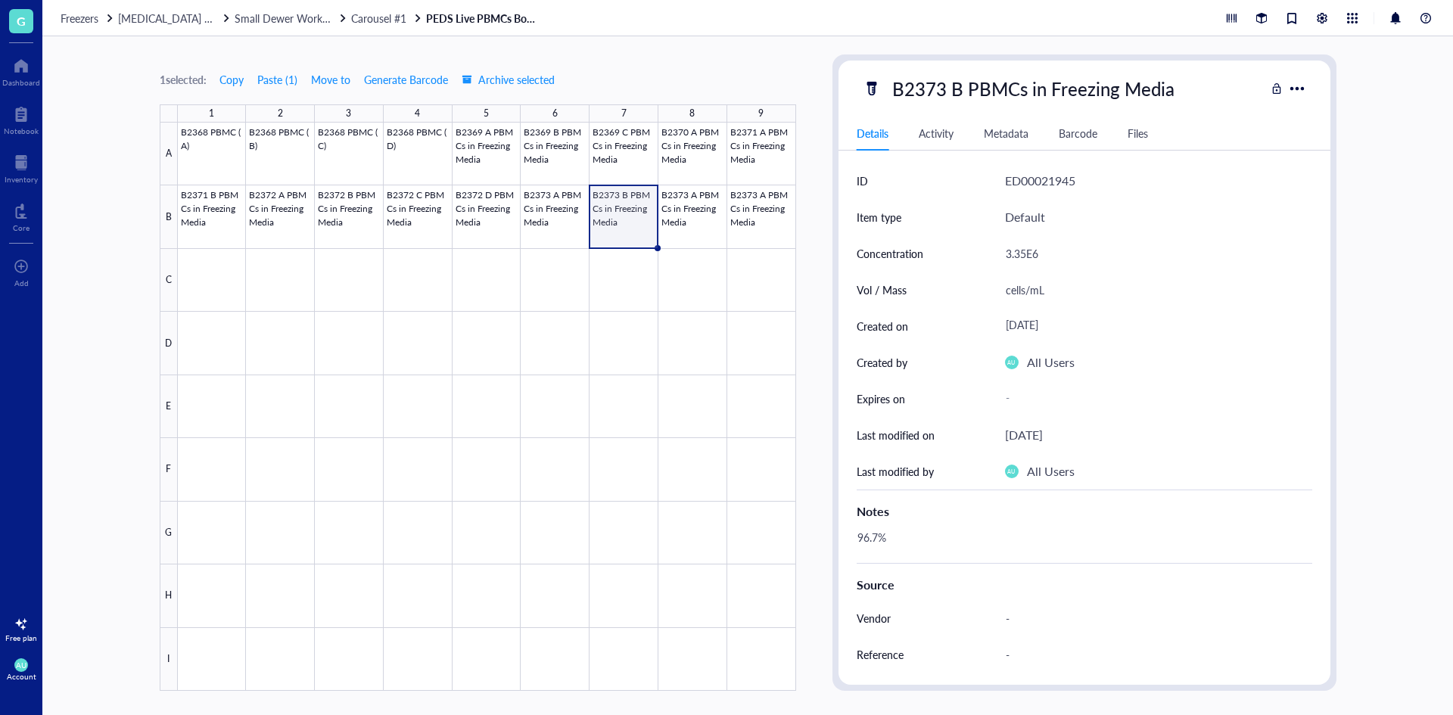
click at [885, 540] on div "96.7%" at bounding box center [1079, 545] width 456 height 36
drag, startPoint x: 878, startPoint y: 540, endPoint x: 857, endPoint y: 540, distance: 21.2
click at [857, 540] on textarea "96.7%" at bounding box center [908, 544] width 115 height 33
type textarea "95.4%"
click at [679, 212] on div at bounding box center [487, 407] width 618 height 568
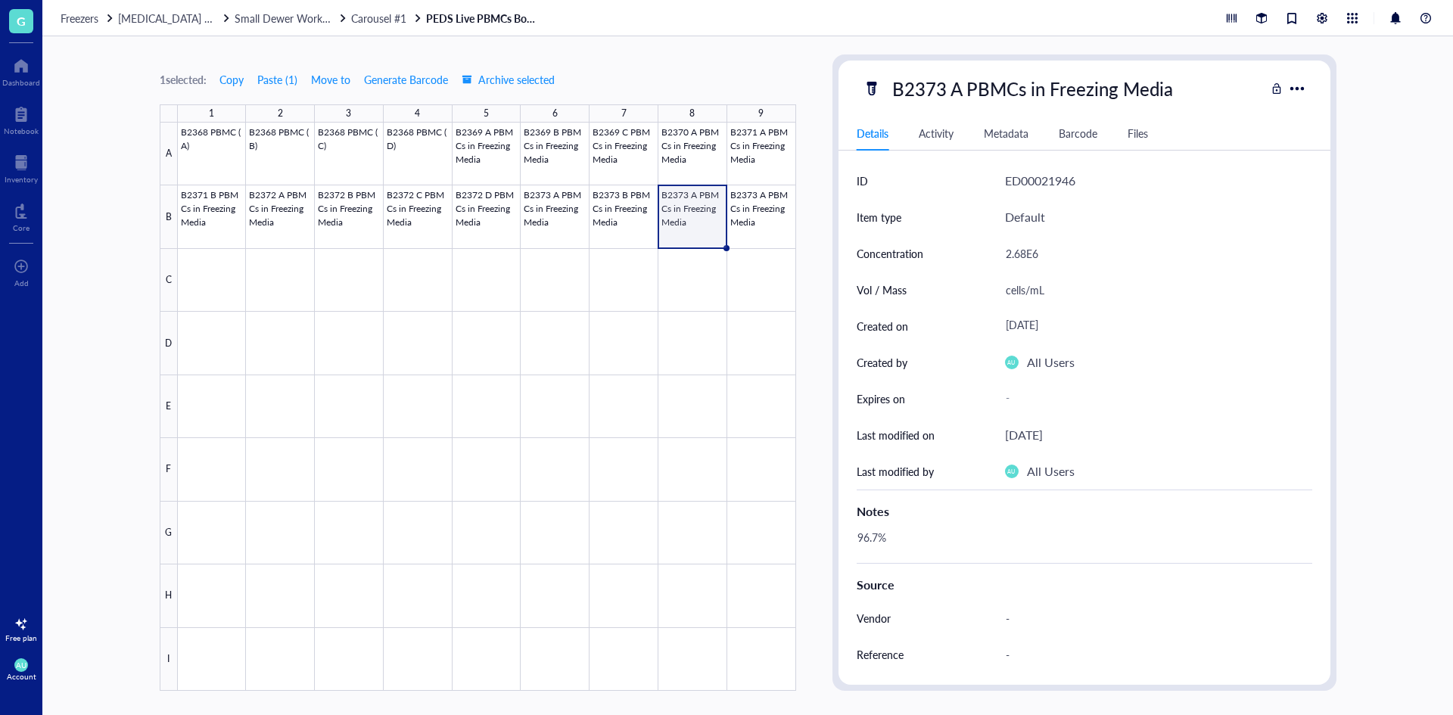
click at [951, 96] on div "B2373 A PBMCs in Freezing Media" at bounding box center [1033, 89] width 294 height 32
click at [957, 89] on input "B2373 A PBMCs in Freezing Media" at bounding box center [1061, 88] width 350 height 30
type input "B2373 C PBMCs in Freezing Media"
click at [1060, 272] on div "cells/mL" at bounding box center [1158, 290] width 307 height 36
click at [1020, 253] on div "2.68E6" at bounding box center [1152, 254] width 307 height 32
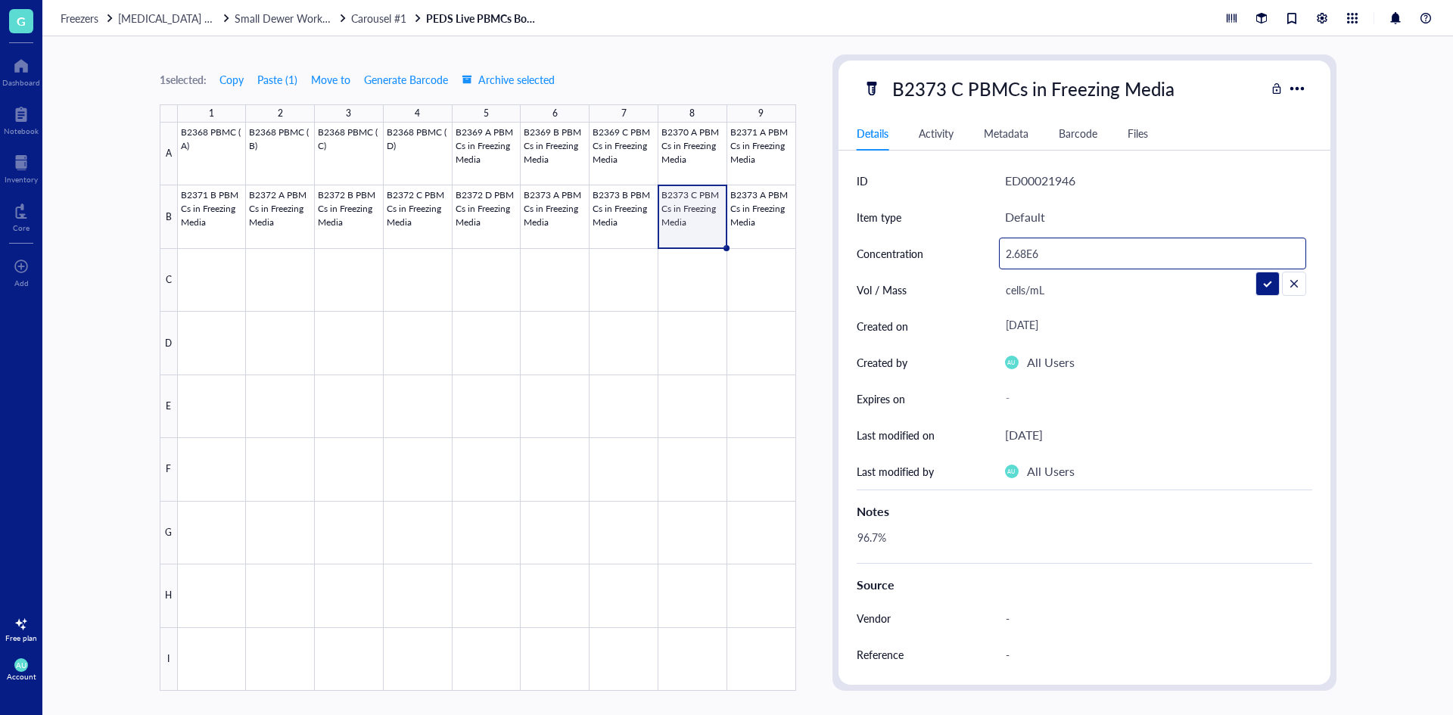
drag, startPoint x: 1020, startPoint y: 253, endPoint x: 1001, endPoint y: 251, distance: 19.8
click at [1001, 251] on input "2.68E6" at bounding box center [1153, 253] width 306 height 30
type input "3.58E6"
click at [942, 533] on div "96.7%" at bounding box center [1079, 545] width 456 height 36
click at [882, 537] on div "96.7%" at bounding box center [1079, 545] width 456 height 36
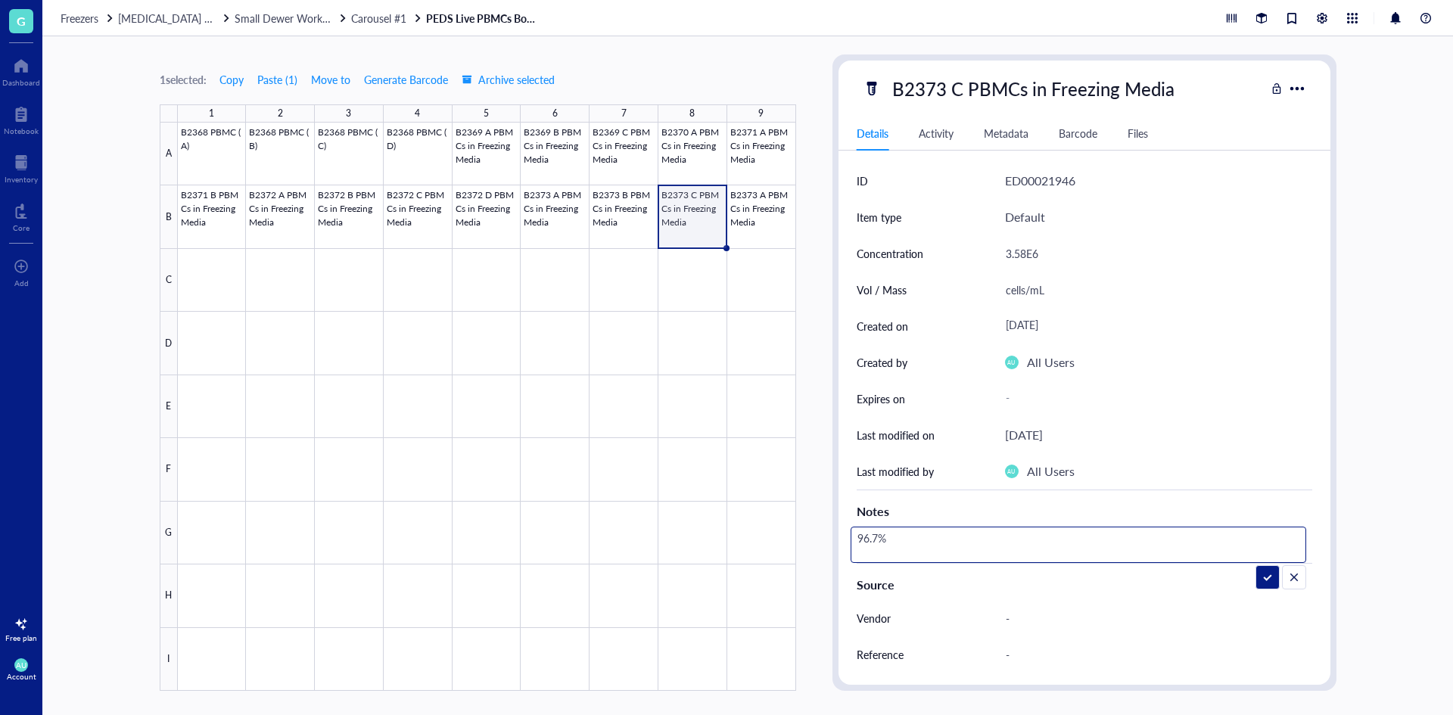
drag, startPoint x: 877, startPoint y: 534, endPoint x: 851, endPoint y: 531, distance: 25.8
click at [851, 531] on textarea "96.7%" at bounding box center [908, 544] width 115 height 33
type textarea "96.2%"
click at [1119, 504] on div "Notes" at bounding box center [1085, 512] width 456 height 18
click at [752, 195] on div at bounding box center [487, 407] width 618 height 568
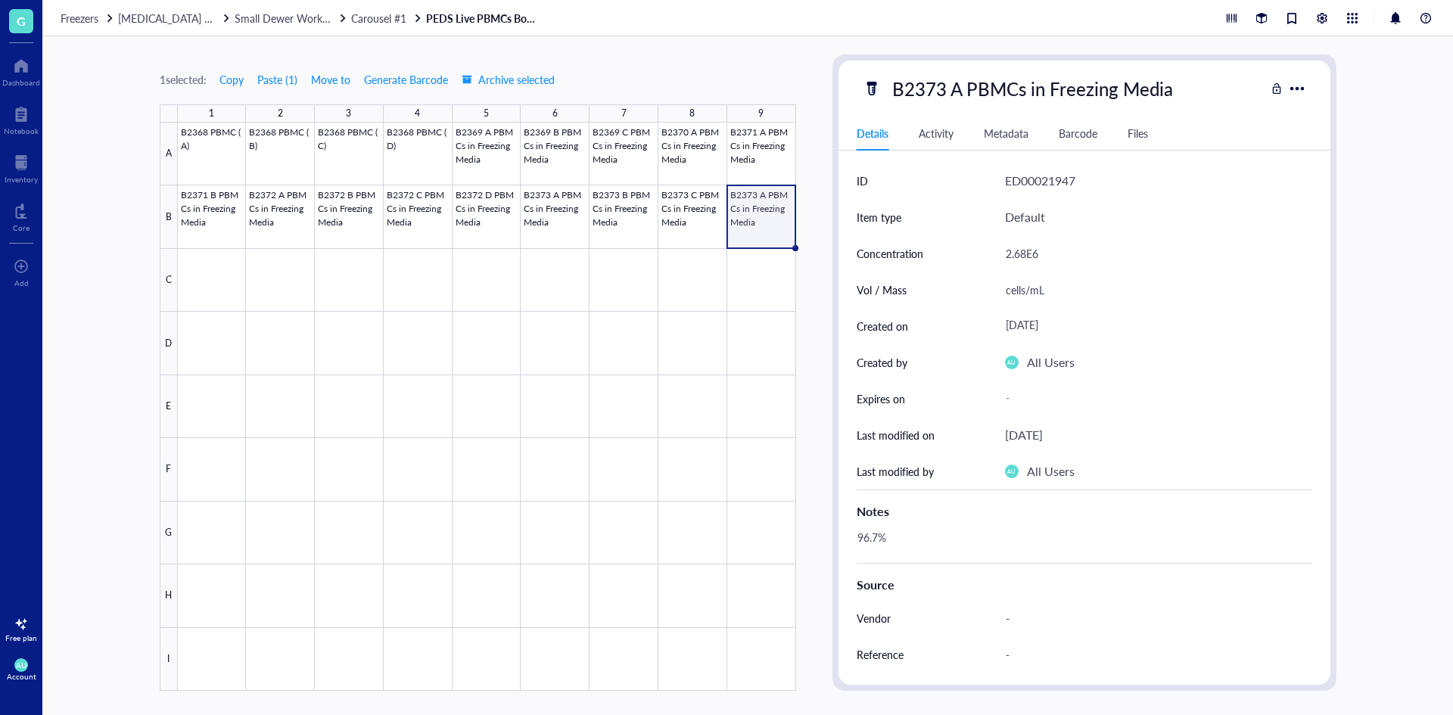
click at [959, 87] on div "B2373 A PBMCs in Freezing Media" at bounding box center [1033, 89] width 294 height 32
click at [956, 87] on input "B2373 A PBMCs in Freezing Media" at bounding box center [1061, 88] width 350 height 30
type input "B2373 D PBMCs in Freezing Media"
click at [1038, 249] on div "2.68E6" at bounding box center [1152, 254] width 307 height 32
click at [1028, 254] on div "2.68E6" at bounding box center [1152, 254] width 307 height 32
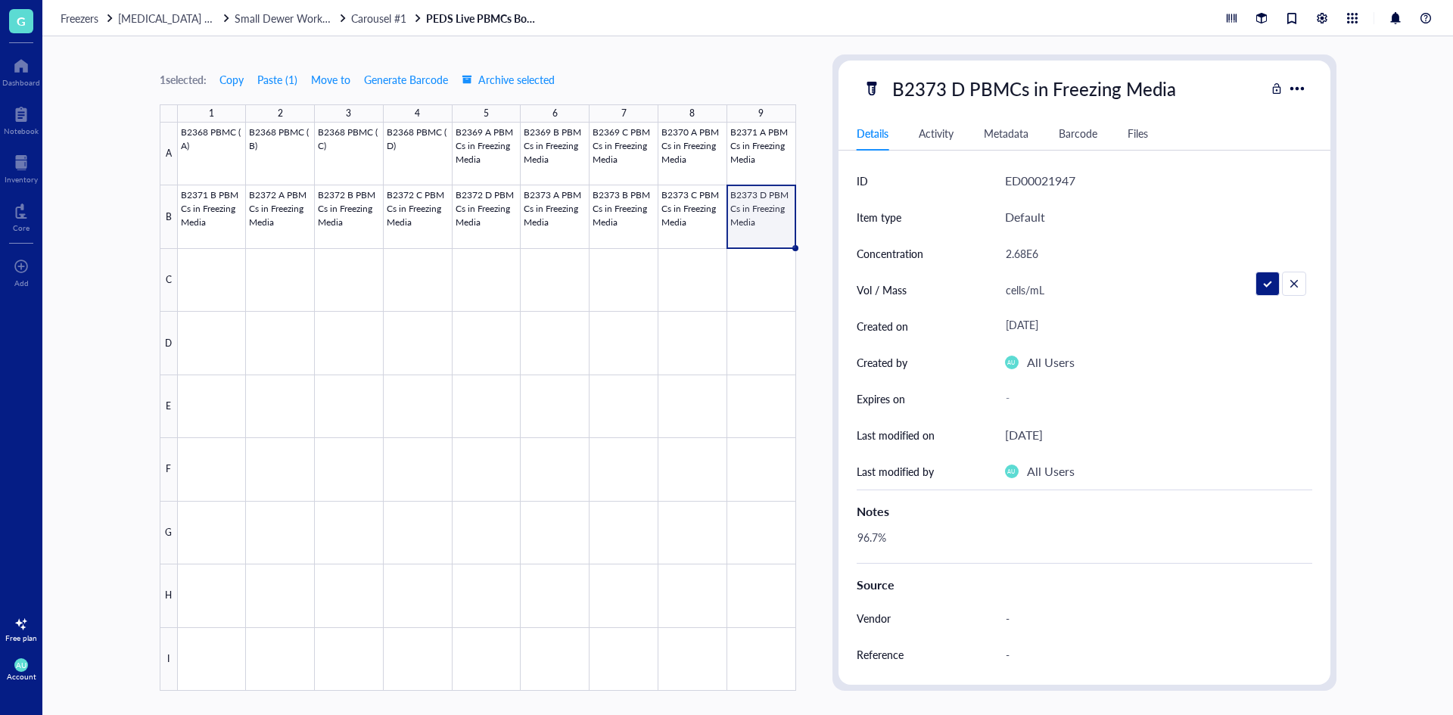
drag, startPoint x: 1025, startPoint y: 253, endPoint x: 991, endPoint y: 253, distance: 33.3
click at [991, 253] on div "Concentration 2.68E6" at bounding box center [1085, 253] width 456 height 36
type input "2.93E6"
click at [1108, 217] on div "Default" at bounding box center [1158, 217] width 307 height 36
click at [876, 552] on div "96.7%" at bounding box center [1079, 545] width 456 height 36
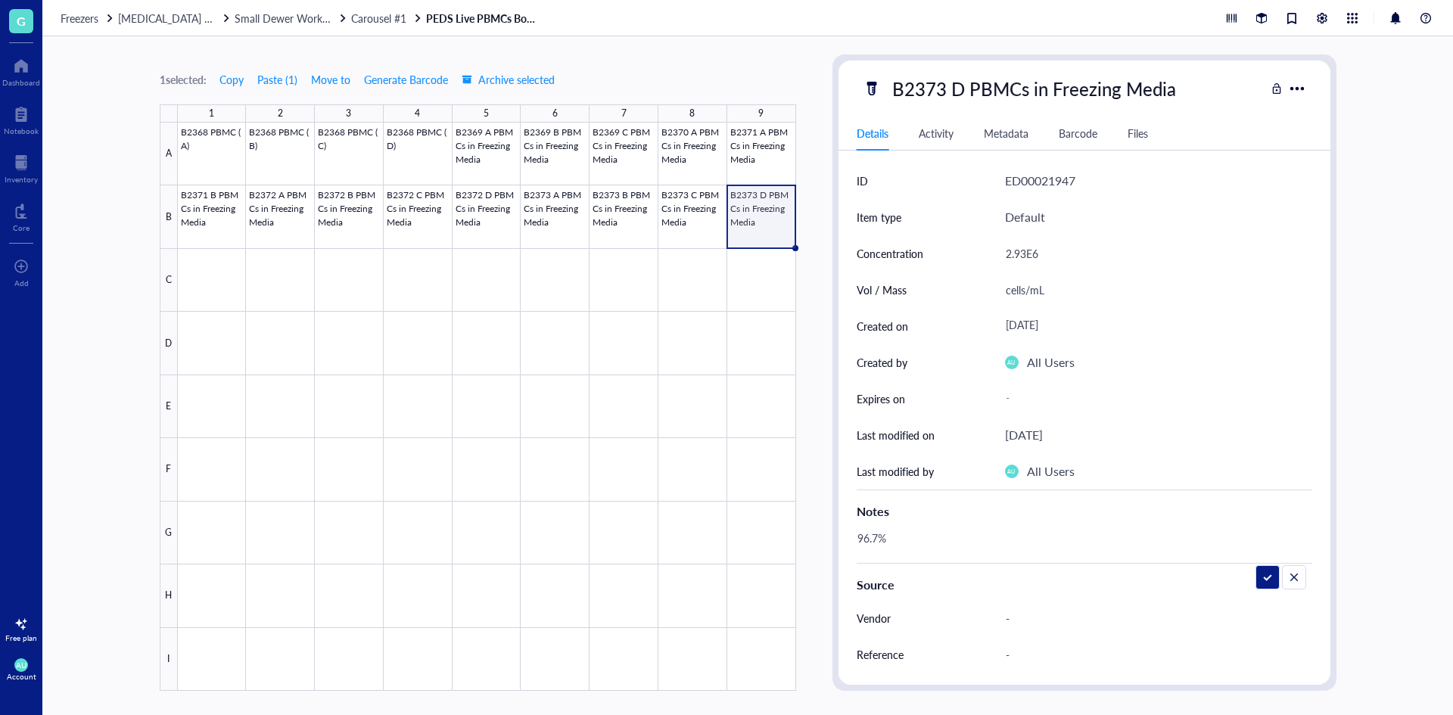
drag, startPoint x: 878, startPoint y: 541, endPoint x: 846, endPoint y: 541, distance: 31.8
click at [846, 541] on div "ID ED00021947 Item type Default Concentration 2.93E6 Vol / Mass cells/mL Create…" at bounding box center [1085, 490] width 492 height 655
type textarea "93.3%"
click at [93, 23] on span "Freezers" at bounding box center [80, 18] width 38 height 15
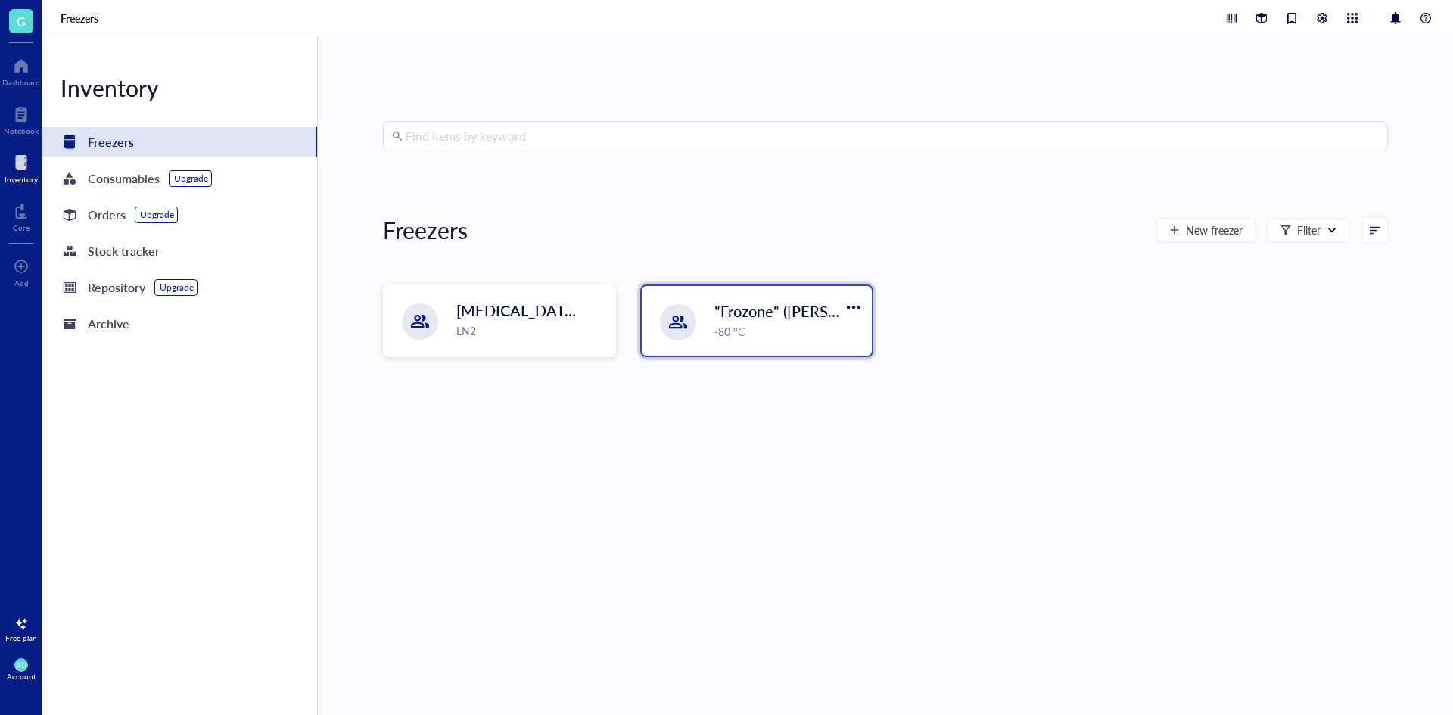
click at [758, 327] on div "-80 °C" at bounding box center [788, 331] width 148 height 17
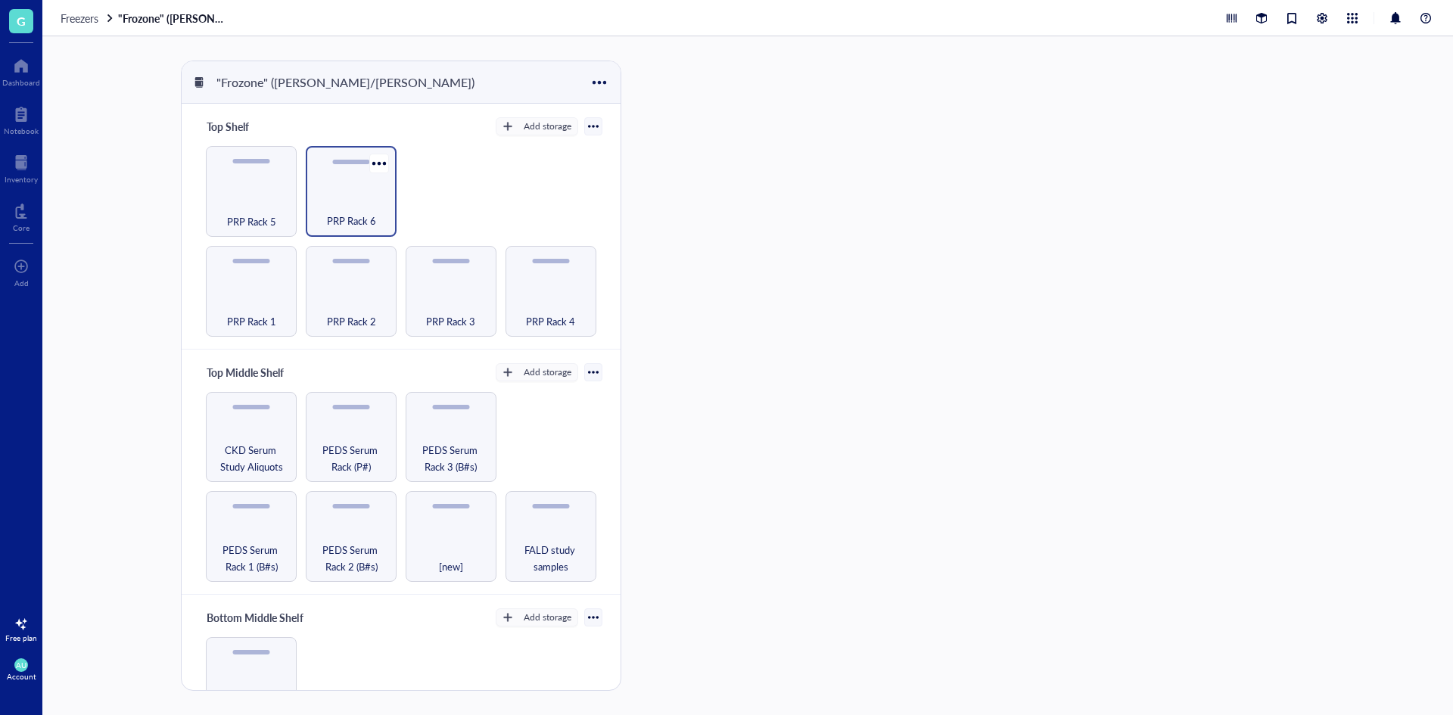
click at [335, 191] on div "PRP Rack 6" at bounding box center [351, 191] width 91 height 91
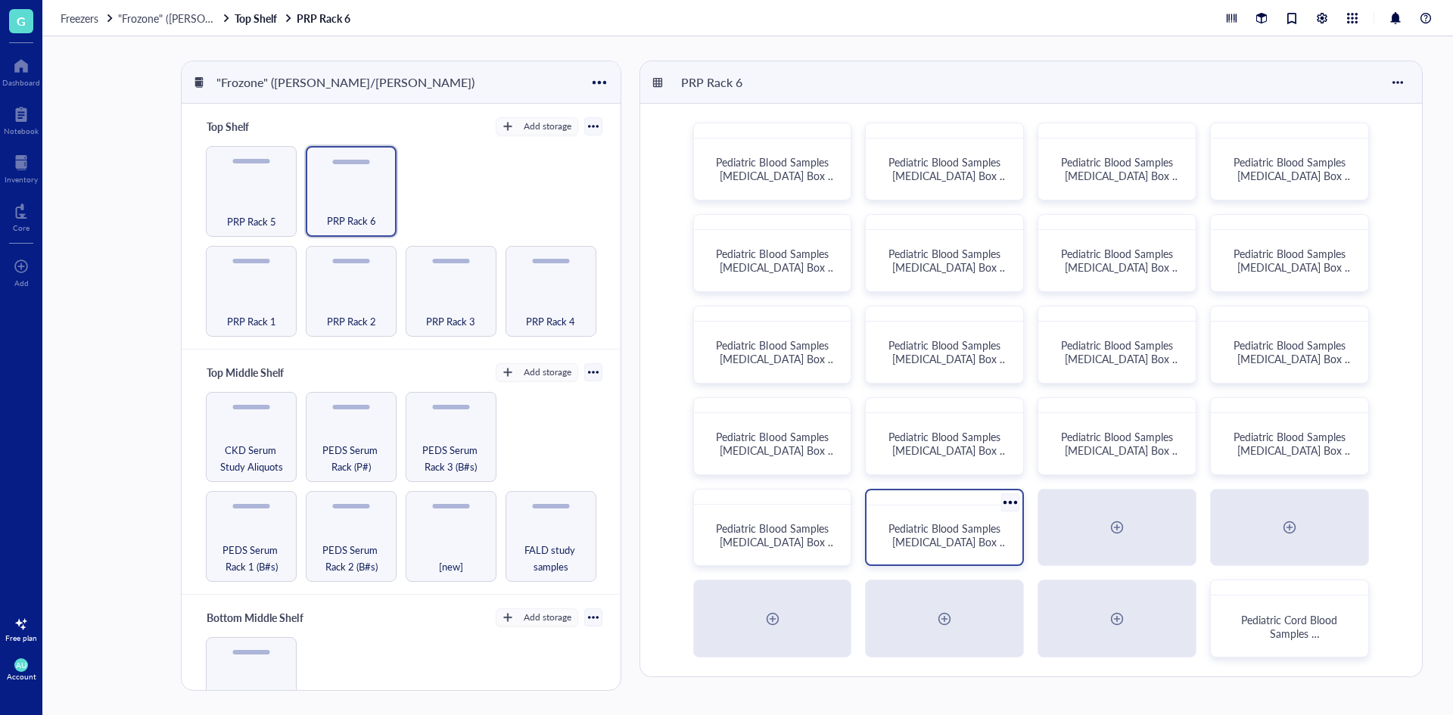
click at [980, 512] on div "Pediatric Blood Samples [MEDICAL_DATA] Box #137" at bounding box center [945, 536] width 144 height 48
